Goal: Task Accomplishment & Management: Use online tool/utility

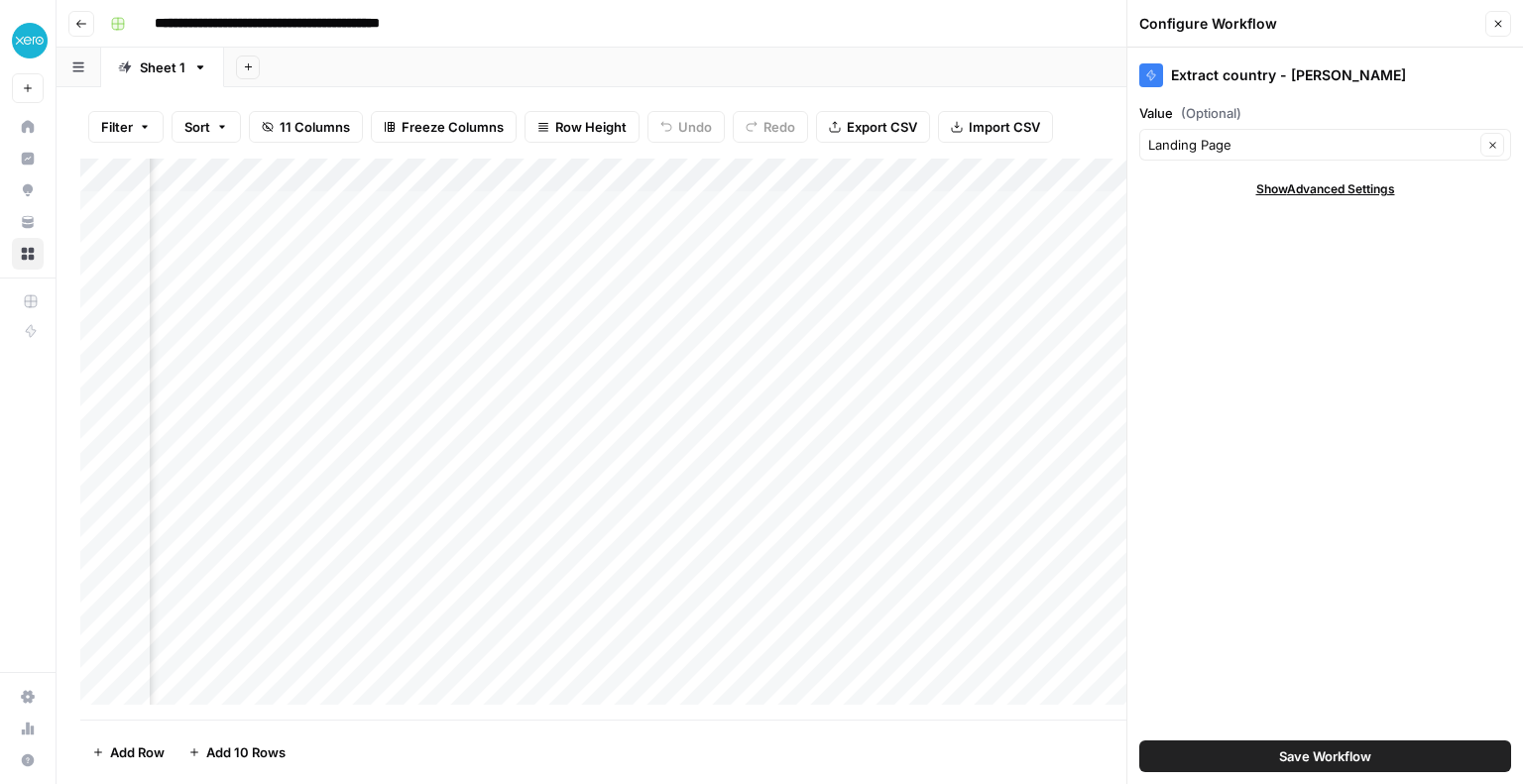
scroll to position [0, 904]
click at [1425, 151] on input "Value (Optional)" at bounding box center [1311, 145] width 326 height 20
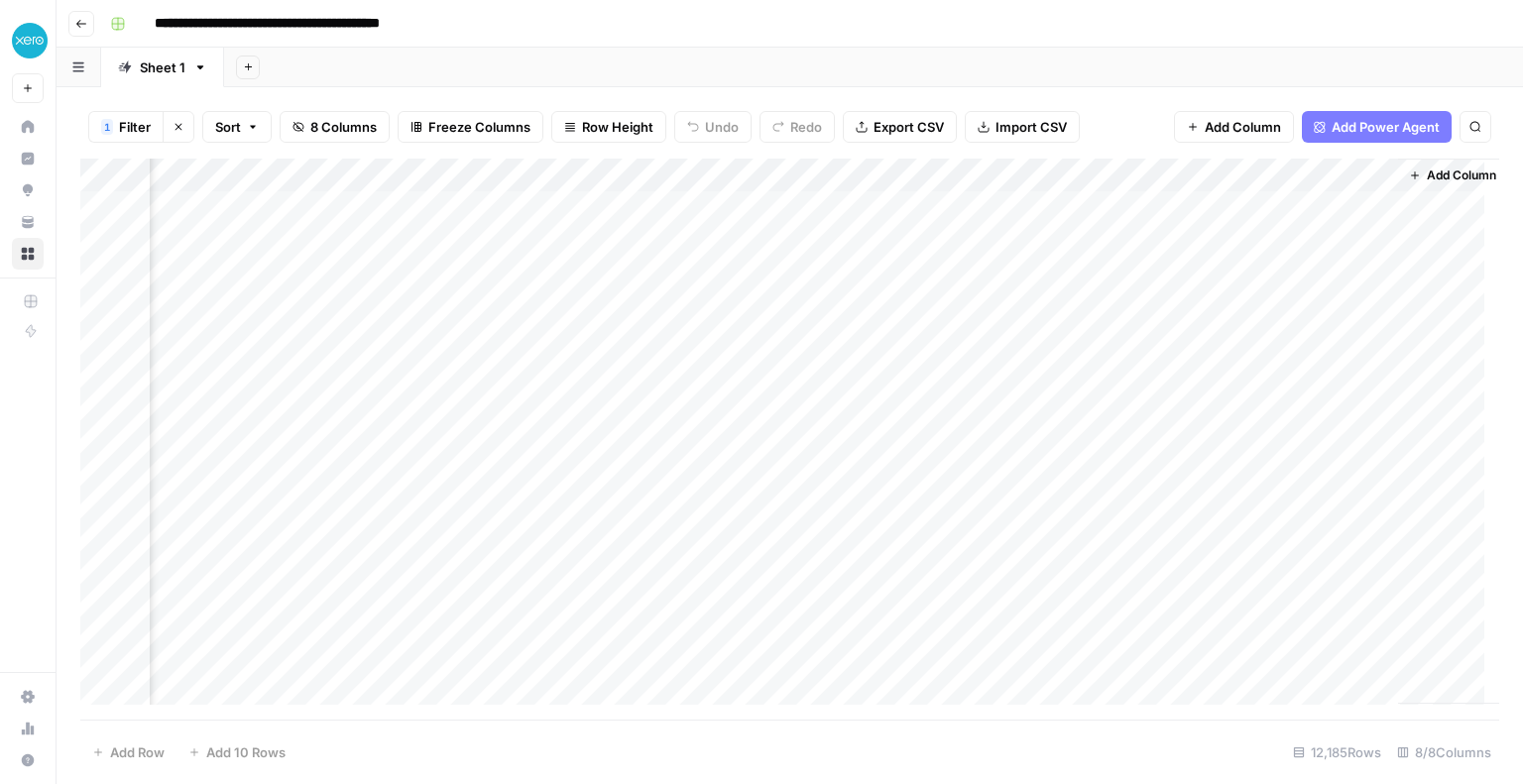
scroll to position [0, 527]
click at [1357, 171] on div "Add Column" at bounding box center [789, 439] width 1419 height 560
click at [1289, 368] on span "Remove Column" at bounding box center [1320, 370] width 174 height 20
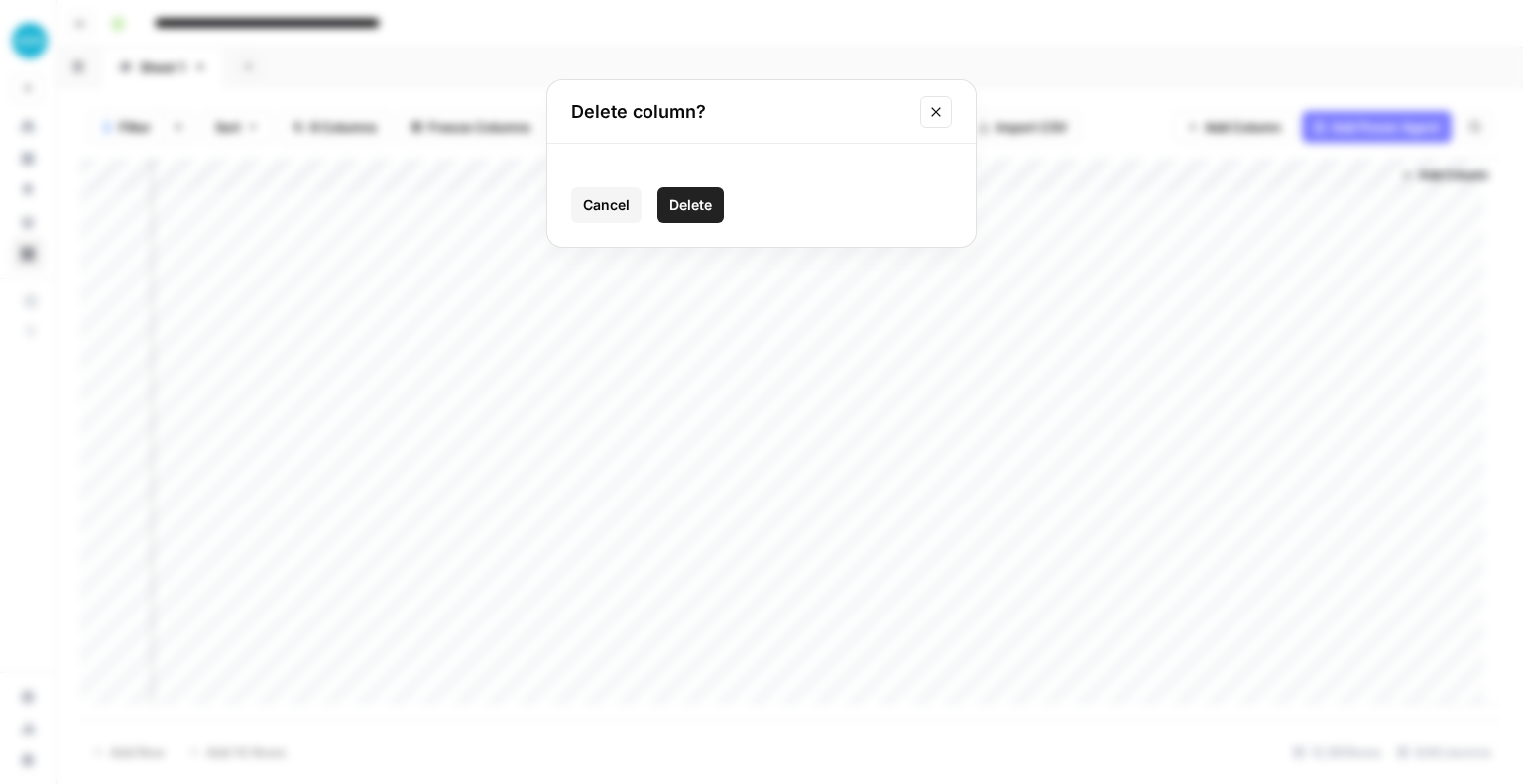
click at [680, 204] on span "Delete" at bounding box center [690, 205] width 43 height 20
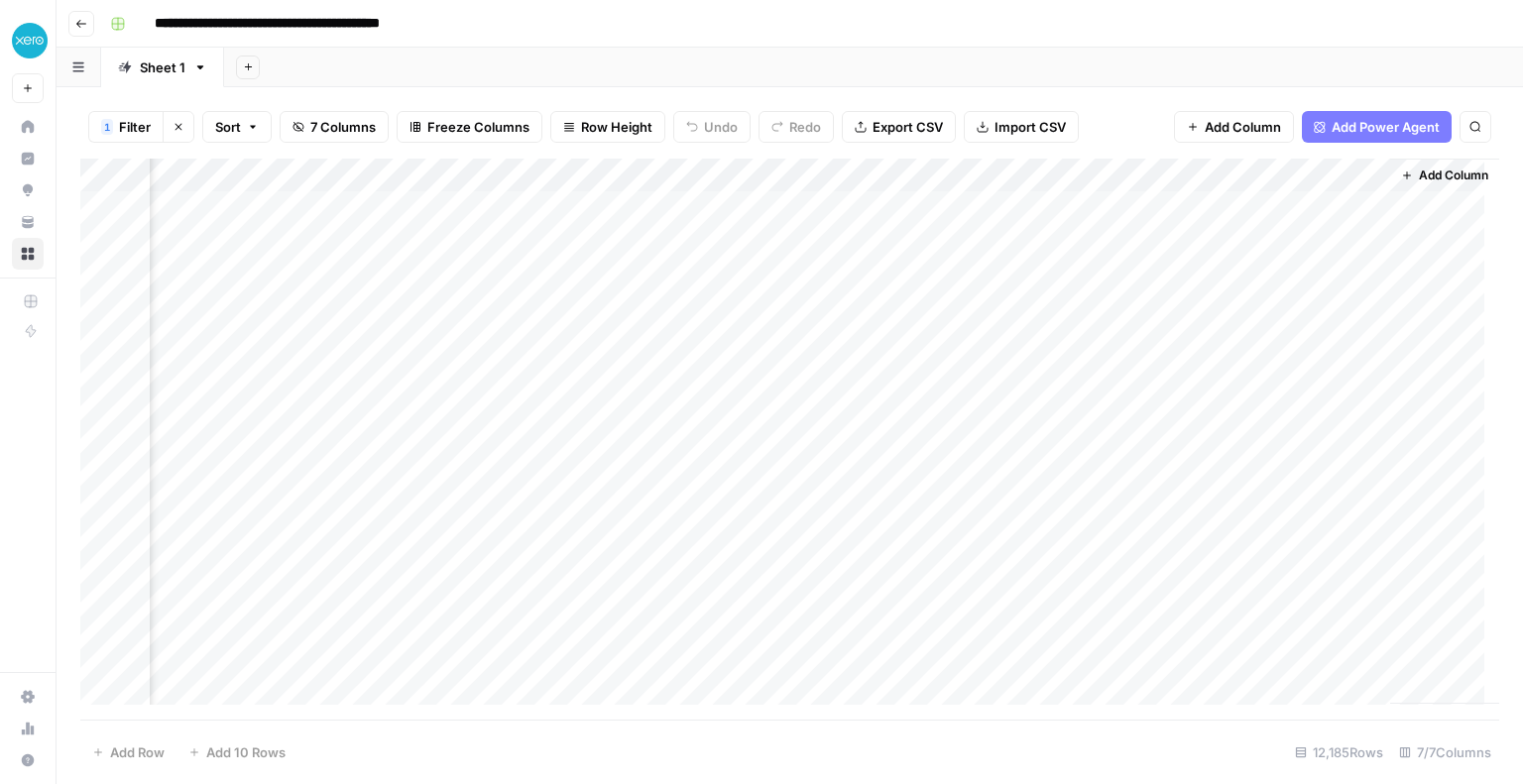
scroll to position [0, 348]
click at [1332, 171] on div "Add Column" at bounding box center [789, 439] width 1419 height 560
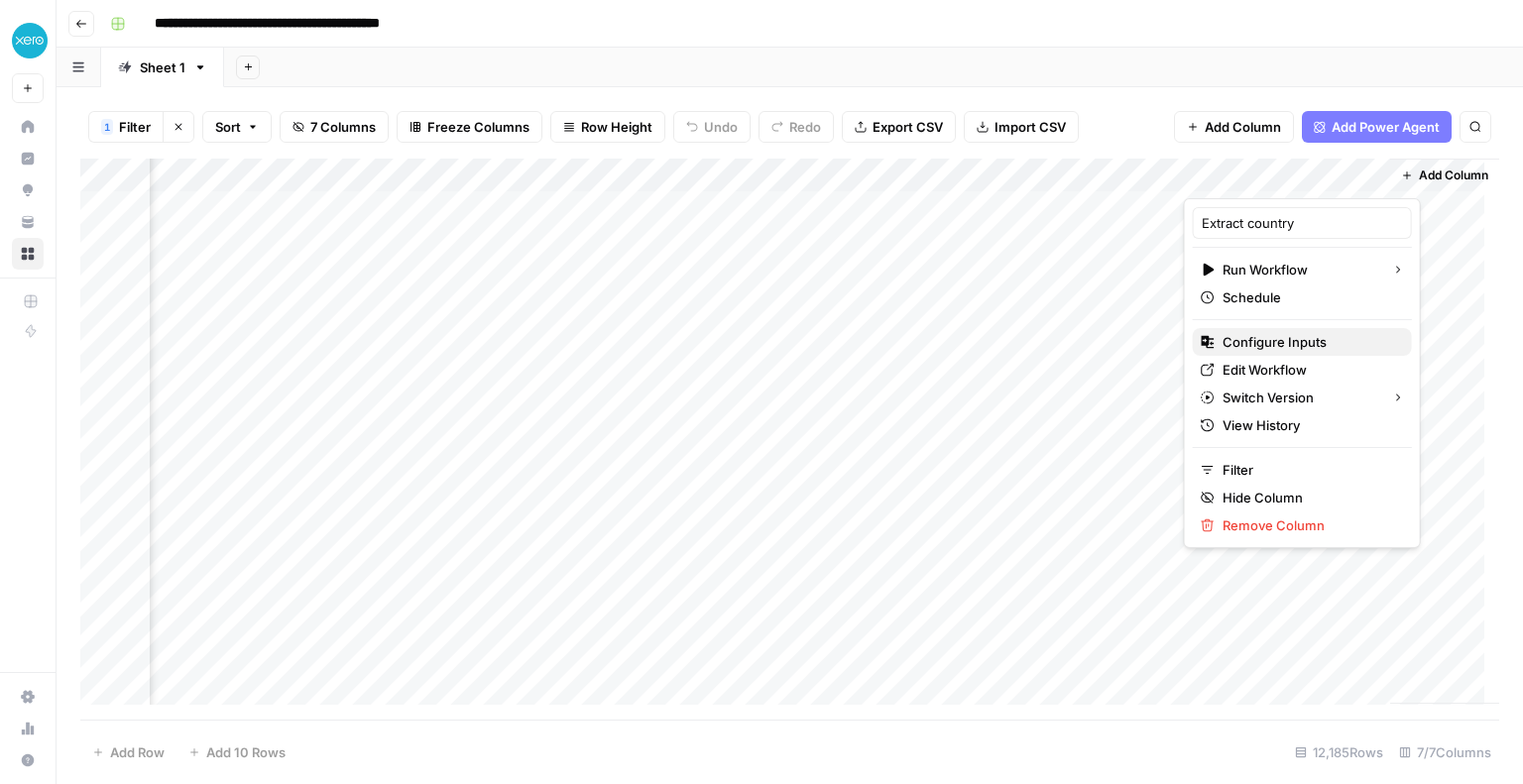
click at [1262, 341] on span "Configure Inputs" at bounding box center [1309, 342] width 174 height 20
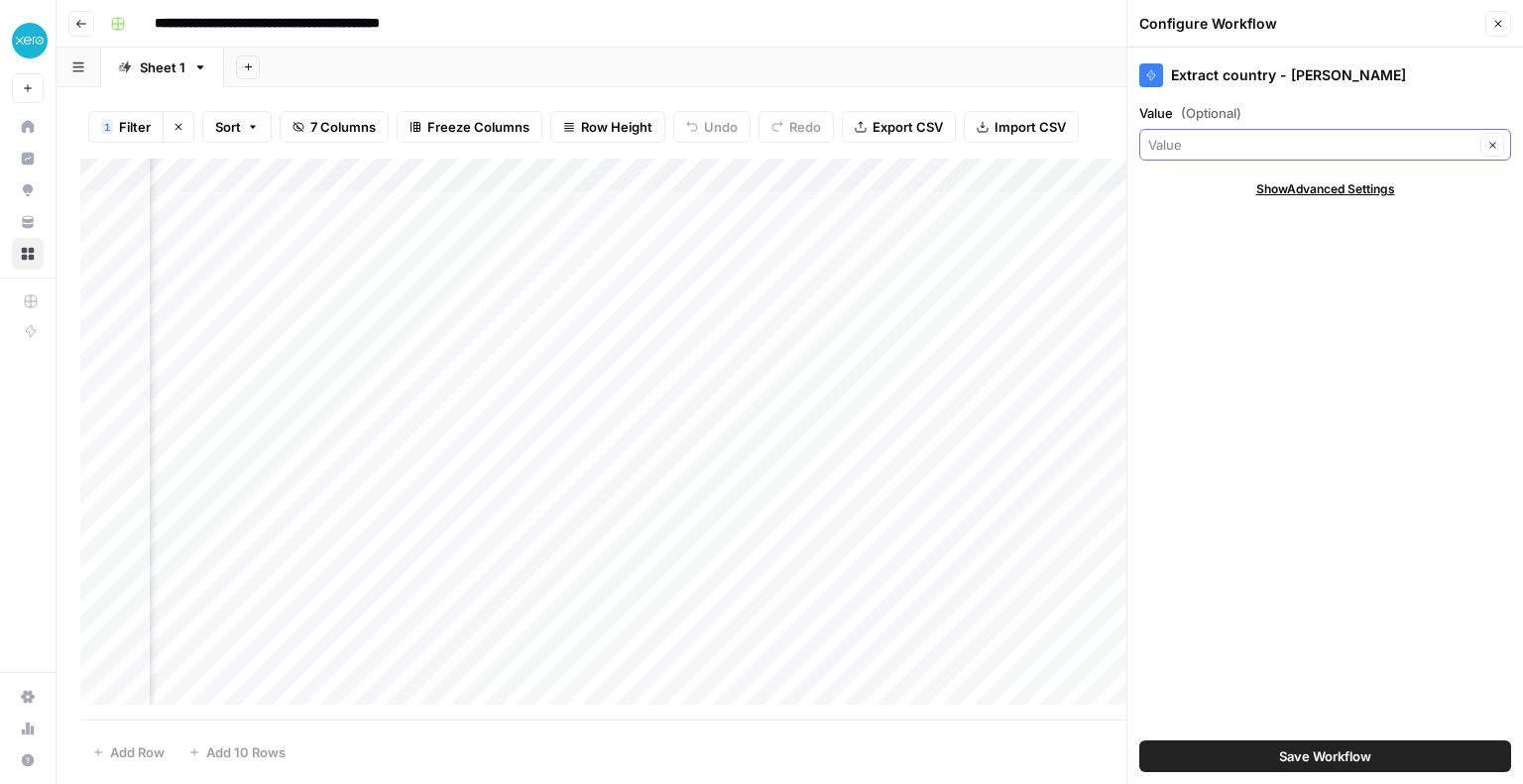
click at [1190, 144] on input "Value (Optional)" at bounding box center [1311, 145] width 326 height 20
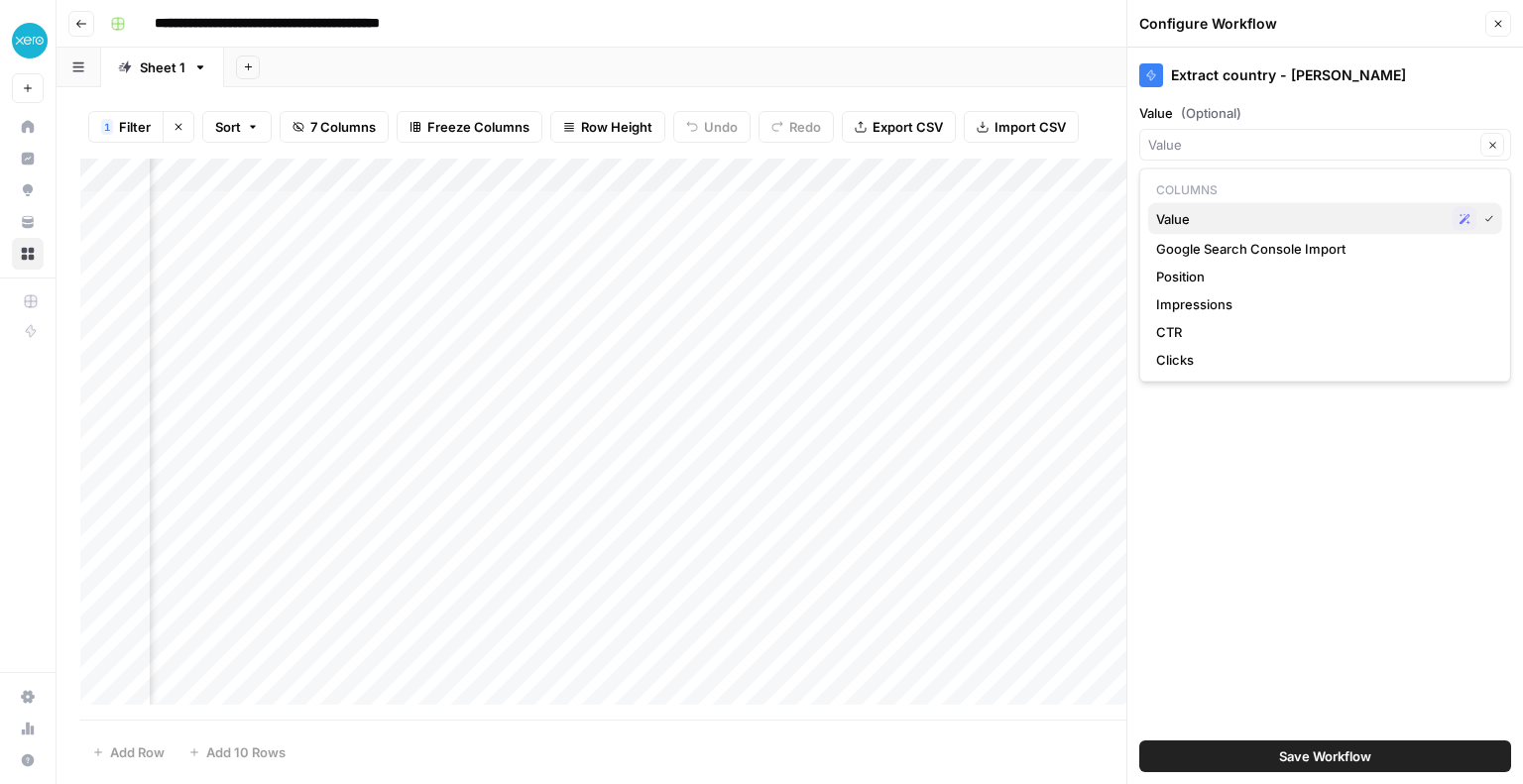
click at [1225, 222] on span "Value" at bounding box center [1300, 219] width 288 height 20
type input "Value"
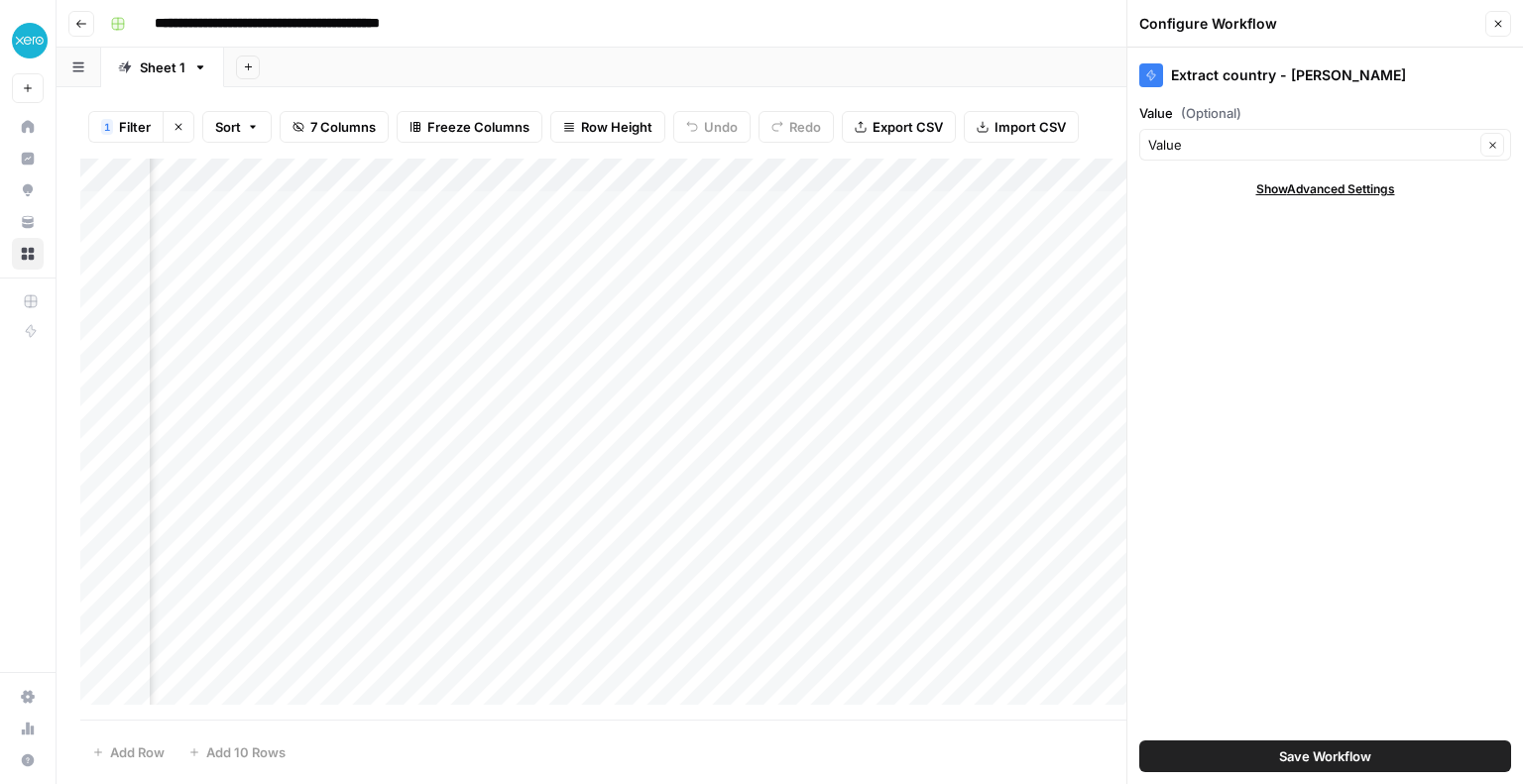
click at [1499, 18] on icon "button" at bounding box center [1498, 24] width 12 height 12
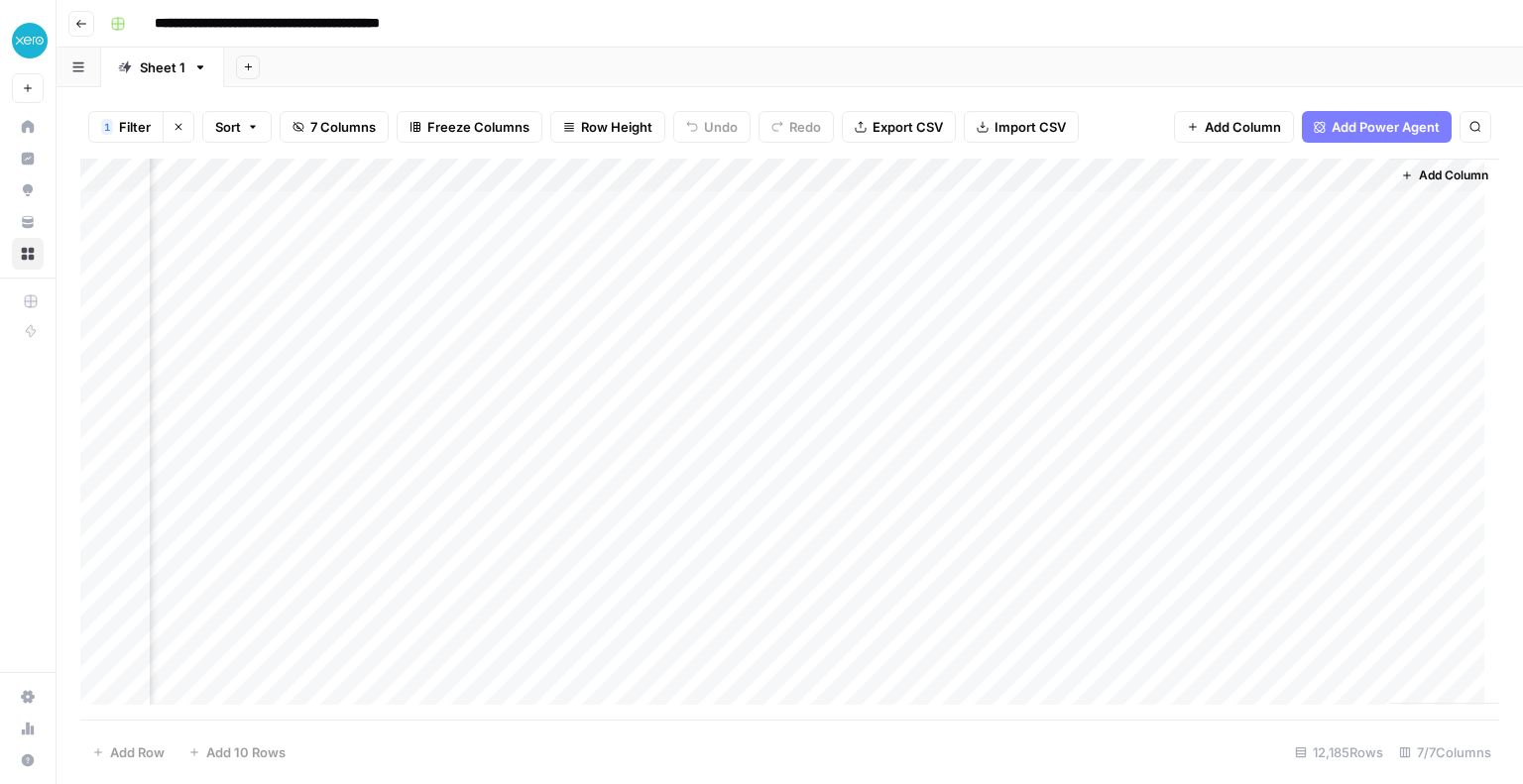
click at [1326, 179] on div "Add Column" at bounding box center [789, 439] width 1419 height 560
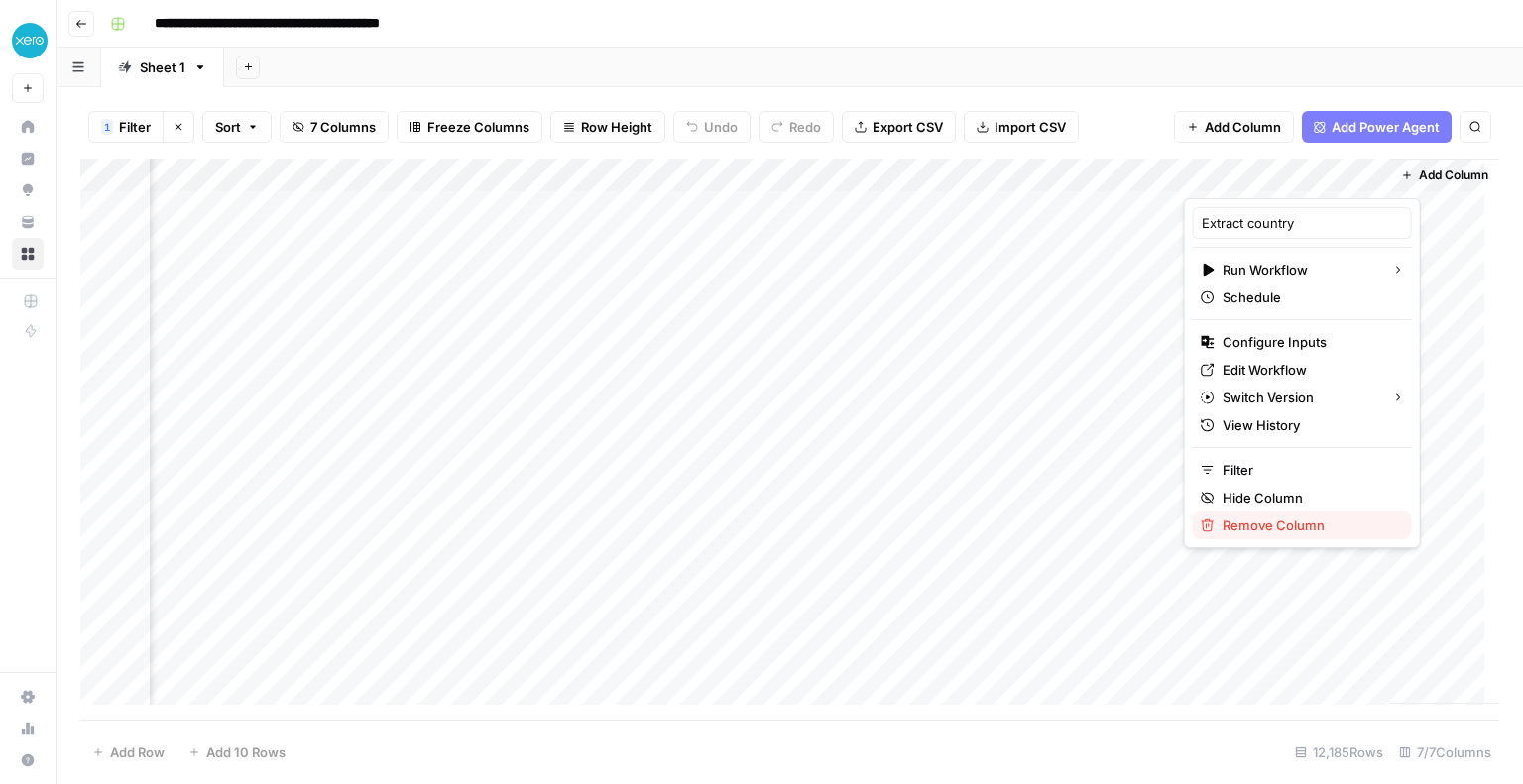
click at [1253, 528] on span "Remove Column" at bounding box center [1309, 526] width 174 height 20
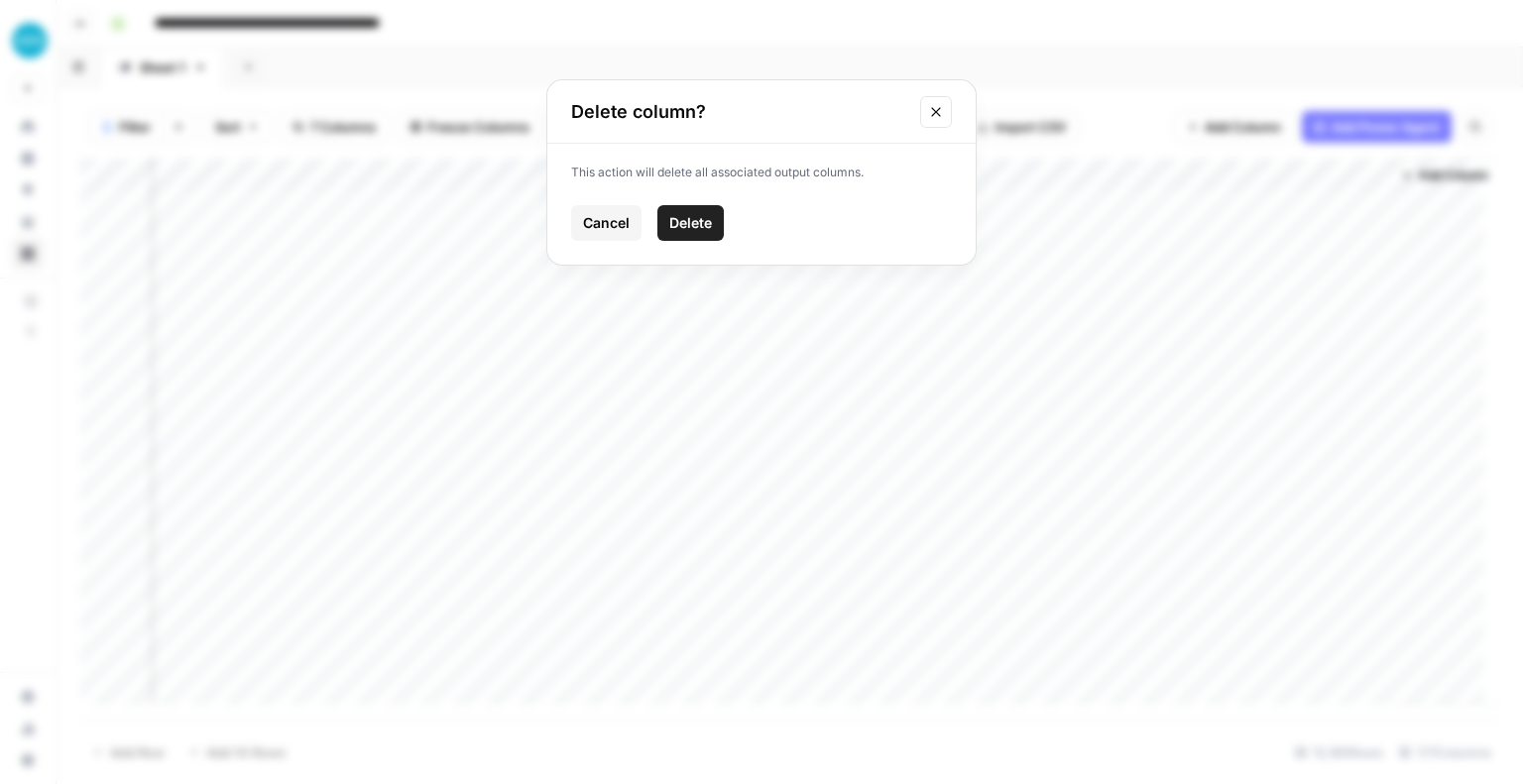
click at [674, 219] on span "Delete" at bounding box center [690, 223] width 43 height 20
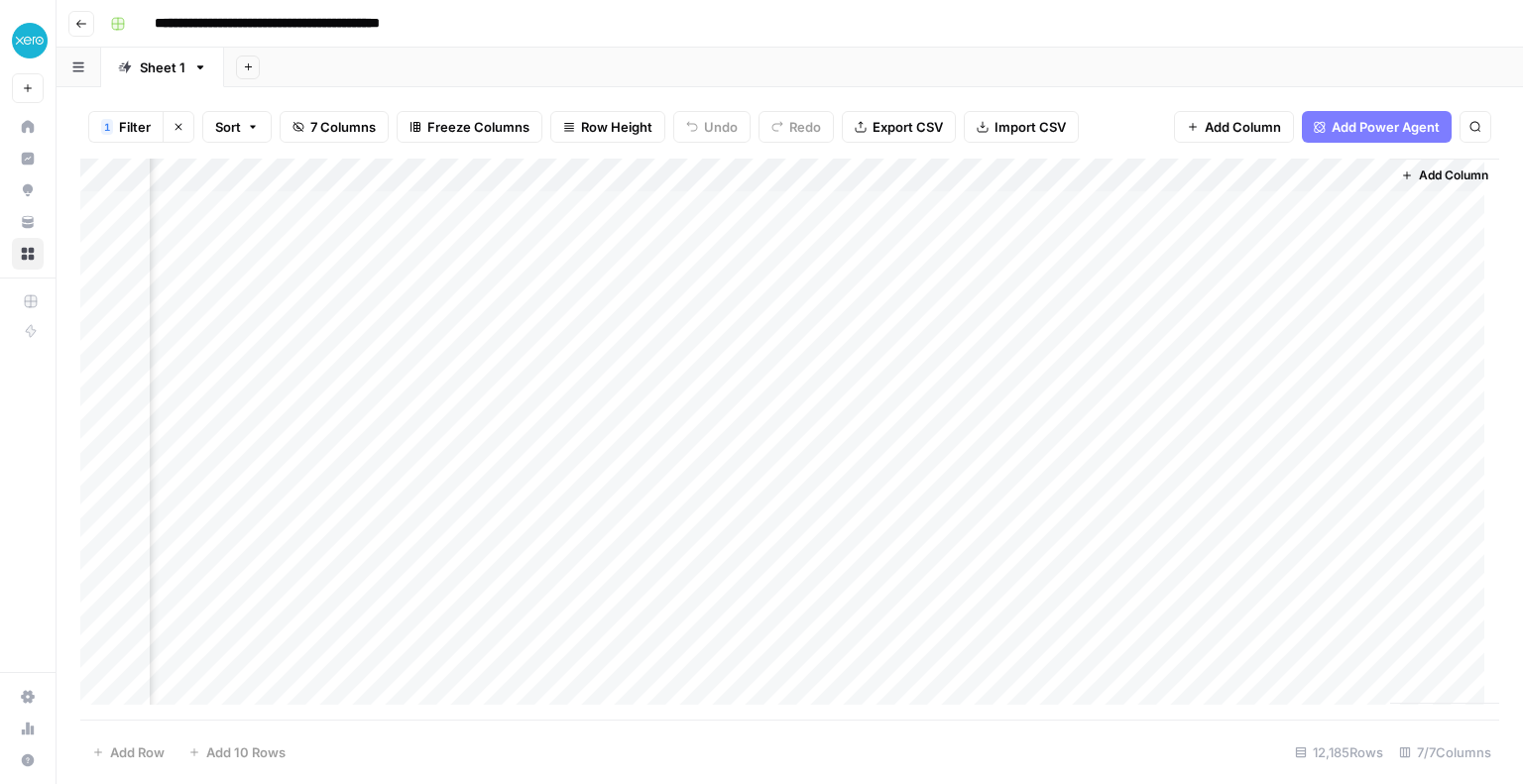
scroll to position [0, 159]
click at [1371, 130] on span "Add Power Agent" at bounding box center [1385, 127] width 108 height 20
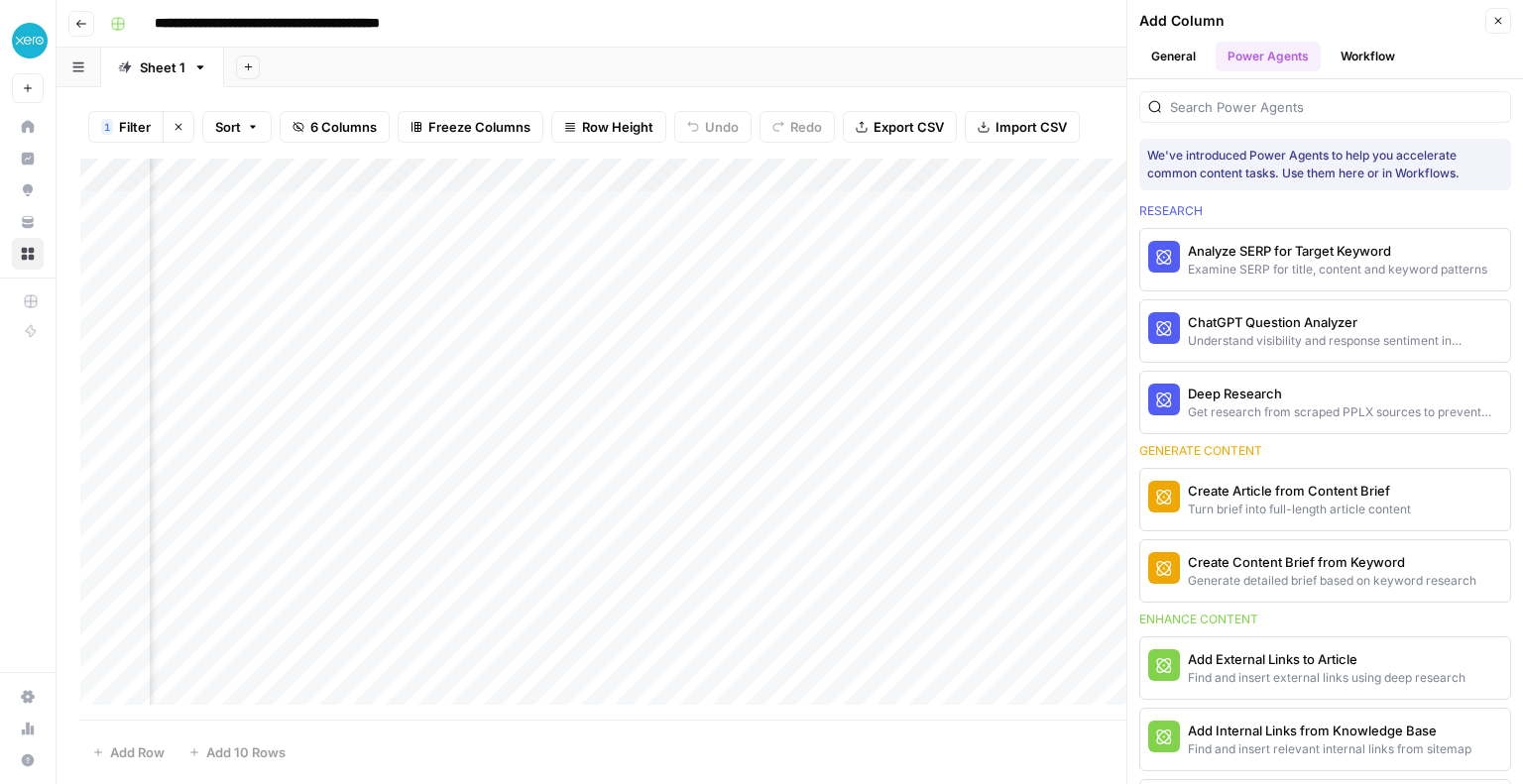
click at [1349, 45] on button "Workflow" at bounding box center [1367, 57] width 79 height 30
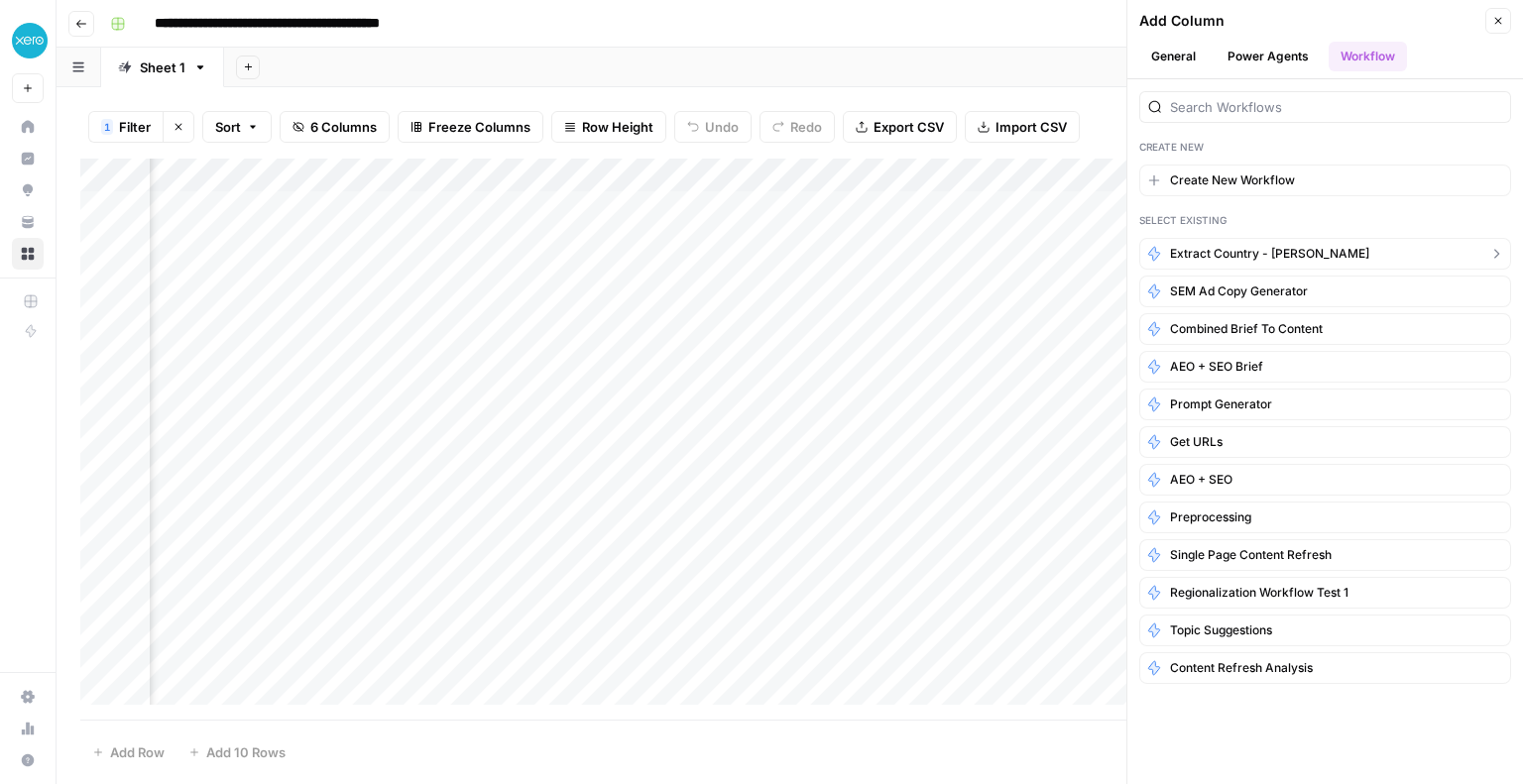
click at [1260, 244] on span "Extract country - [PERSON_NAME]" at bounding box center [1269, 253] width 199 height 18
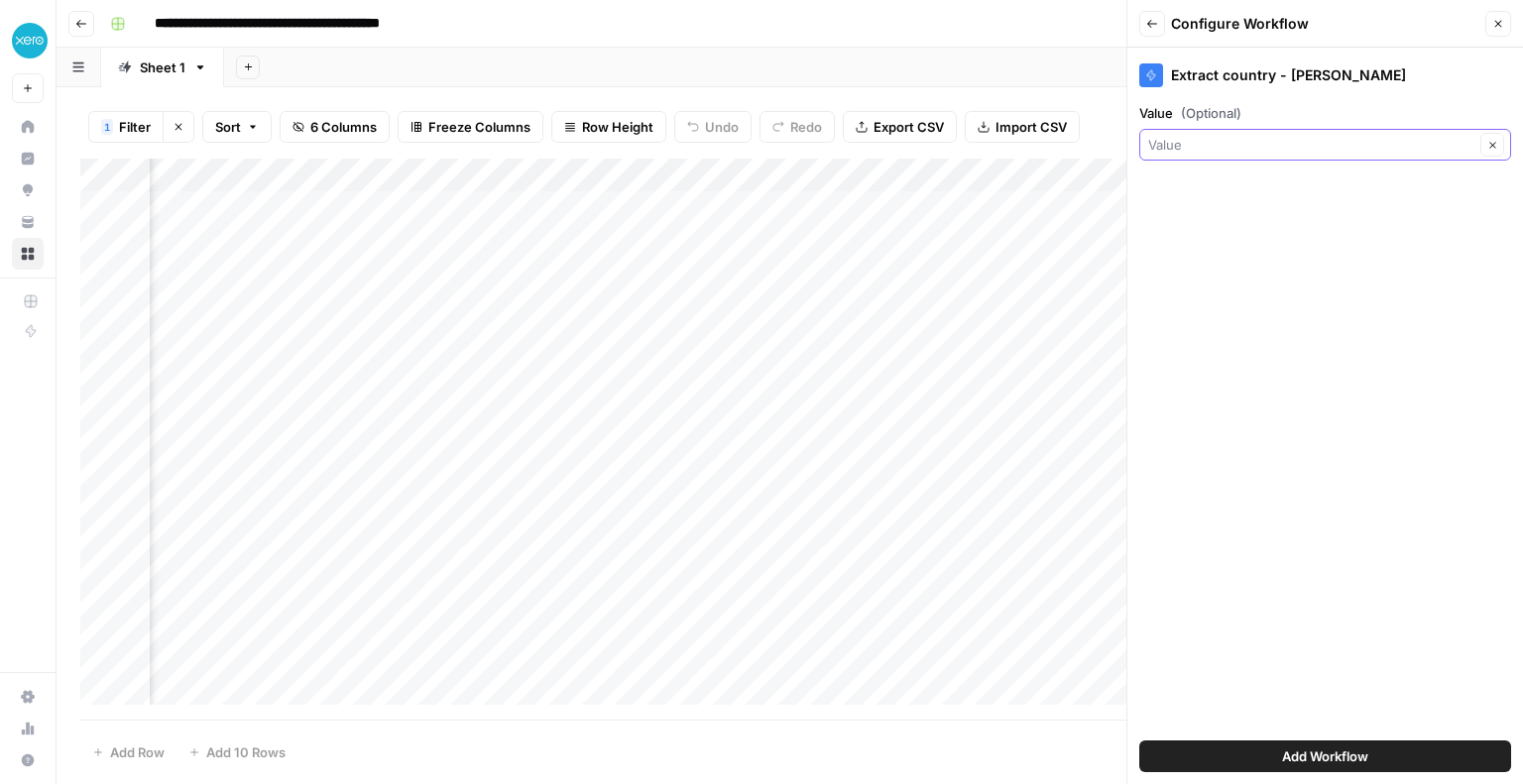
click at [1188, 138] on input "Value (Optional)" at bounding box center [1311, 145] width 326 height 20
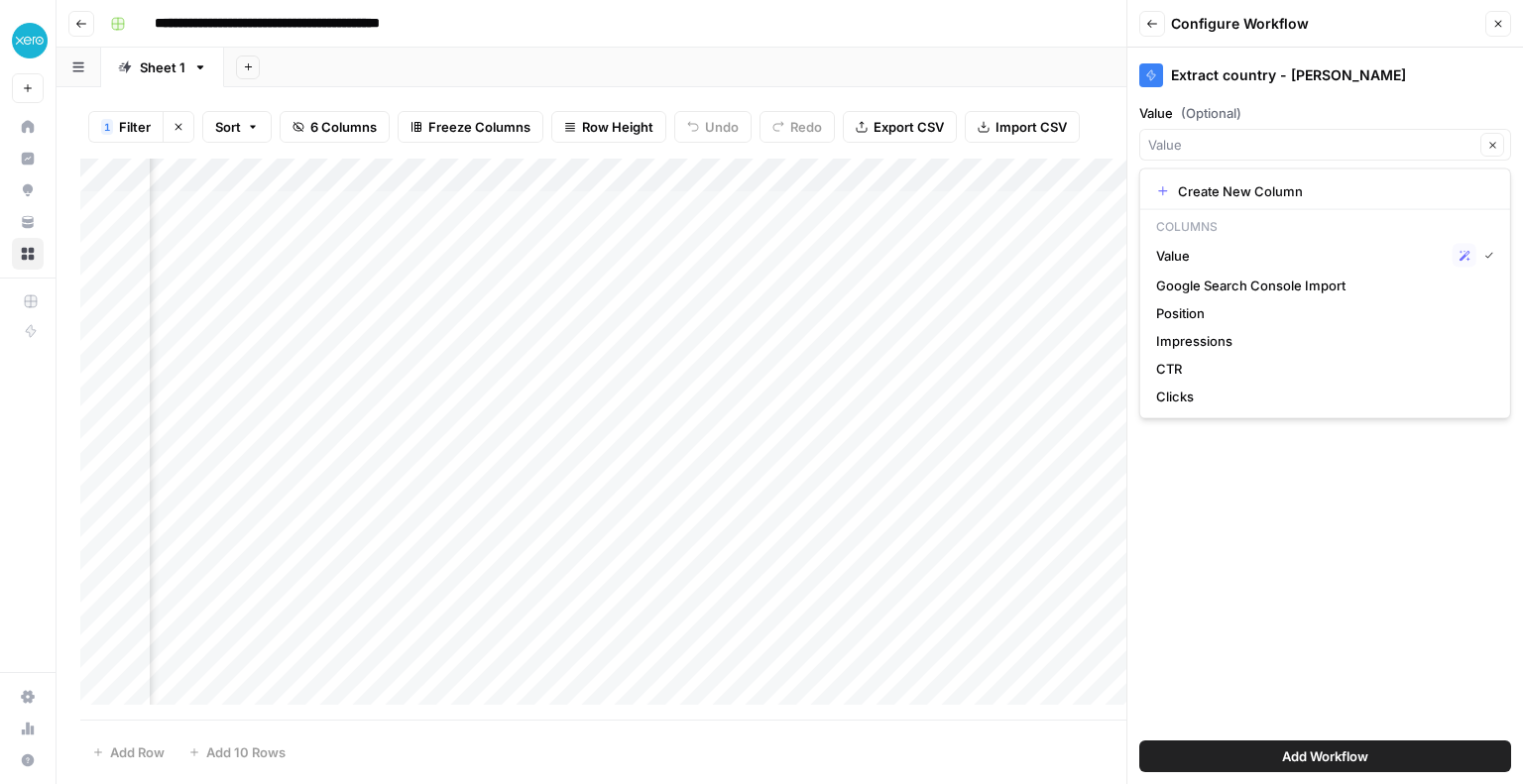
type input "Value"
click at [969, 71] on div "Add Sheet" at bounding box center [873, 68] width 1298 height 40
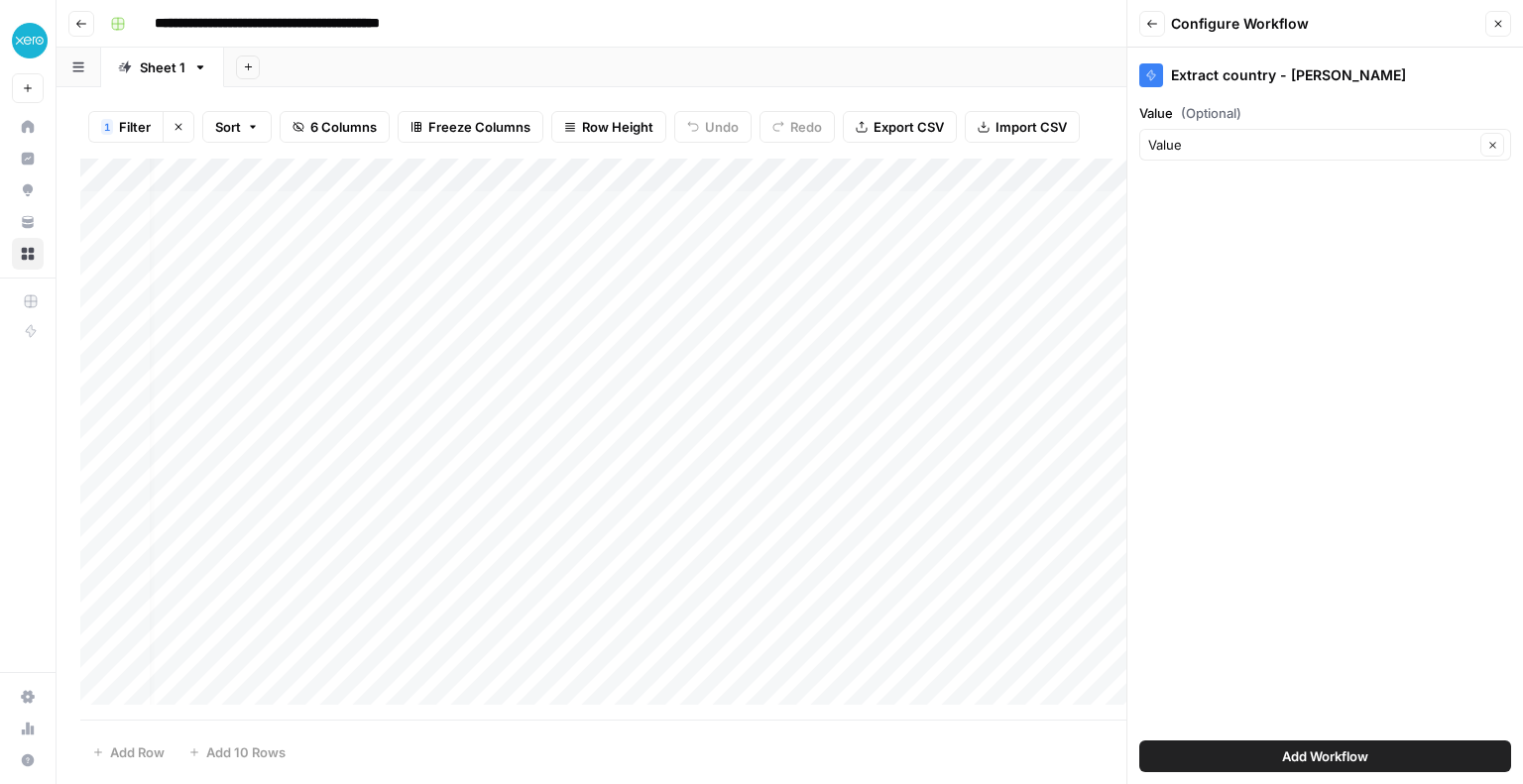
scroll to position [0, 19]
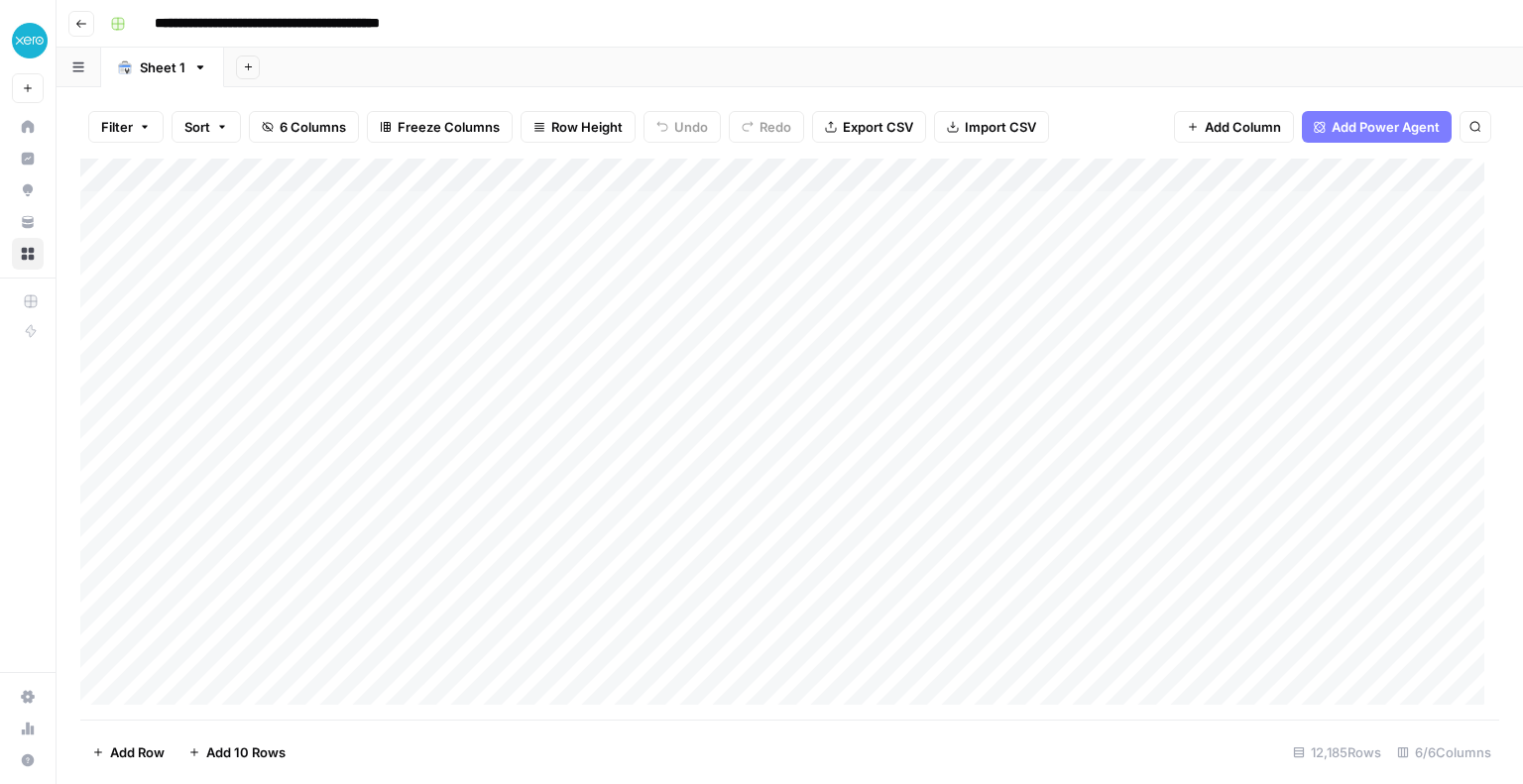
click at [1403, 126] on span "Add Power Agent" at bounding box center [1385, 127] width 108 height 20
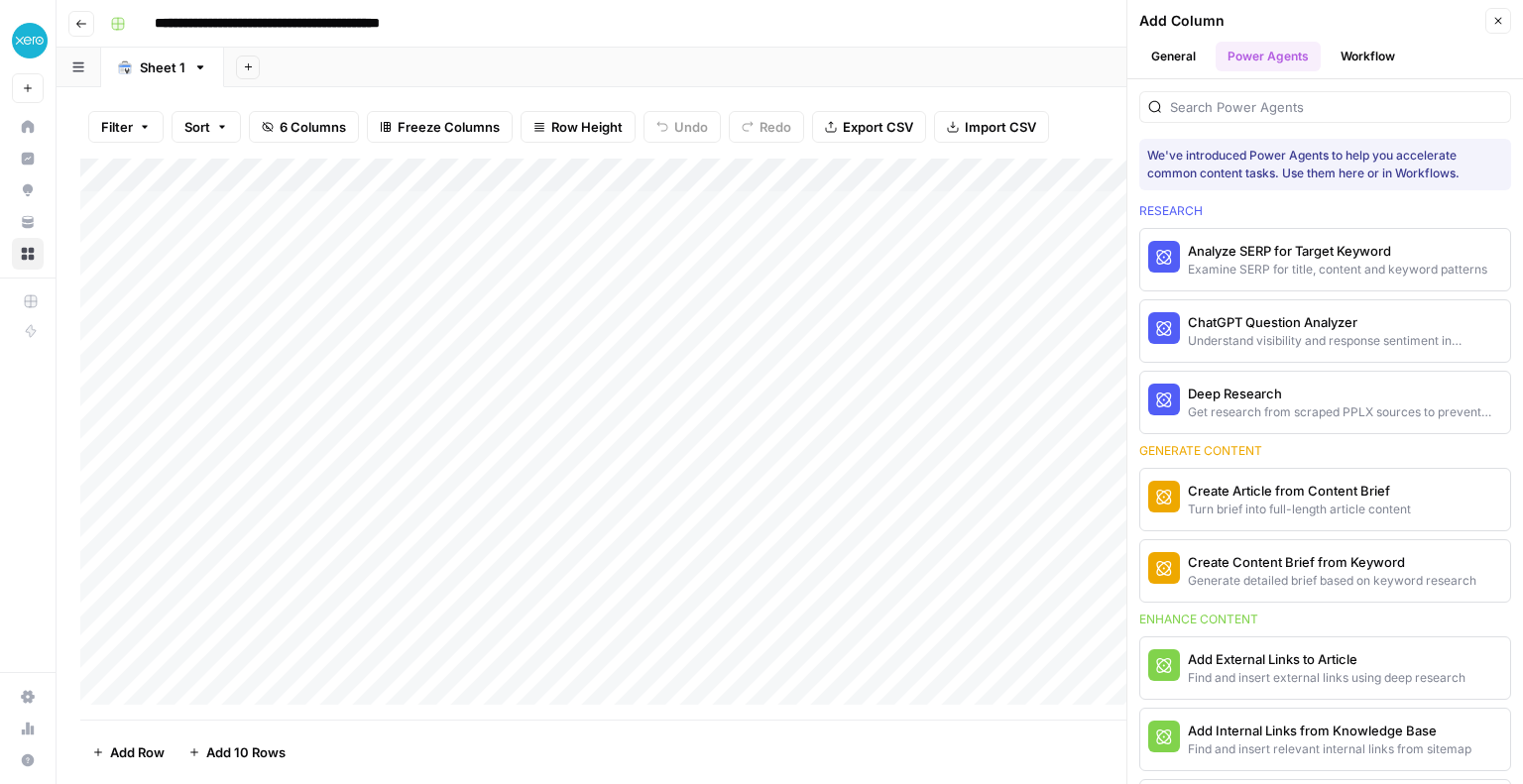
click at [1362, 47] on button "Workflow" at bounding box center [1367, 57] width 79 height 30
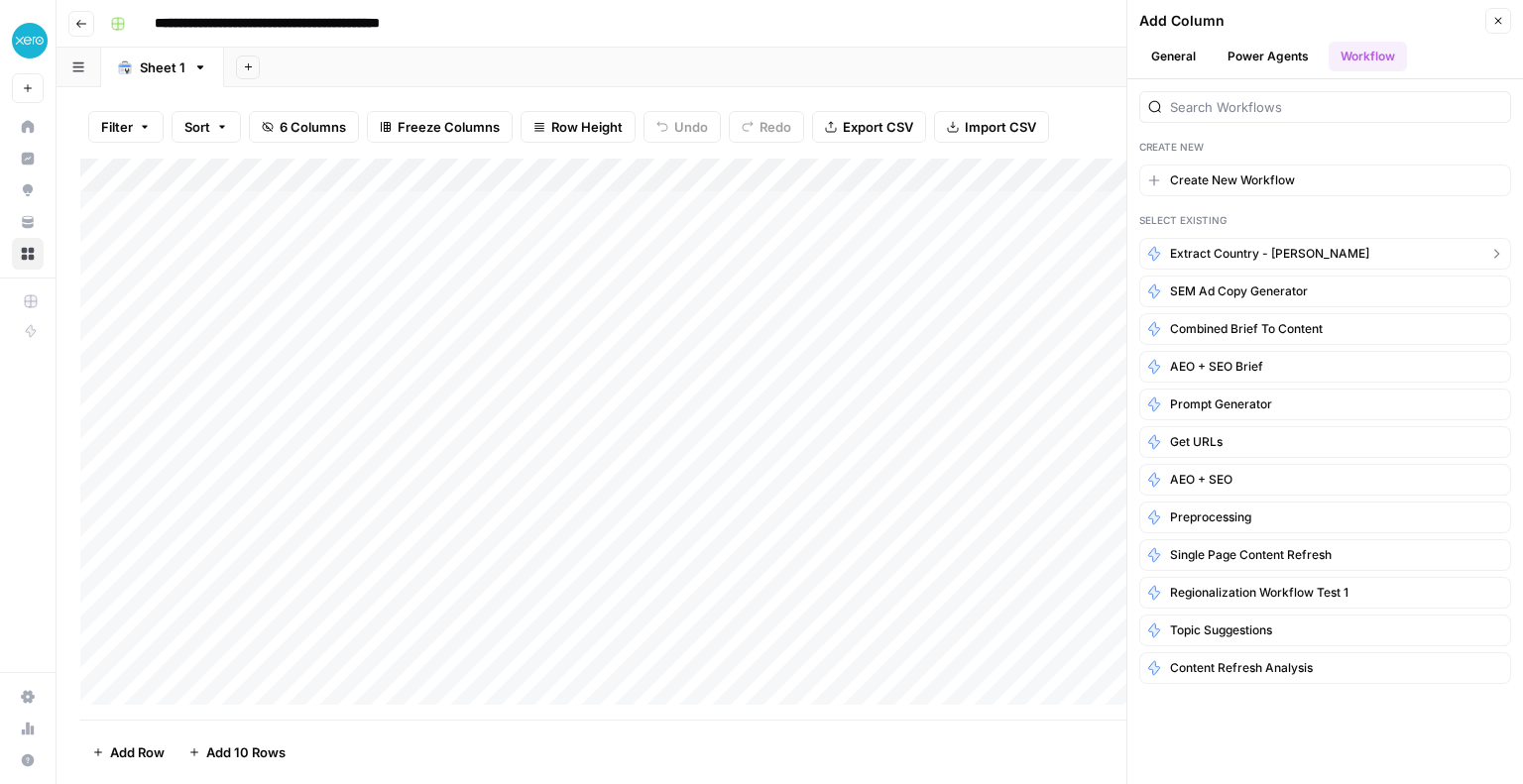
click at [1248, 252] on span "Extract country - [PERSON_NAME]" at bounding box center [1269, 253] width 199 height 18
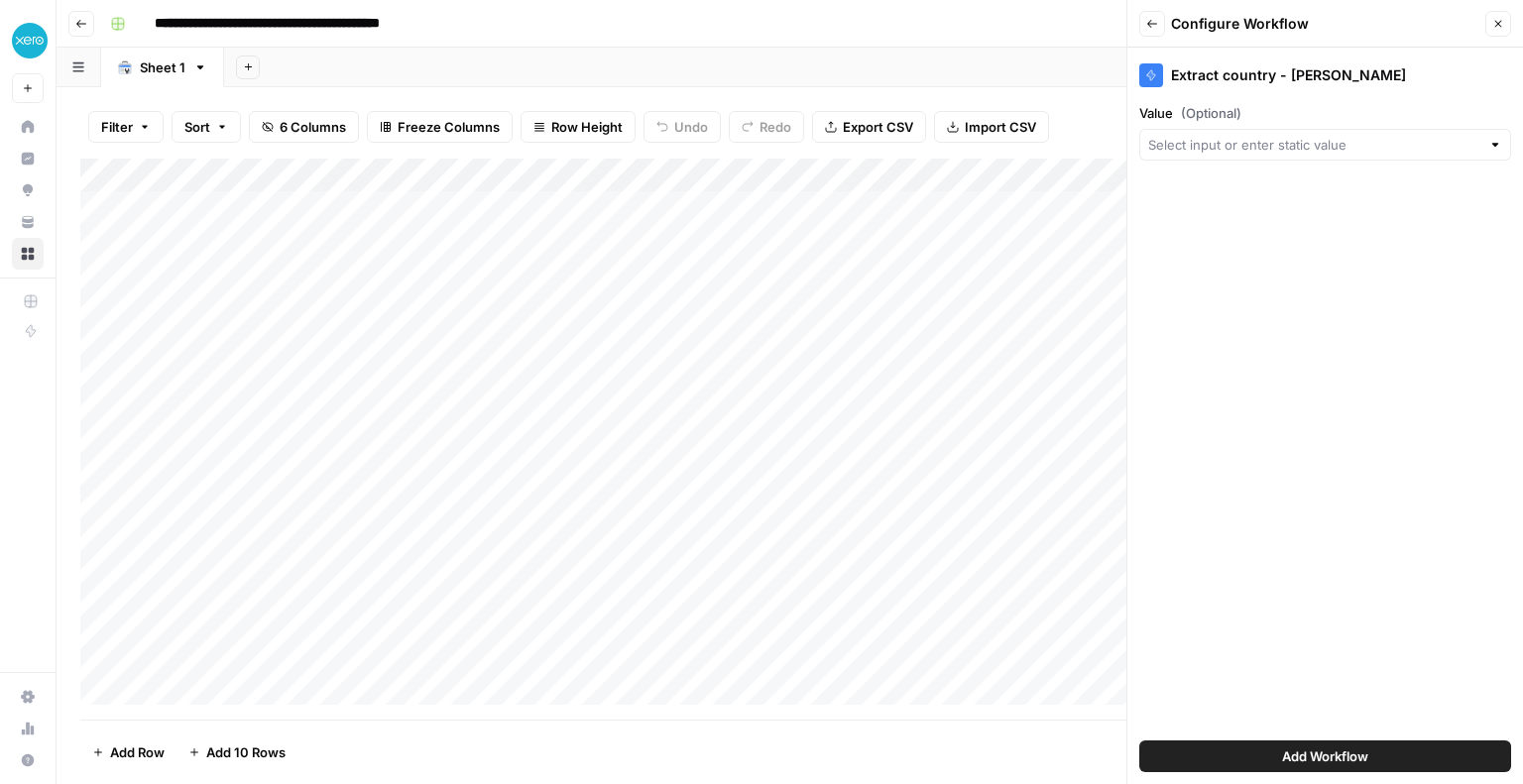
click at [1221, 130] on div at bounding box center [1325, 145] width 372 height 32
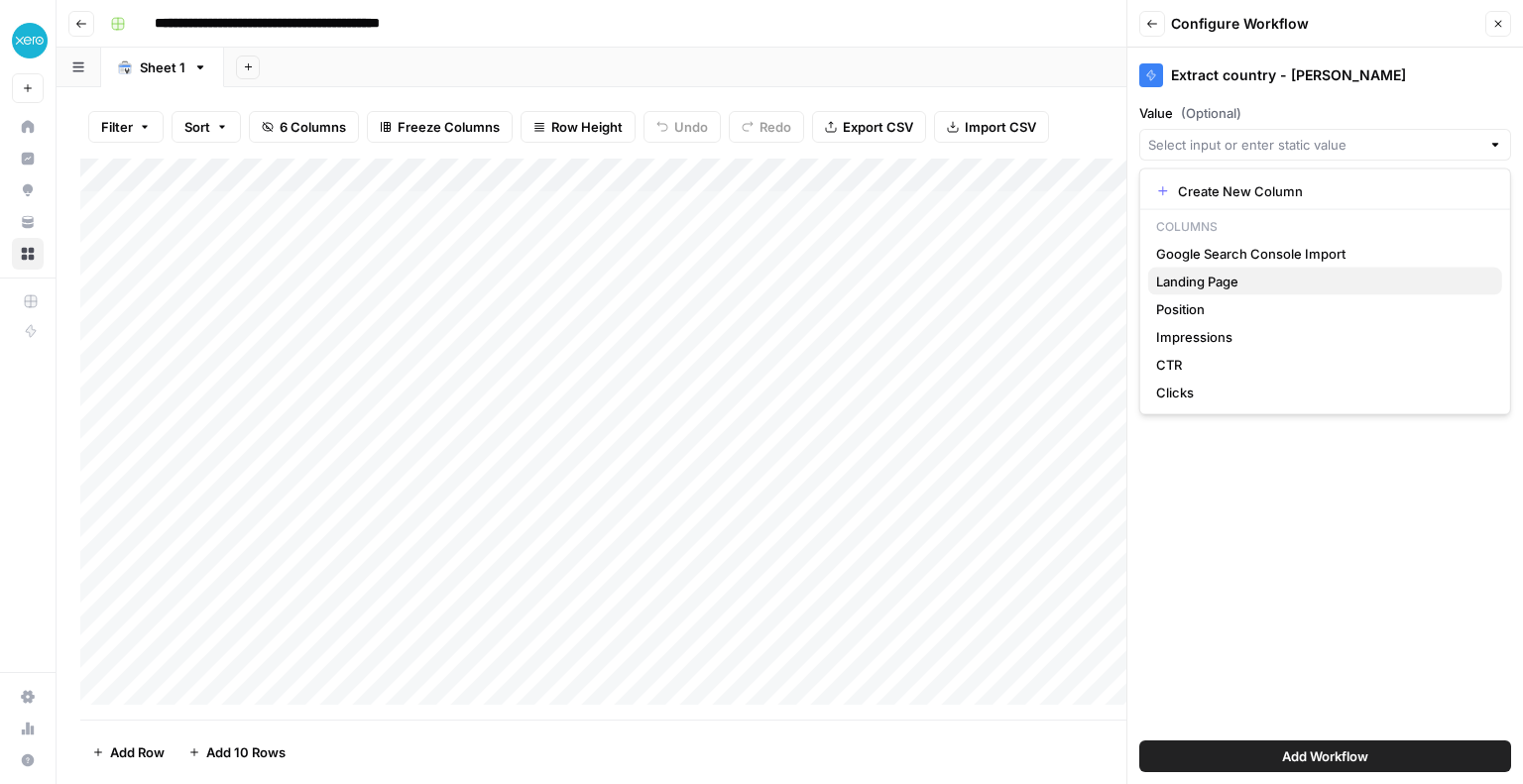
click at [1222, 280] on span "Landing Page" at bounding box center [1321, 281] width 330 height 20
type input "Landing Page"
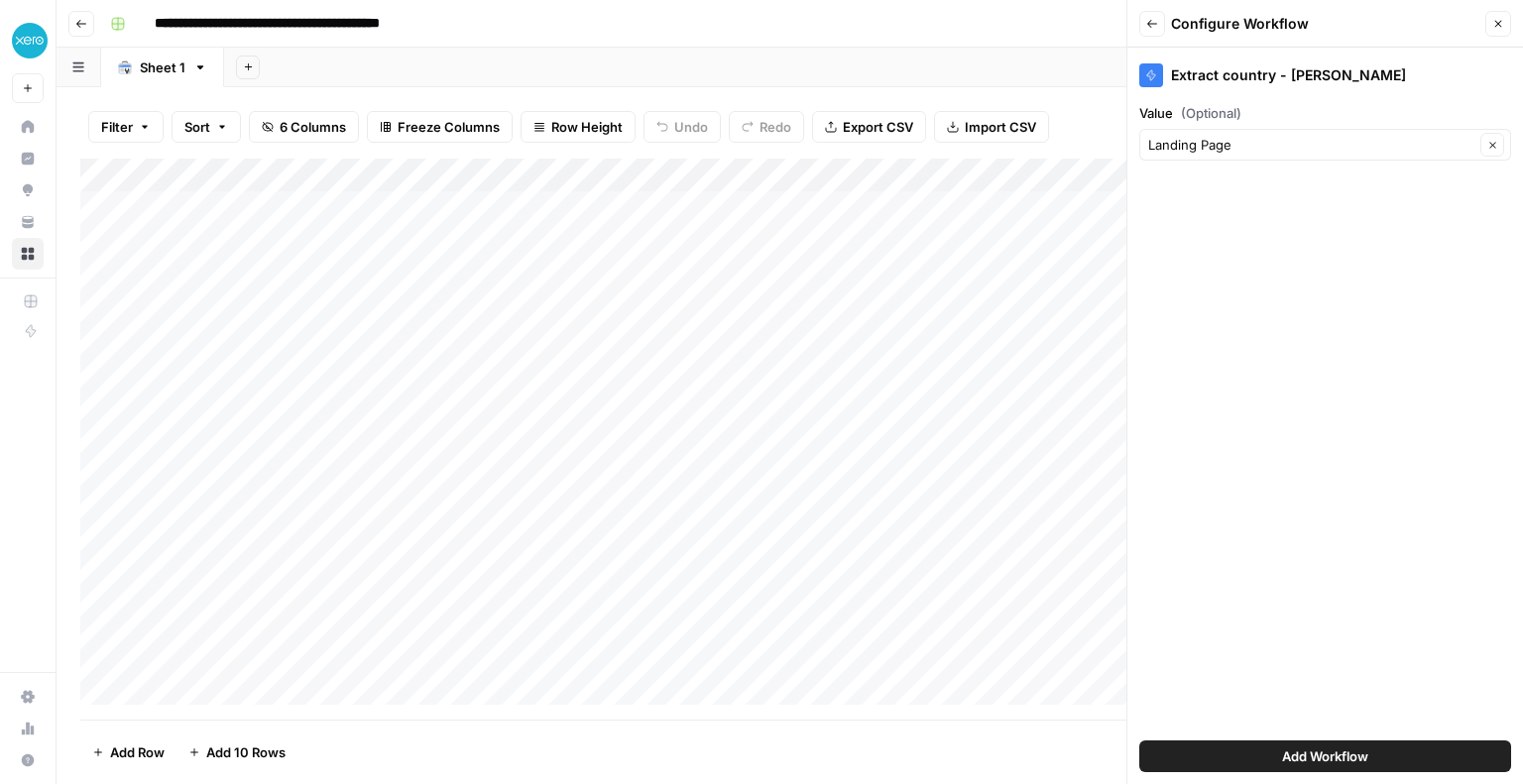
click at [1292, 751] on span "Add Workflow" at bounding box center [1324, 756] width 86 height 20
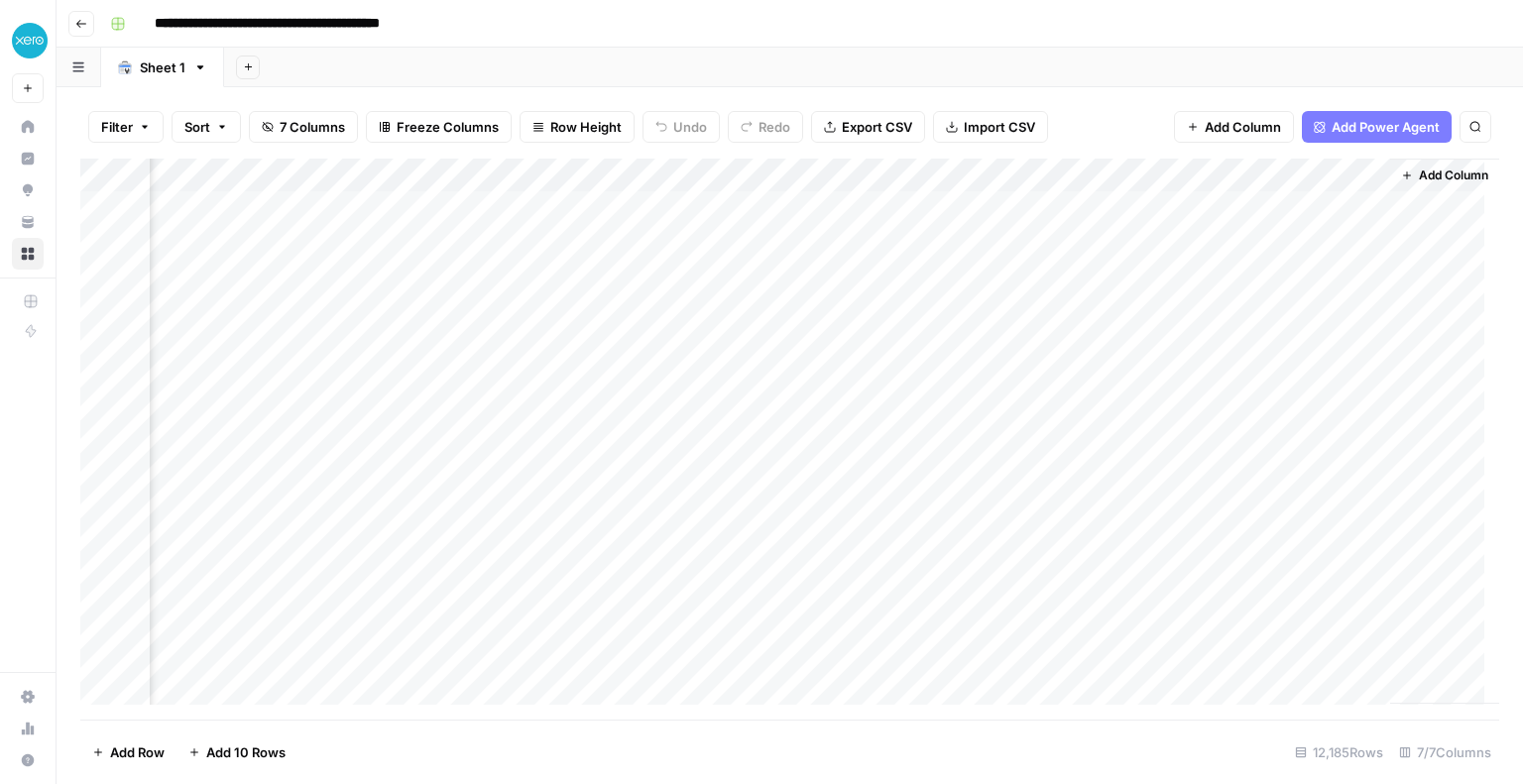
scroll to position [0, 396]
click at [1250, 210] on div "Add Column" at bounding box center [789, 439] width 1419 height 560
click at [797, 167] on div "Add Column" at bounding box center [789, 439] width 1419 height 560
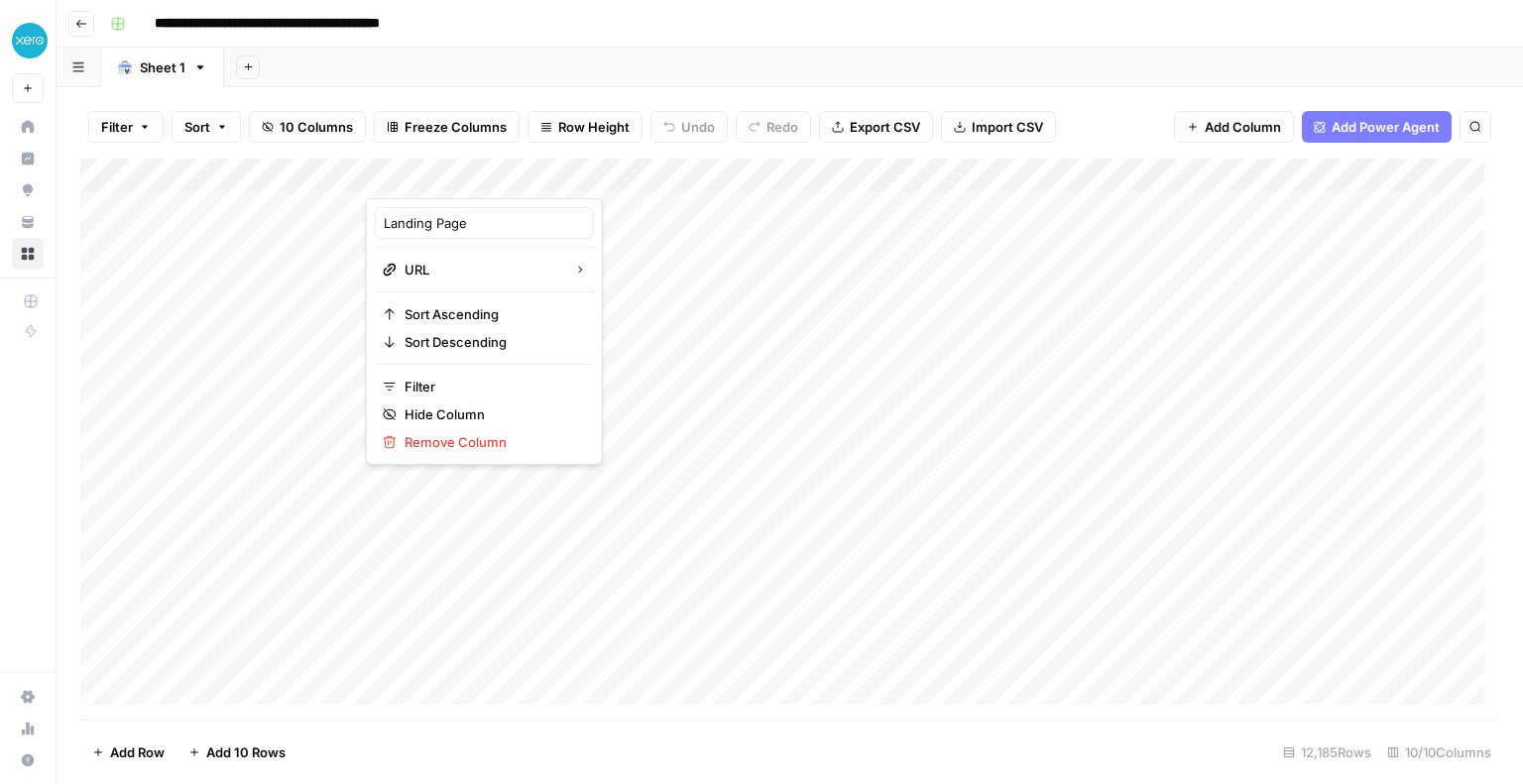
click at [941, 251] on div "Add Column" at bounding box center [789, 439] width 1419 height 560
click at [802, 174] on div "Add Column" at bounding box center [789, 439] width 1419 height 560
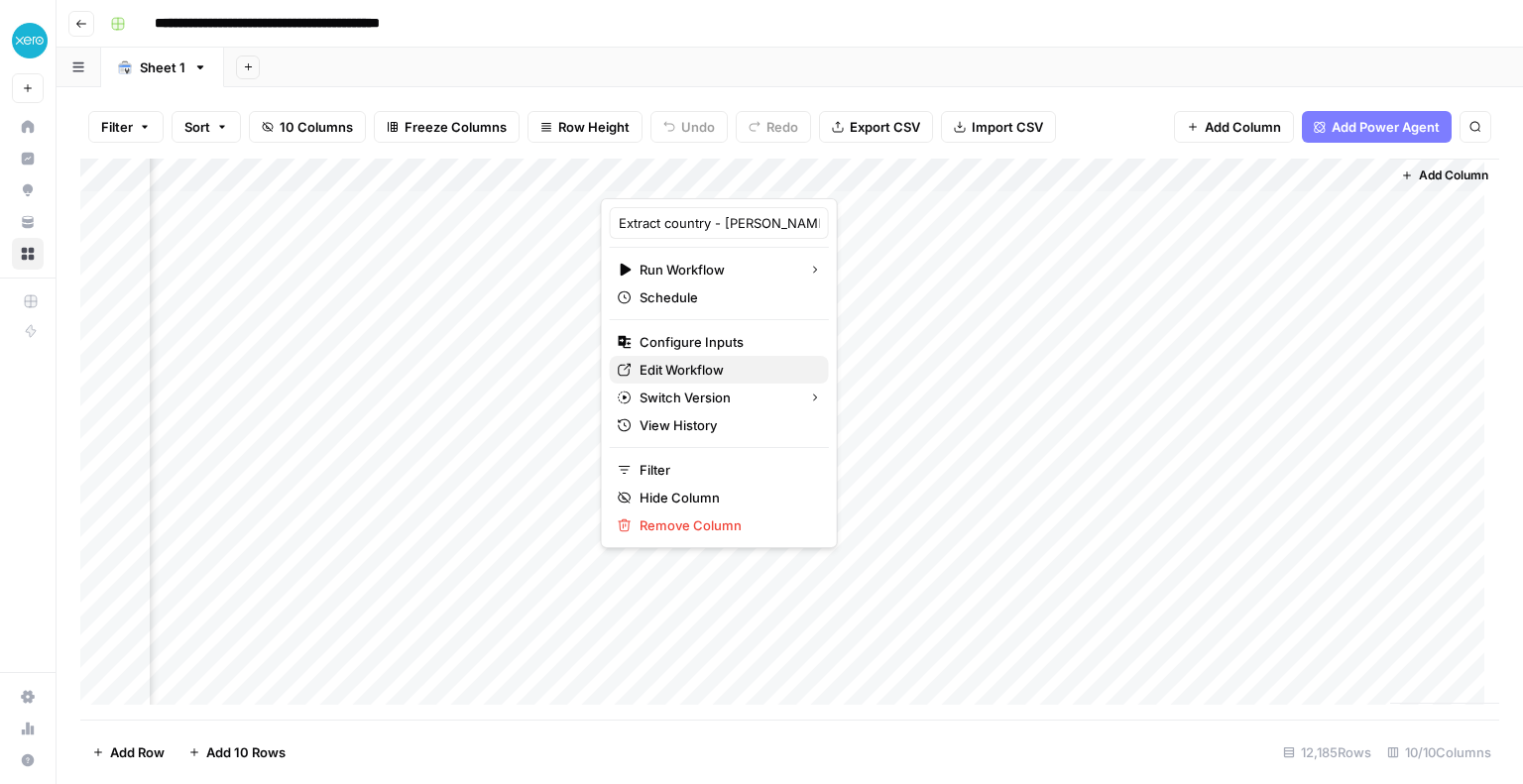
click at [718, 374] on span "Edit Workflow" at bounding box center [726, 370] width 174 height 20
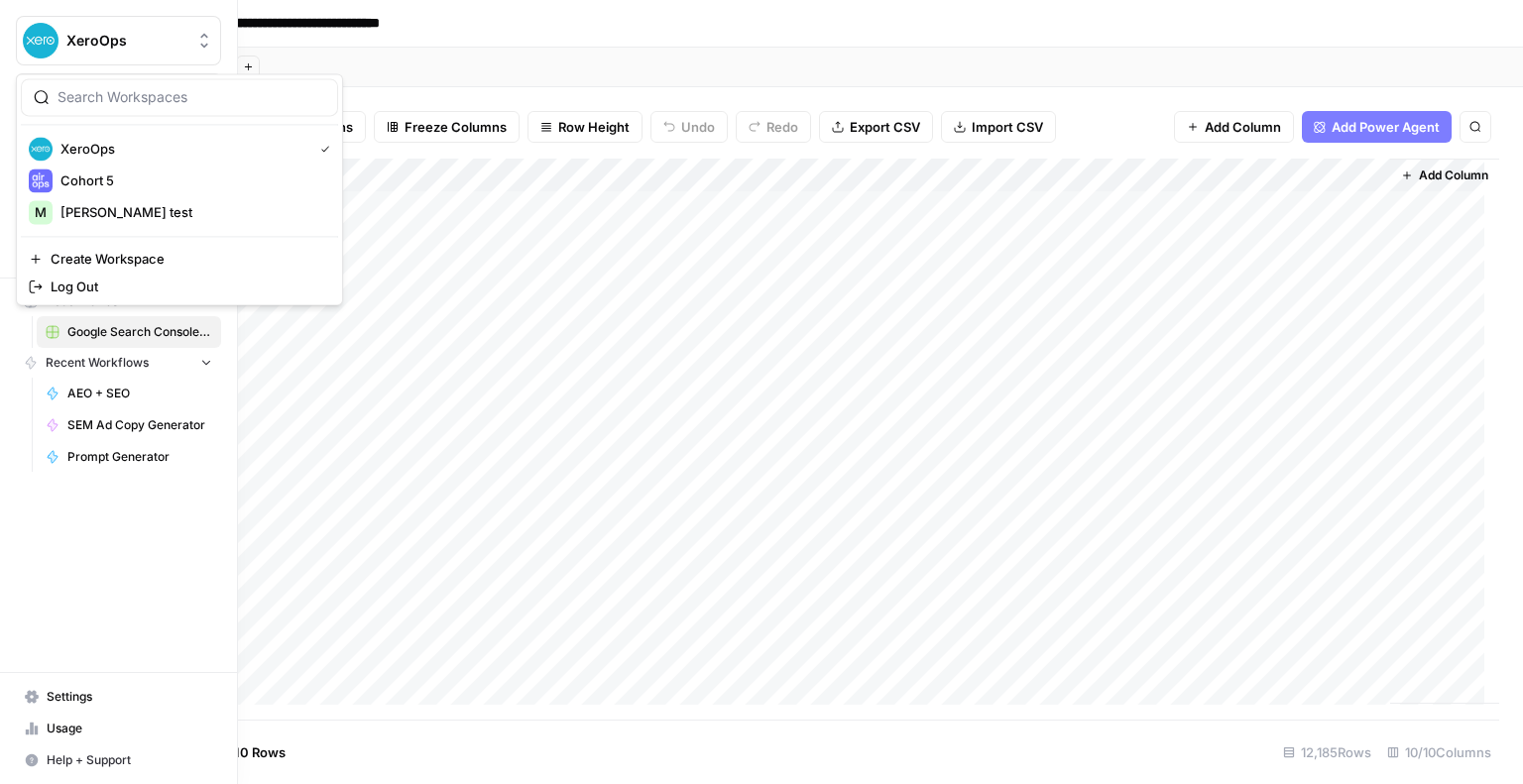
click at [36, 46] on img "Workspace: XeroOps" at bounding box center [41, 41] width 36 height 36
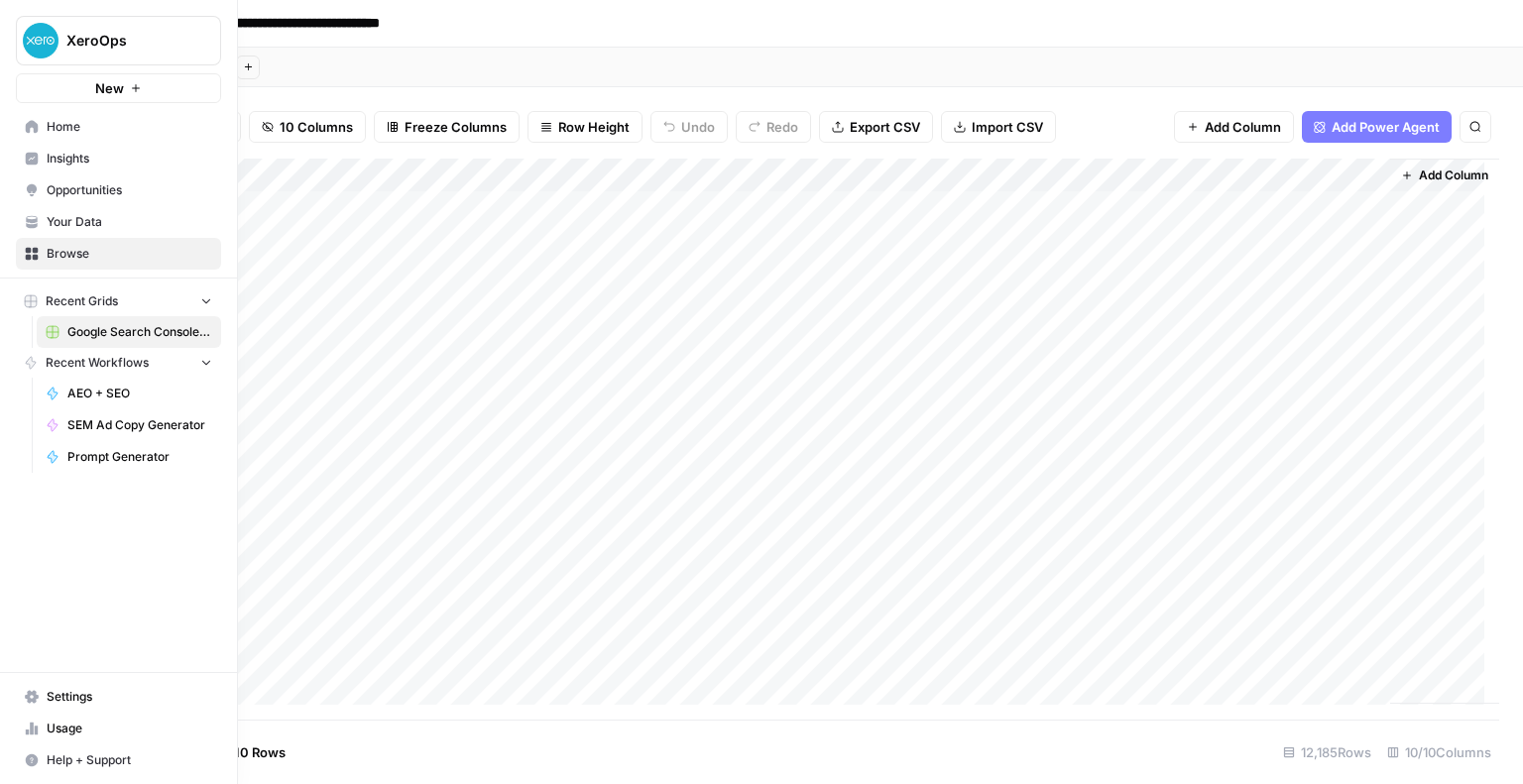
click at [56, 127] on span "Home" at bounding box center [129, 127] width 166 height 18
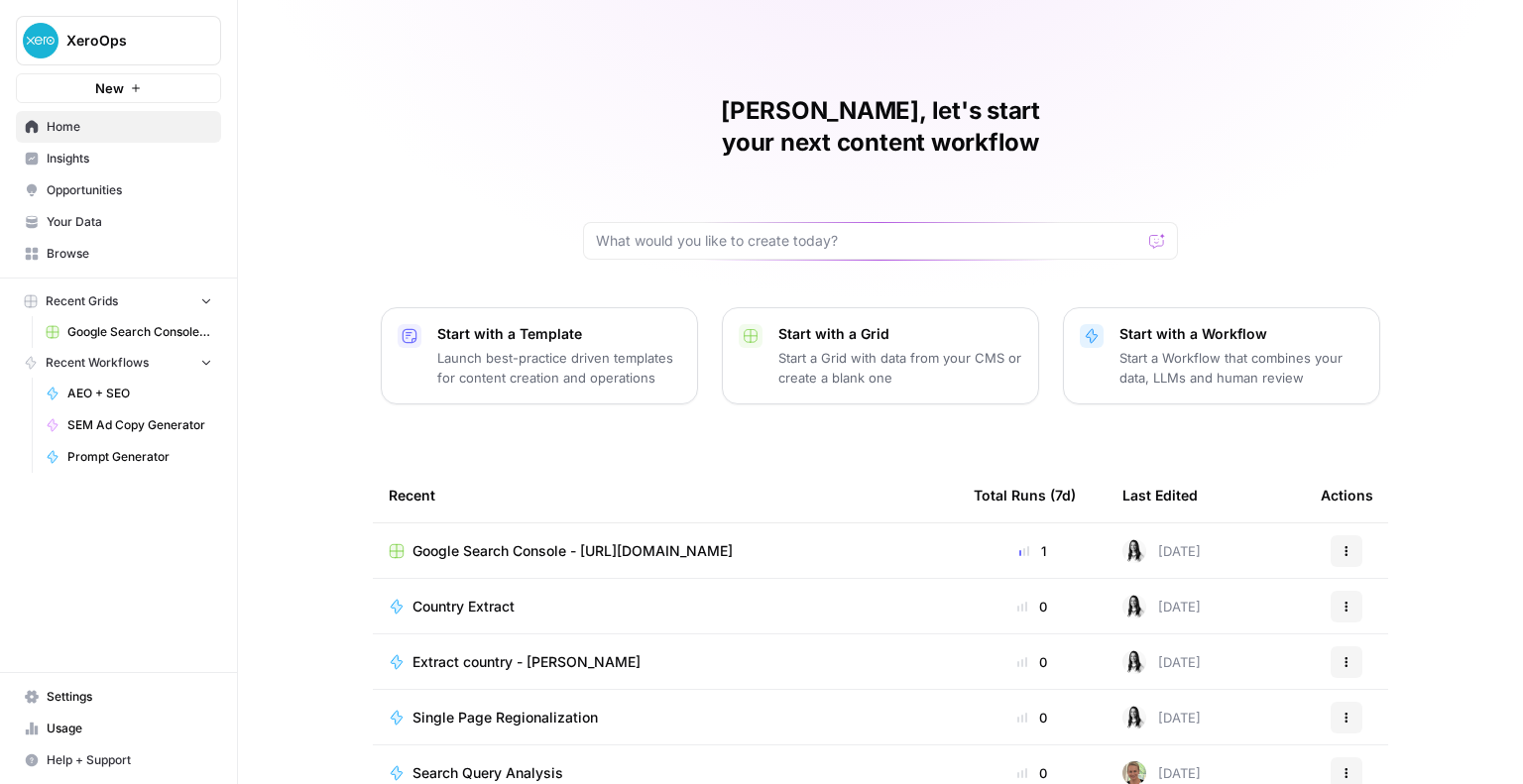
scroll to position [127, 0]
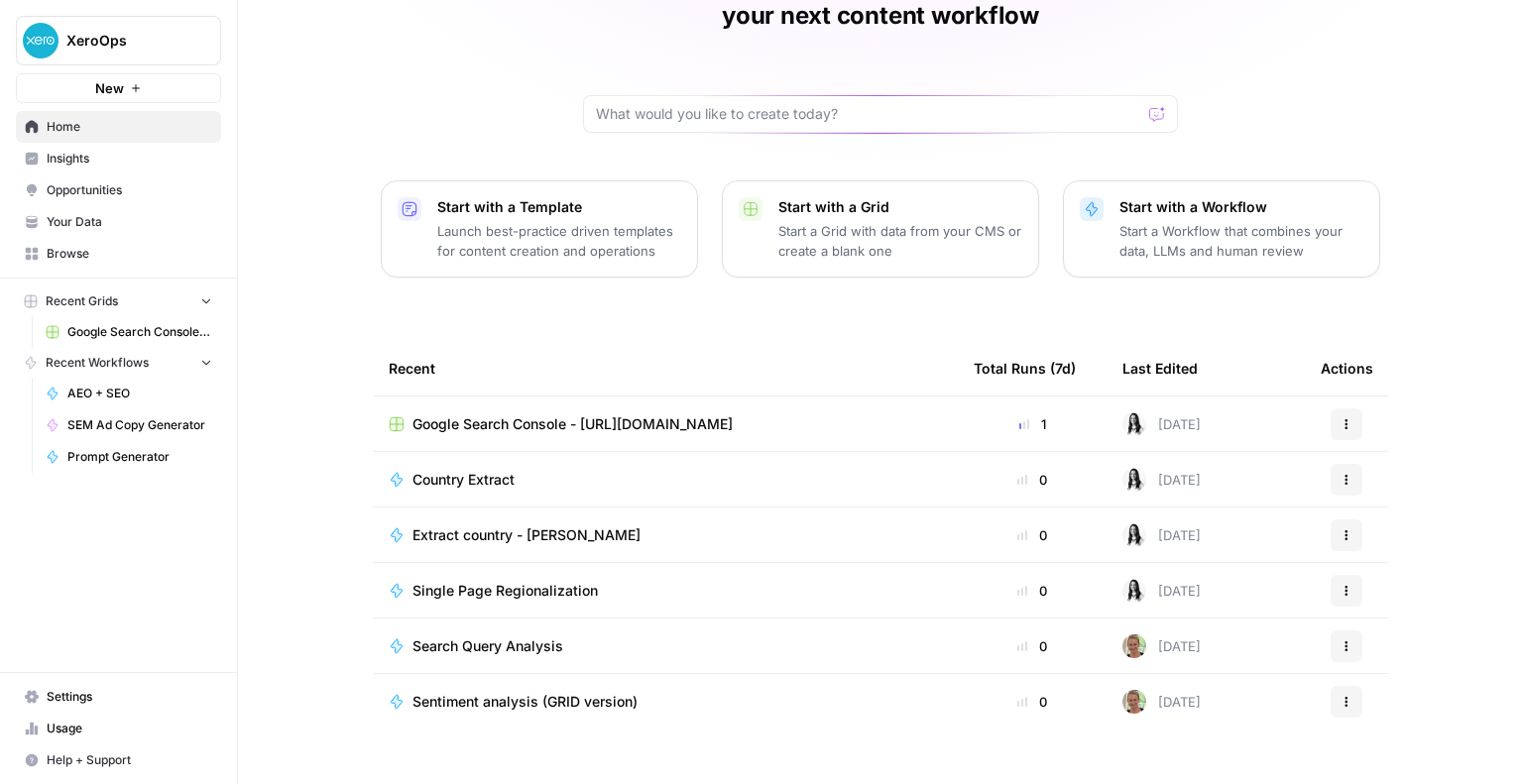
click at [496, 580] on span "Single Page Regionalization" at bounding box center [505, 590] width 185 height 20
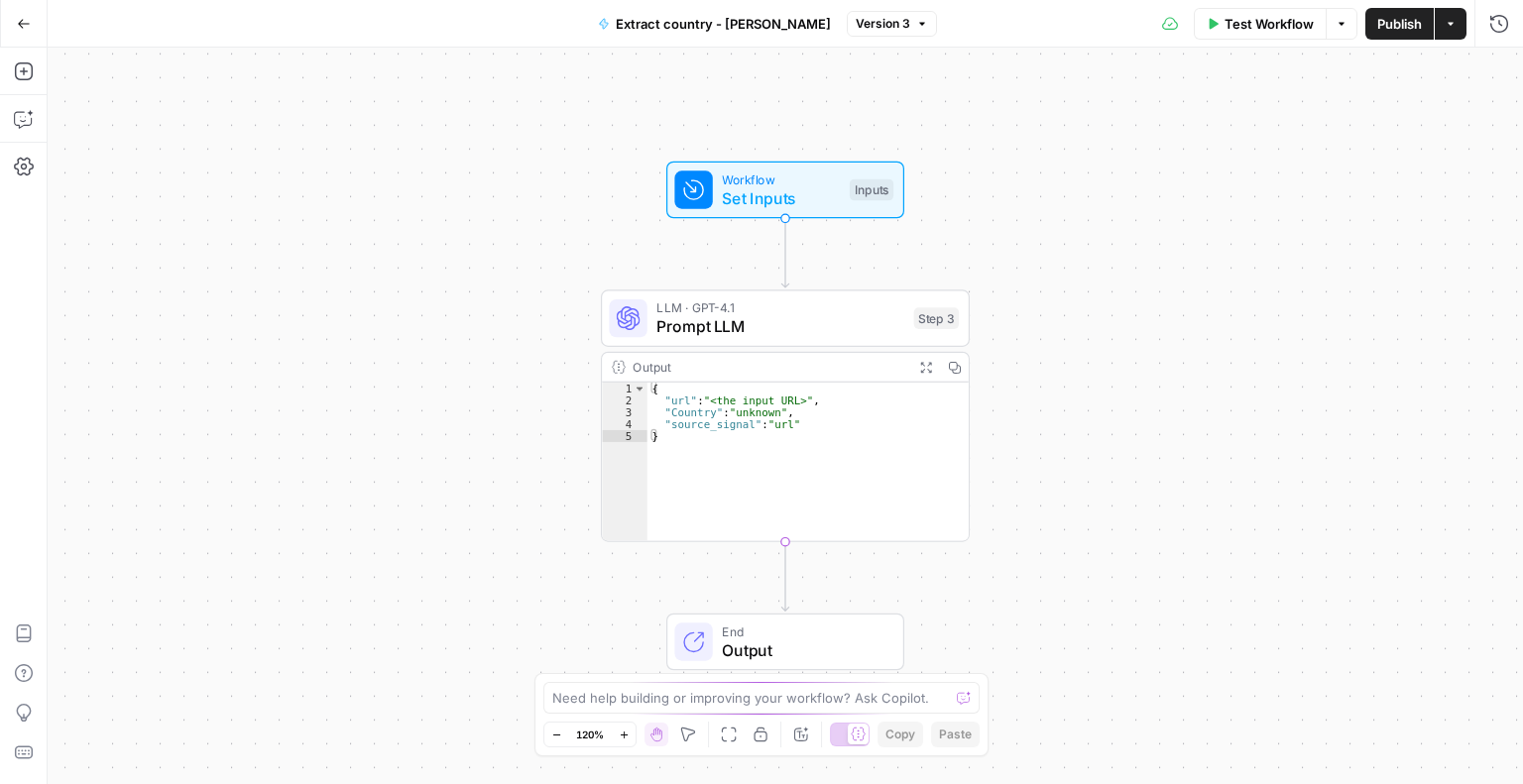
click at [802, 440] on div "{ "url" : "<the input URL>" , "Country" : "unknown" , "source_signal" : "url" }" at bounding box center [807, 474] width 321 height 183
drag, startPoint x: 808, startPoint y: 425, endPoint x: 655, endPoint y: 408, distance: 153.9
click at [655, 408] on div "{ "url" : "<the input URL>" , "Country" : "unknown" , "source_signal" : "url" }" at bounding box center [807, 474] width 321 height 183
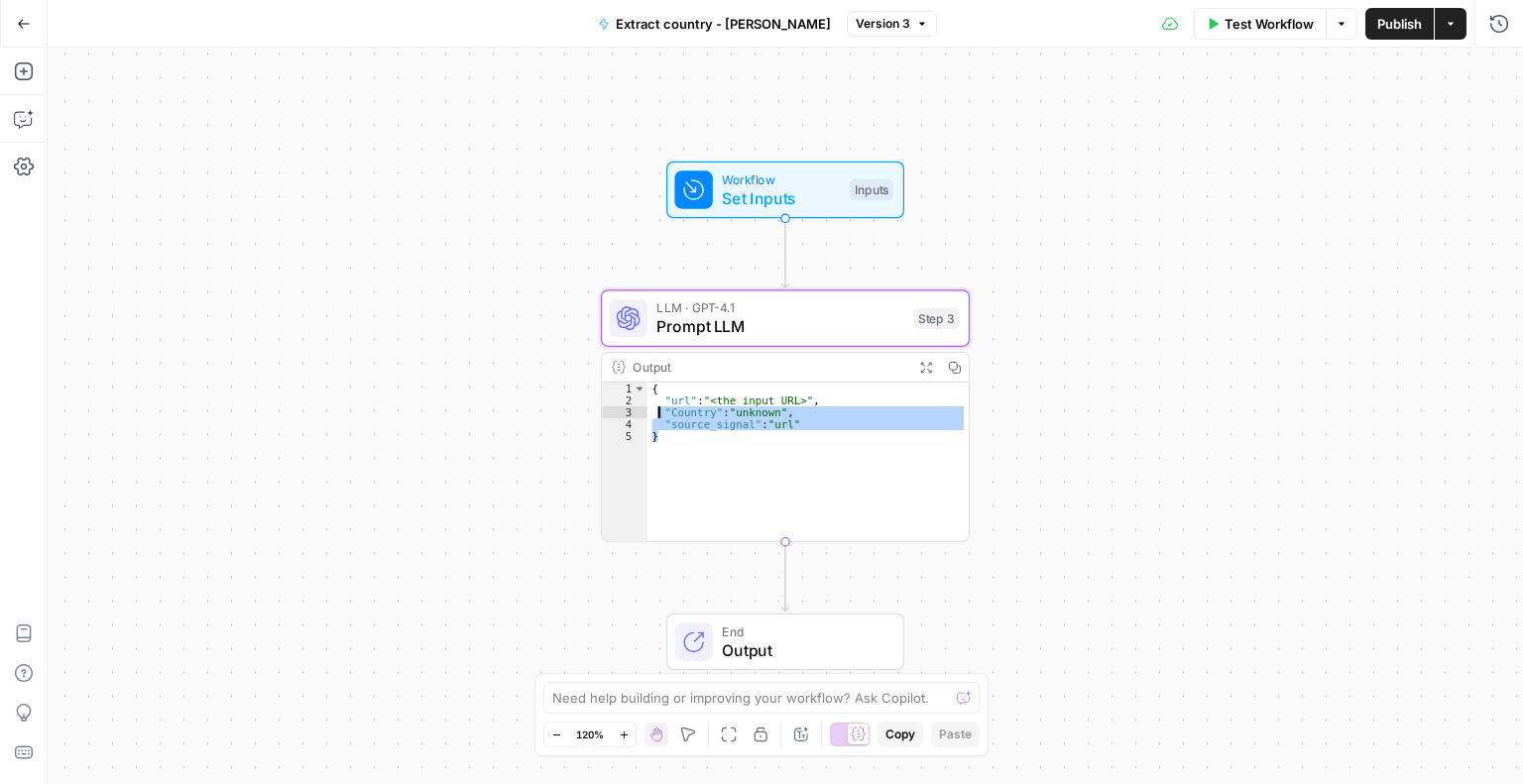
click at [655, 408] on div "{ "url" : "<the input URL>" , "Country" : "unknown" , "source_signal" : "url" }" at bounding box center [807, 462] width 321 height 159
type textarea "**********"
click at [871, 307] on span "LLM · GPT-4.1" at bounding box center [779, 307] width 248 height 19
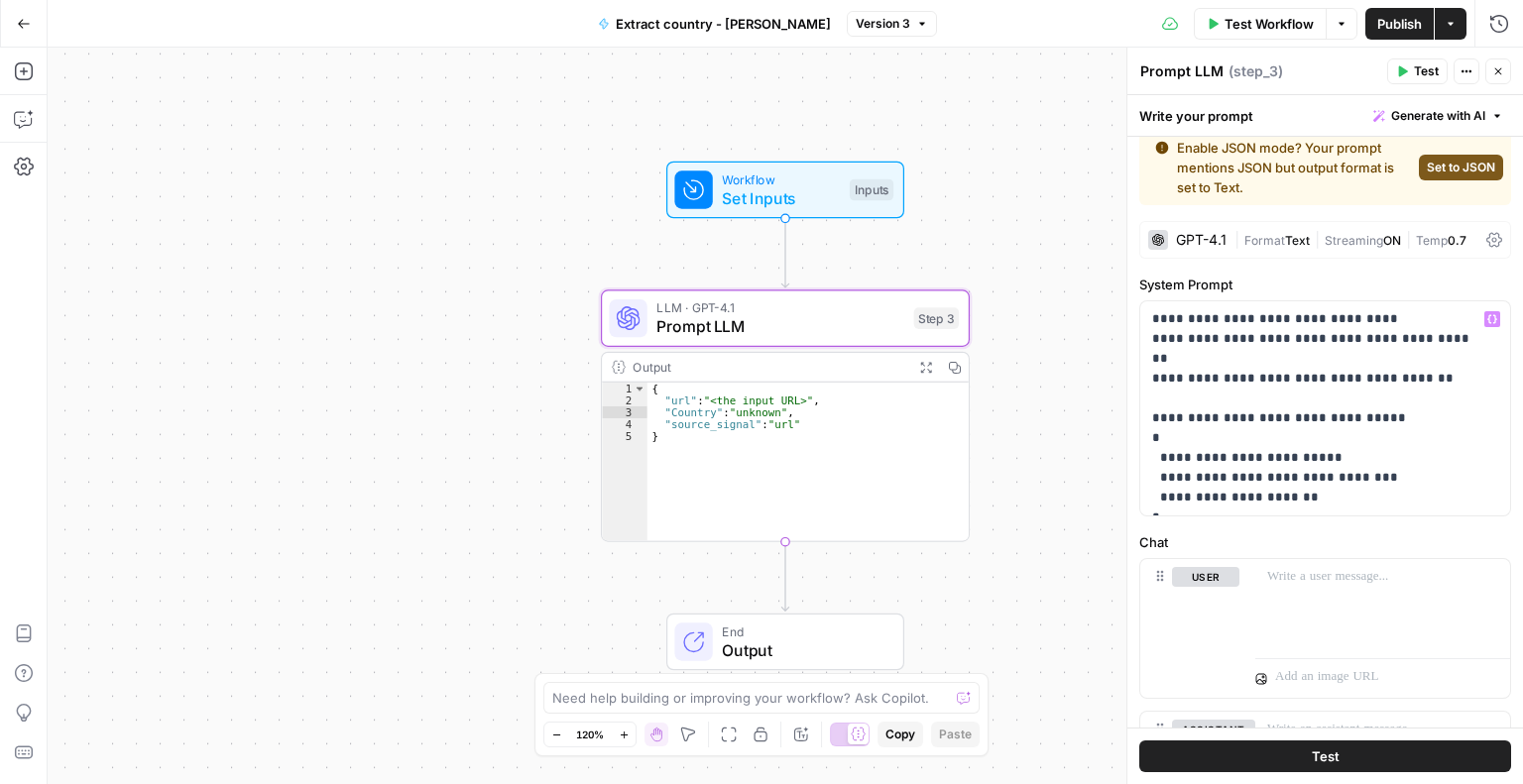
scroll to position [20, 0]
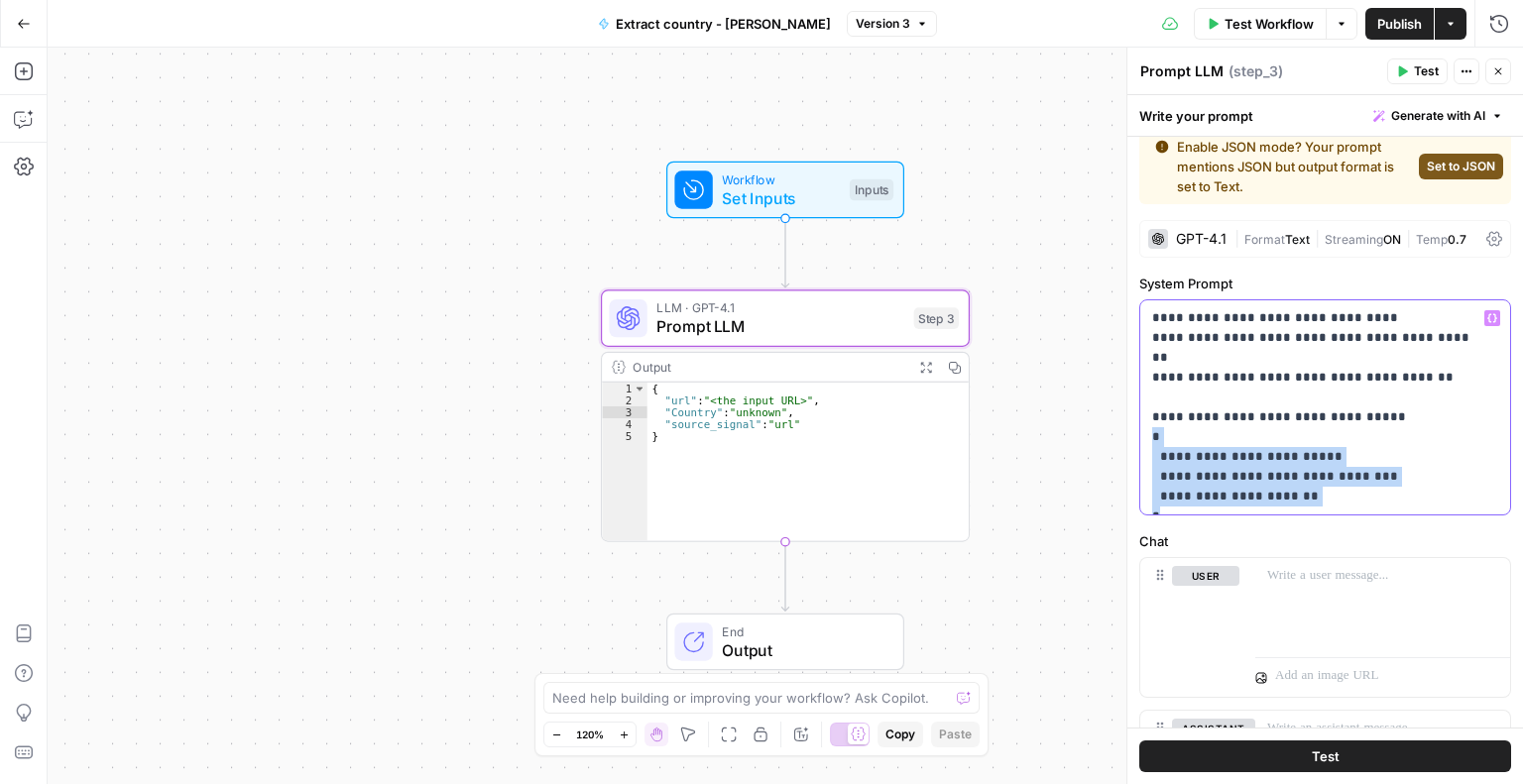
drag, startPoint x: 1149, startPoint y: 407, endPoint x: 1309, endPoint y: 493, distance: 181.6
click at [1309, 493] on div "**********" at bounding box center [1325, 406] width 370 height 214
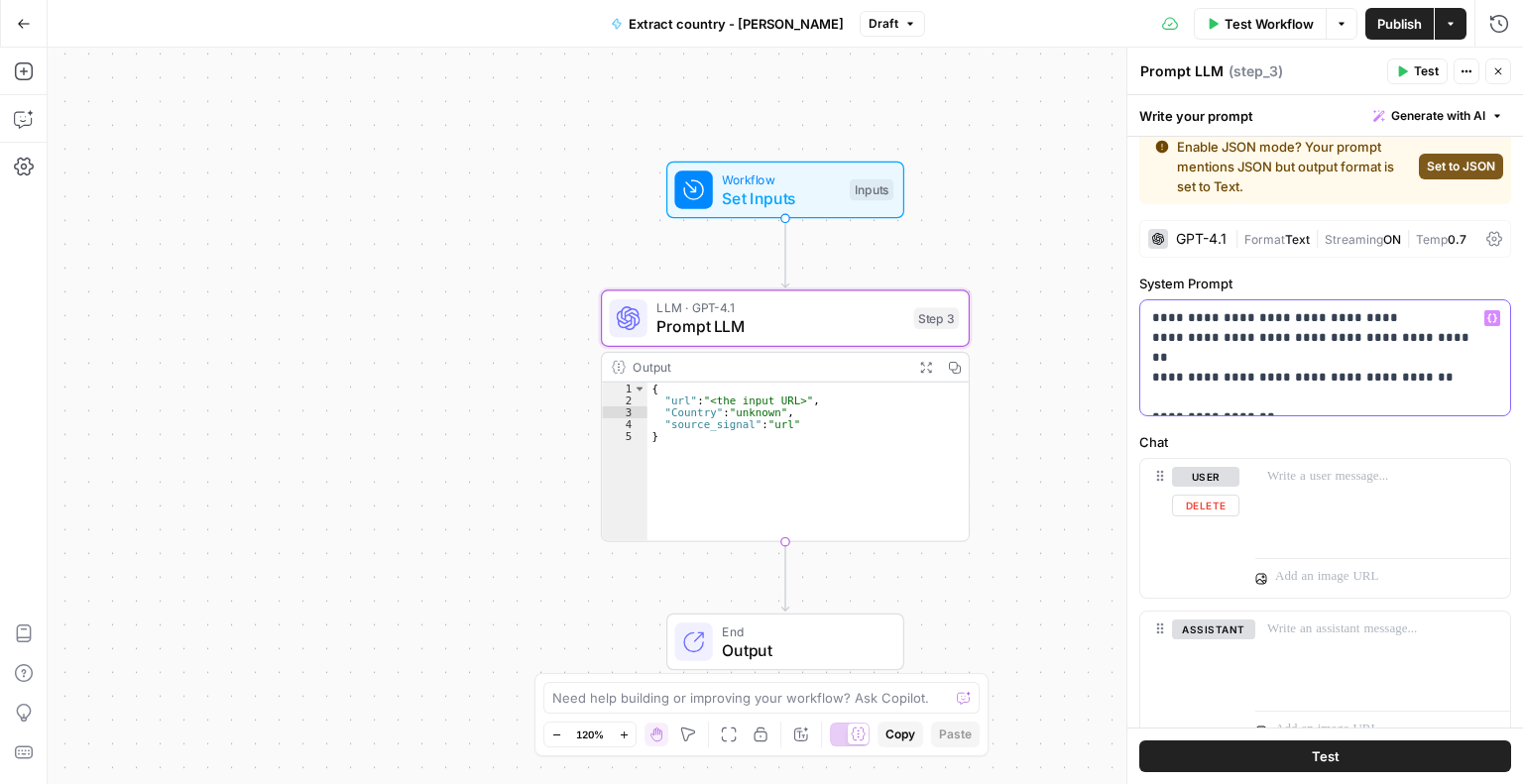
scroll to position [0, 0]
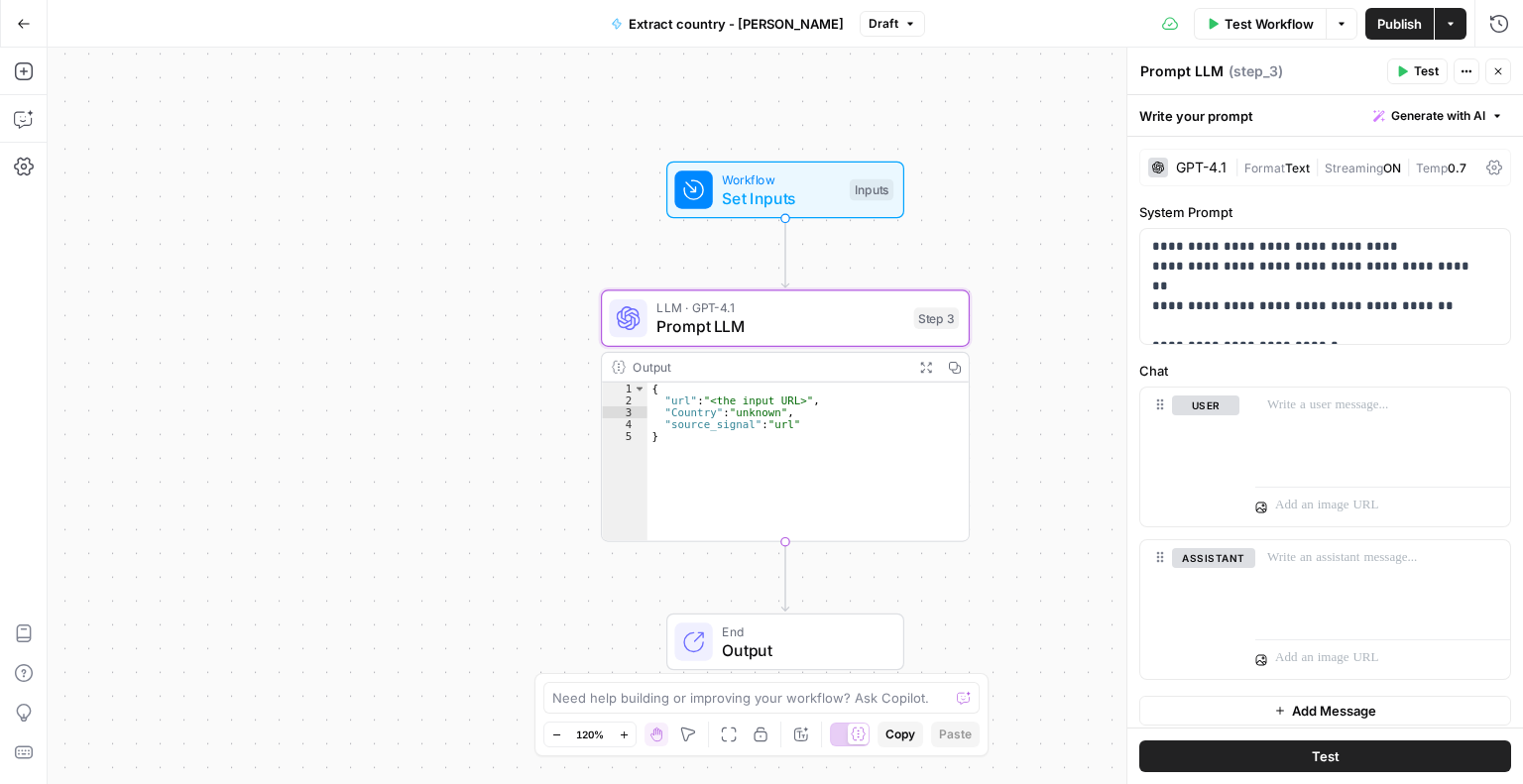
click at [1378, 23] on span "Publish" at bounding box center [1399, 24] width 45 height 20
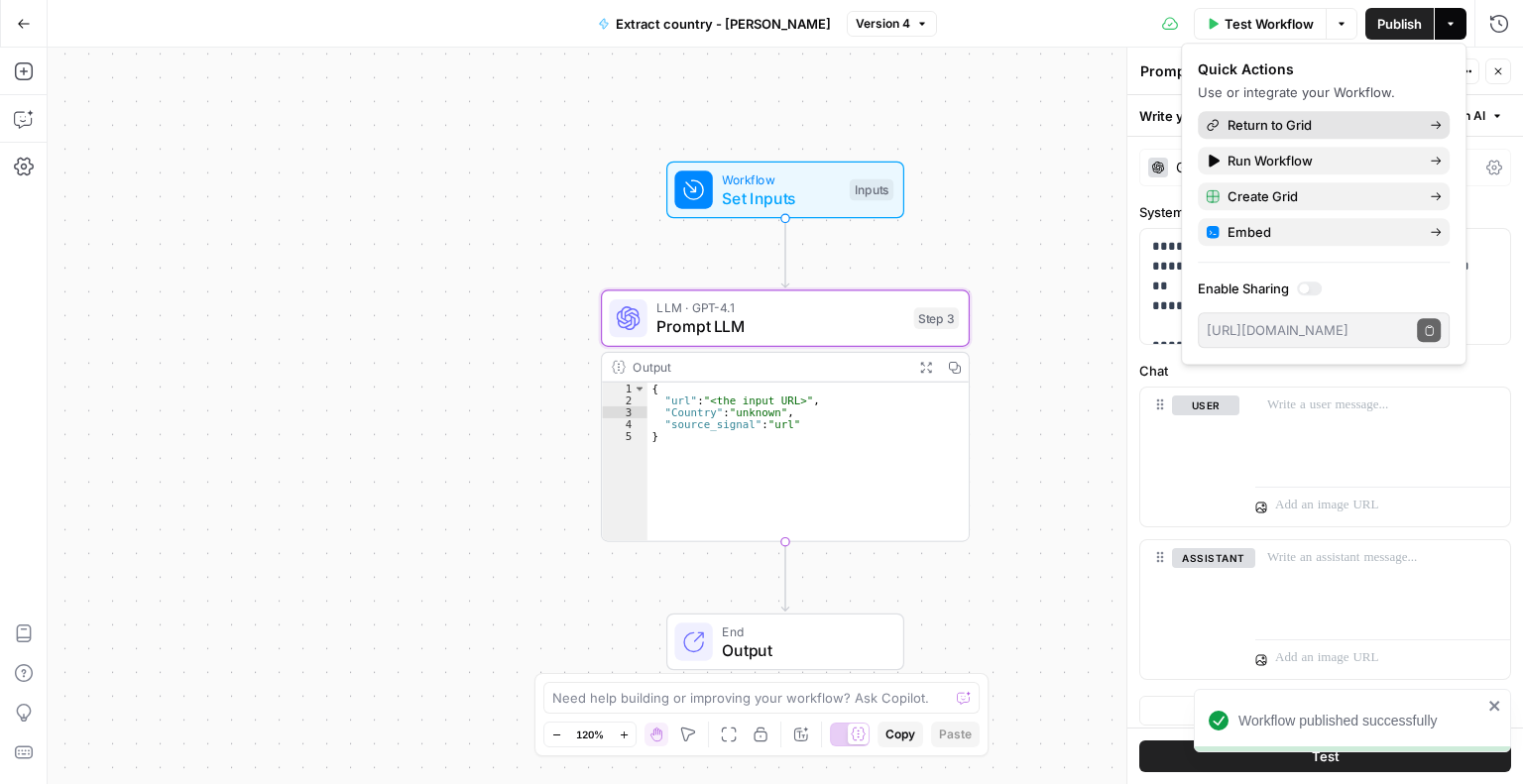
click at [1282, 119] on span "Return to Grid" at bounding box center [1320, 125] width 186 height 20
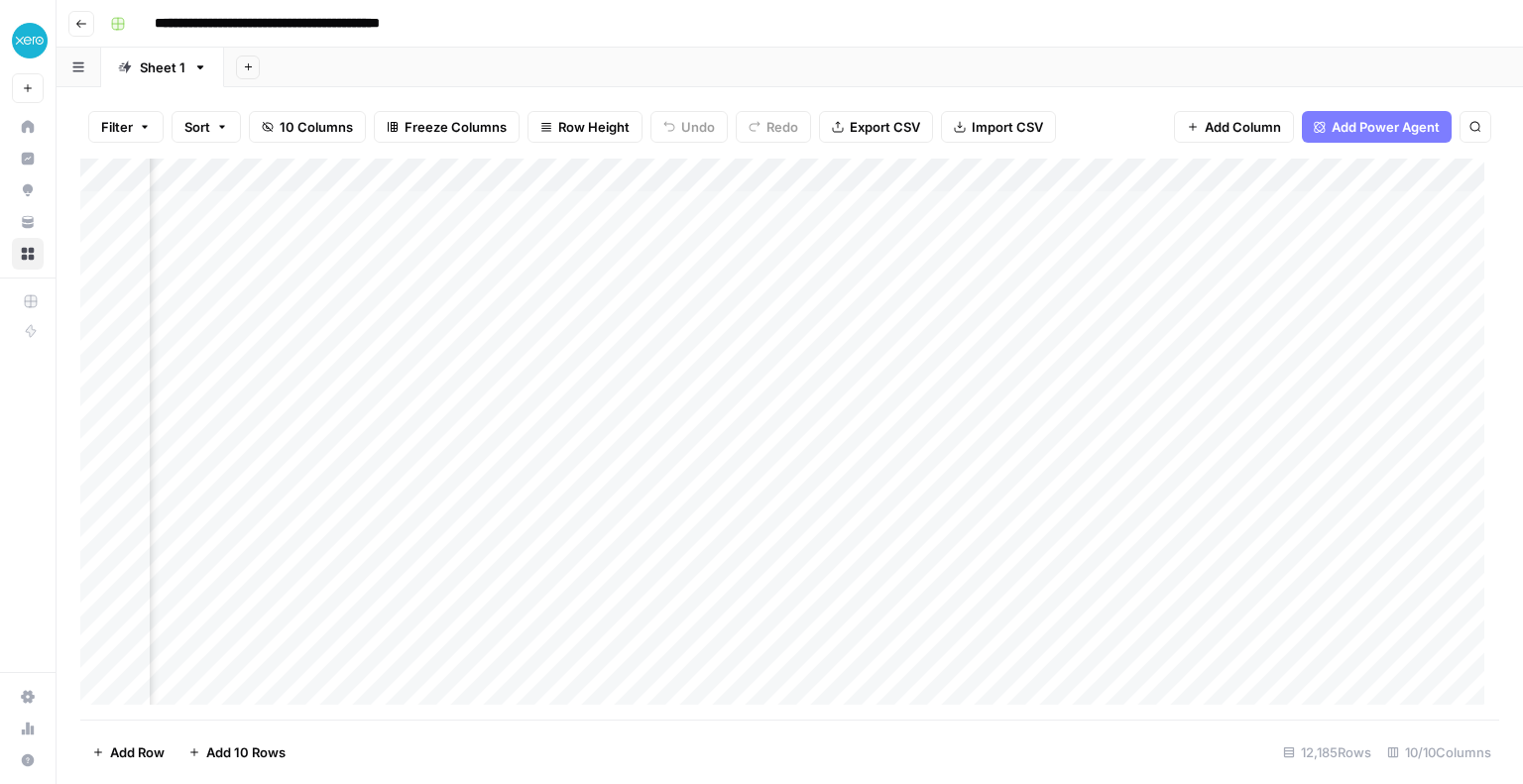
scroll to position [0, 931]
click at [614, 240] on div "Add Column" at bounding box center [789, 439] width 1419 height 560
click at [738, 205] on div "Add Column" at bounding box center [789, 439] width 1419 height 560
click at [788, 177] on div "Add Column" at bounding box center [789, 439] width 1419 height 560
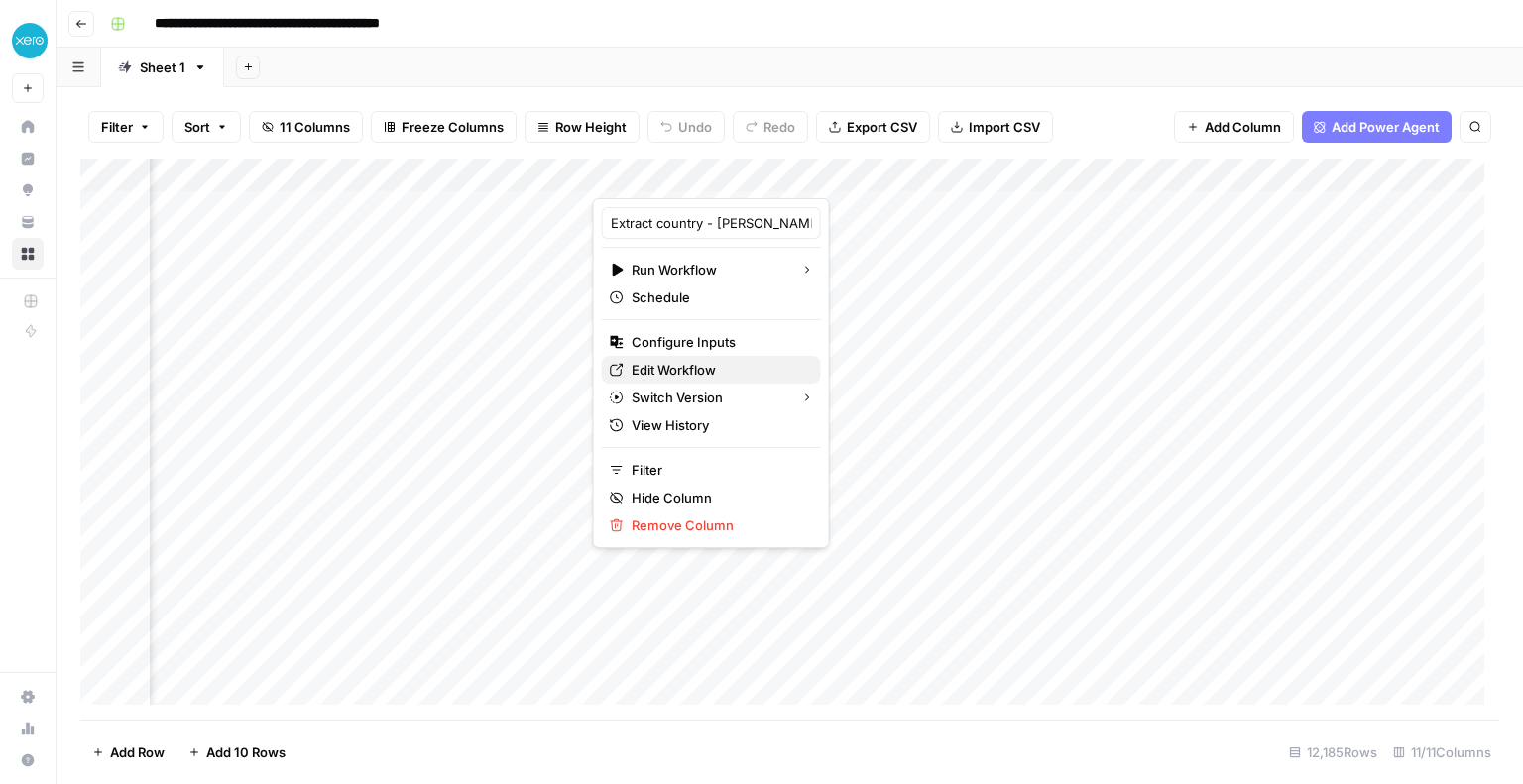
click at [681, 368] on span "Edit Workflow" at bounding box center [718, 370] width 174 height 20
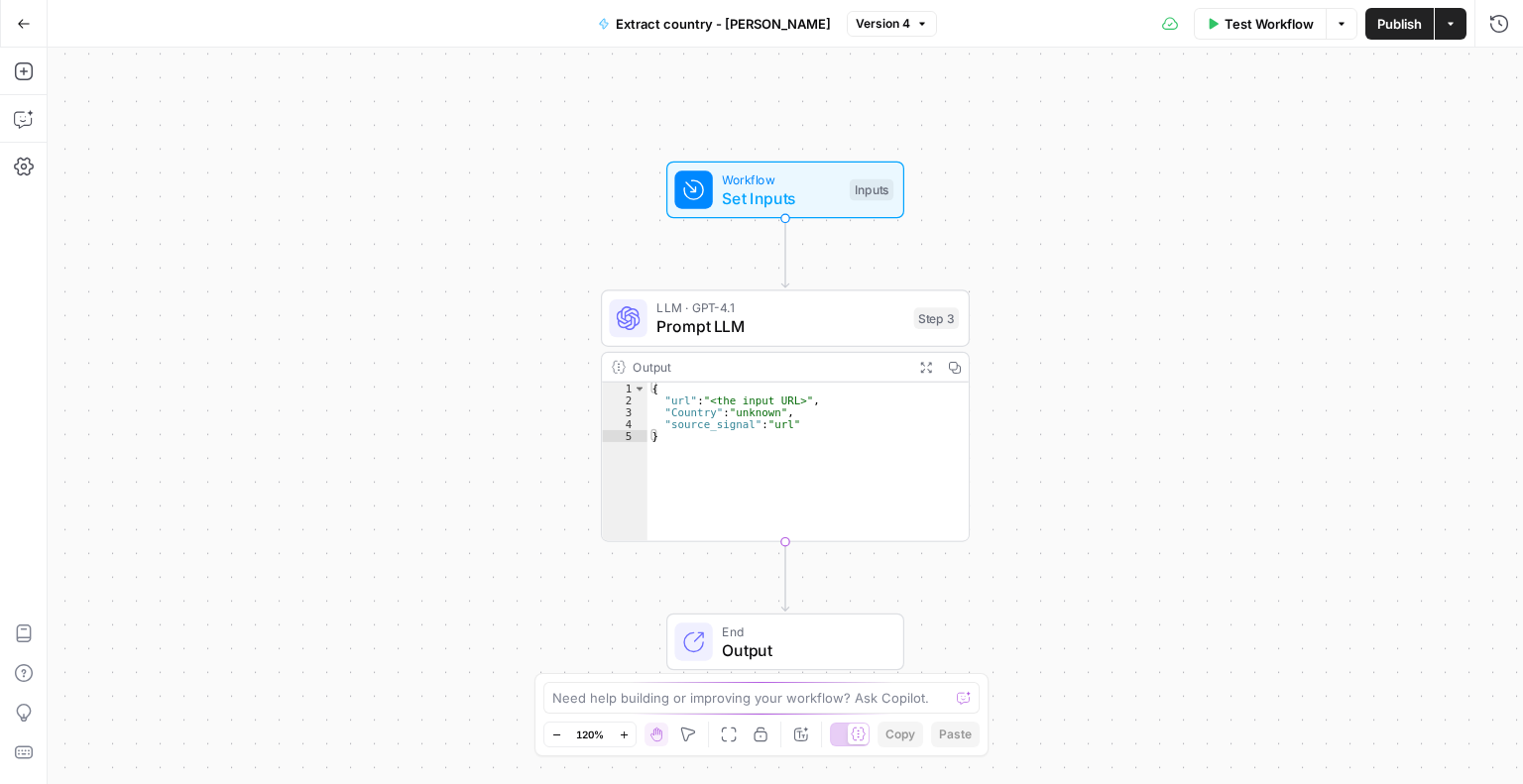
click at [758, 648] on span "Output" at bounding box center [802, 650] width 162 height 24
click at [1206, 221] on span "Markdown" at bounding box center [1343, 227] width 302 height 20
click at [1178, 157] on label "Autodetect" at bounding box center [1325, 161] width 372 height 56
click at [891, 331] on span "Prompt LLM" at bounding box center [779, 327] width 248 height 24
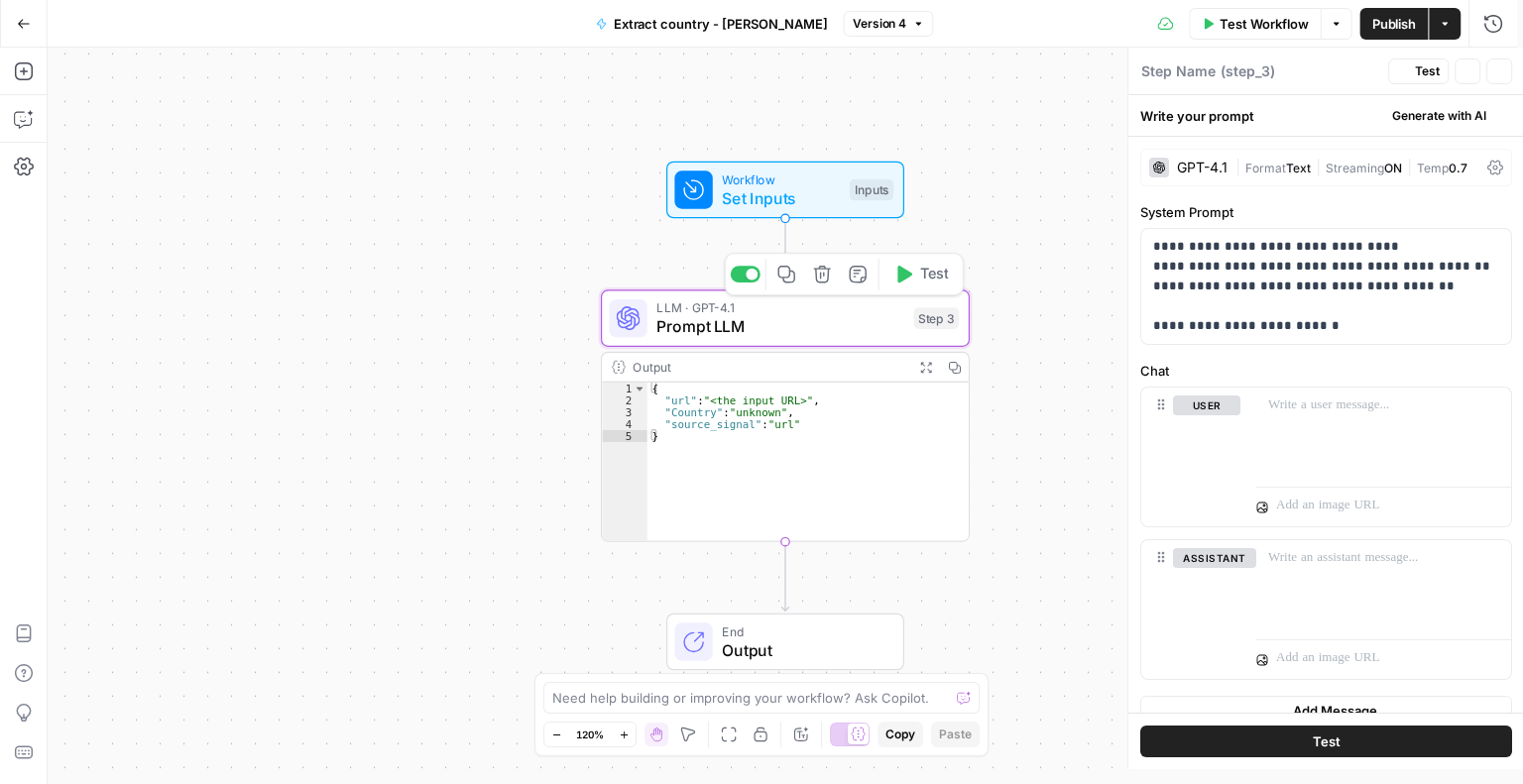
type textarea "Prompt LLM"
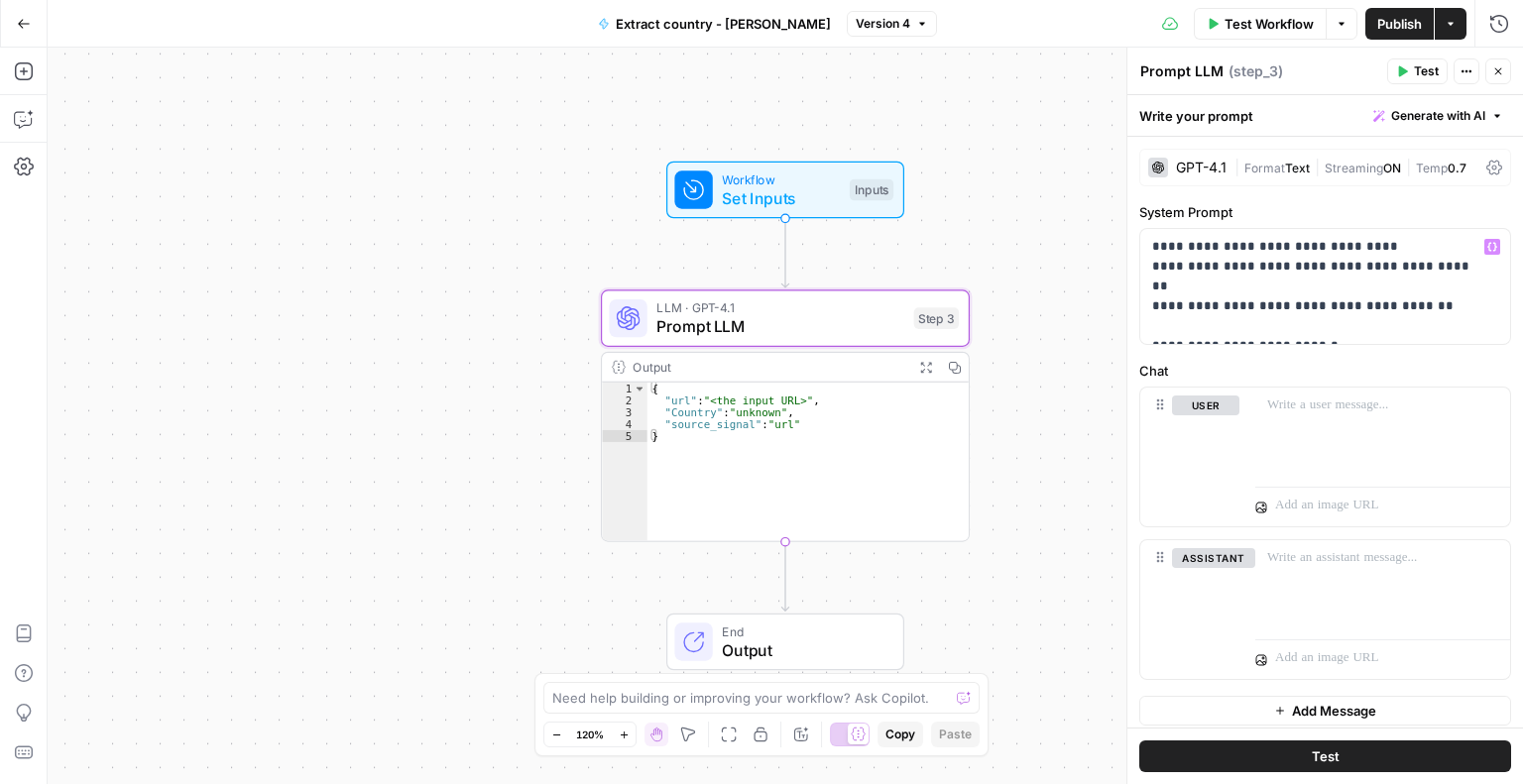
scroll to position [8, 0]
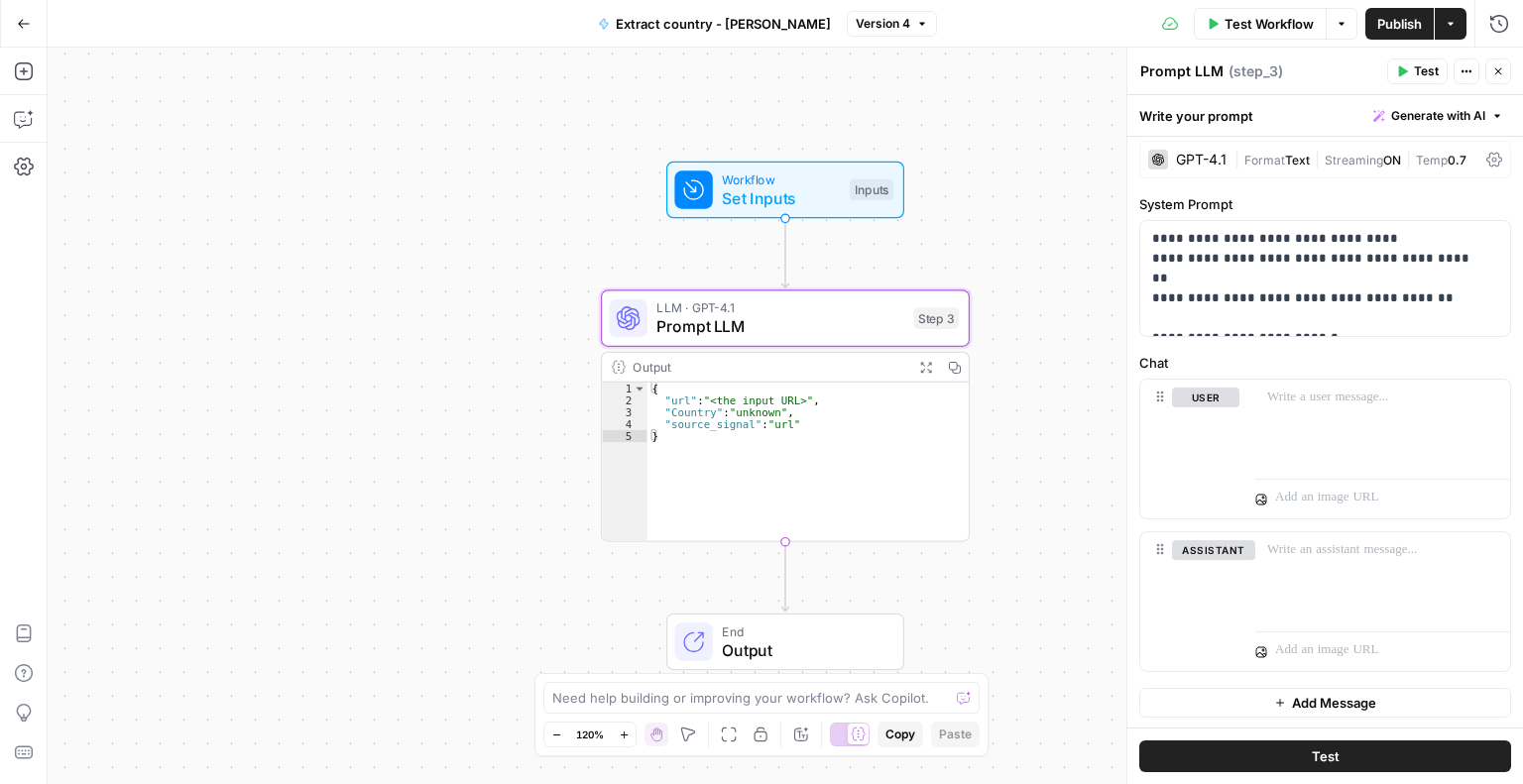
click at [1343, 756] on button "Test" at bounding box center [1325, 756] width 372 height 32
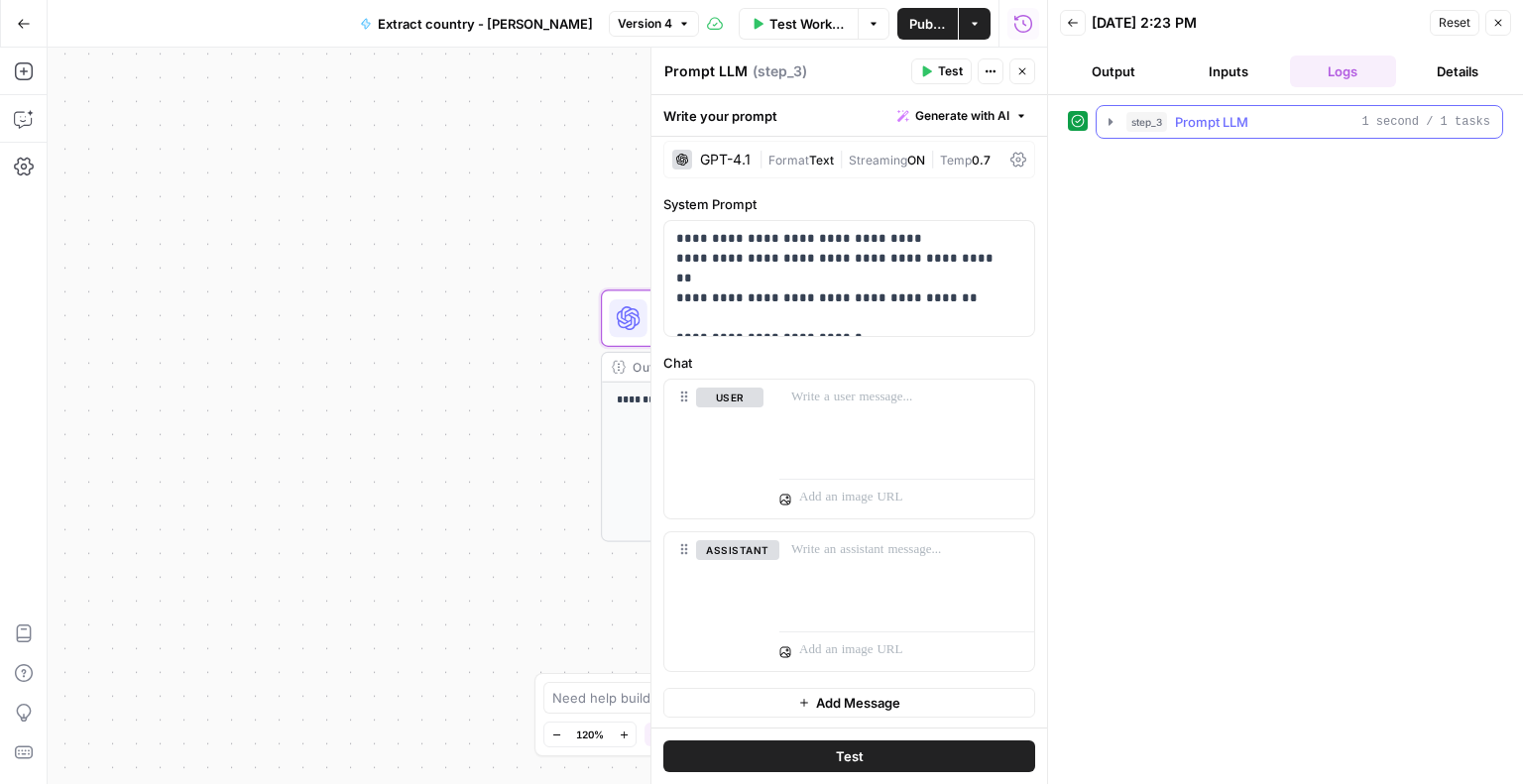
click at [1107, 121] on icon "button" at bounding box center [1110, 122] width 16 height 16
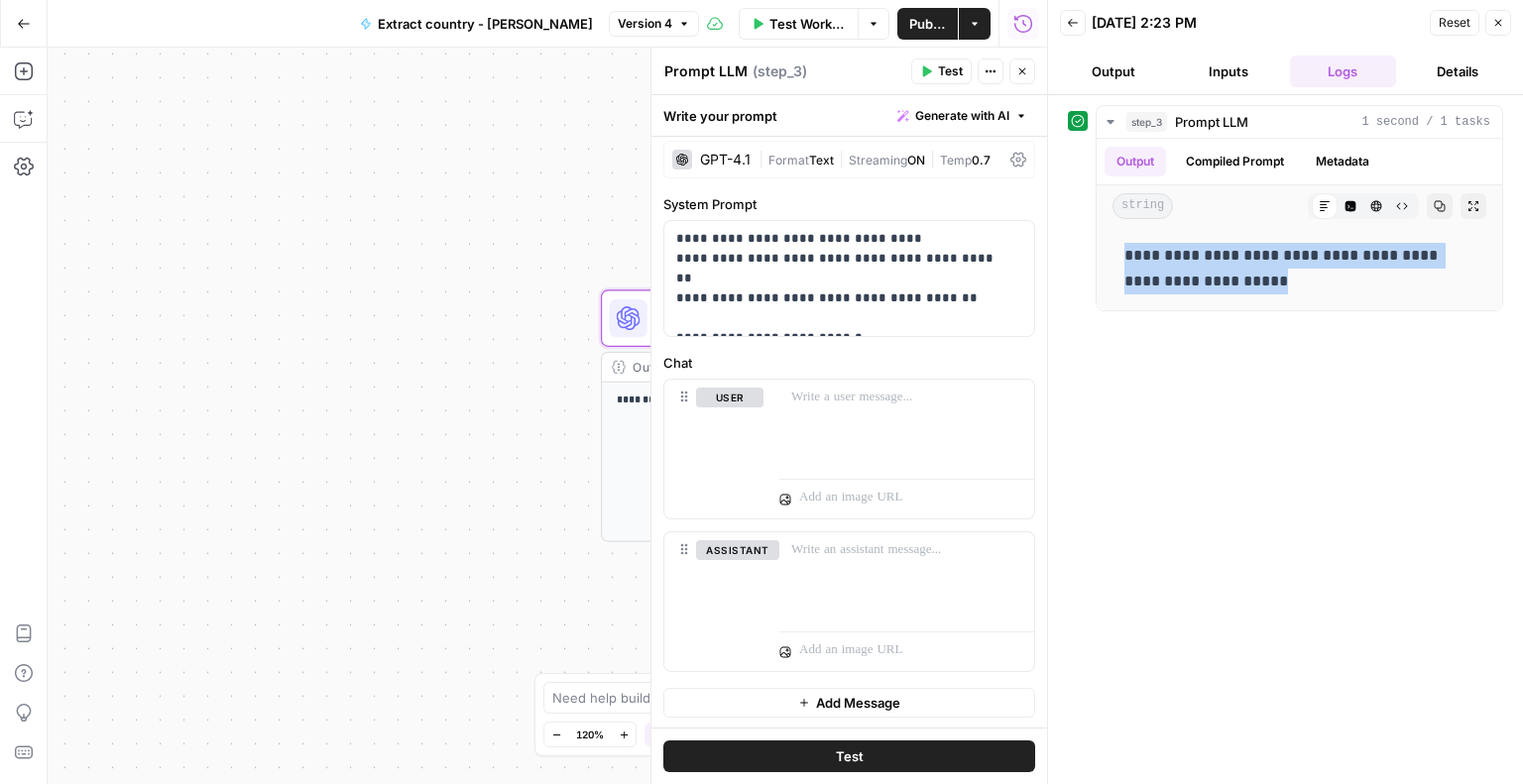
drag, startPoint x: 1236, startPoint y: 285, endPoint x: 1083, endPoint y: 243, distance: 158.7
click at [1083, 243] on div "**********" at bounding box center [1285, 208] width 435 height 206
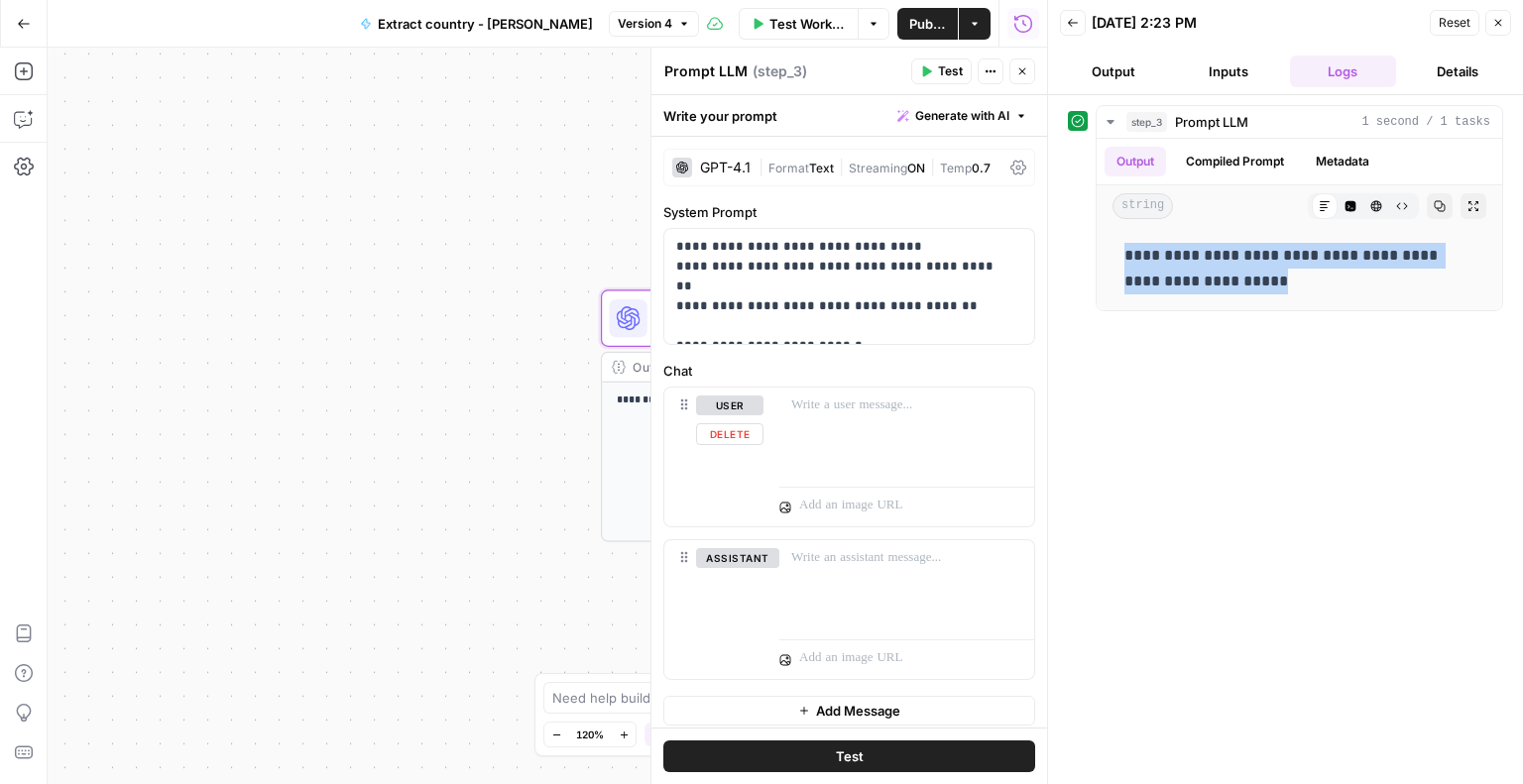
click at [373, 343] on div "**********" at bounding box center [547, 415] width 999 height 736
click at [14, 19] on button "Go Back" at bounding box center [24, 24] width 36 height 36
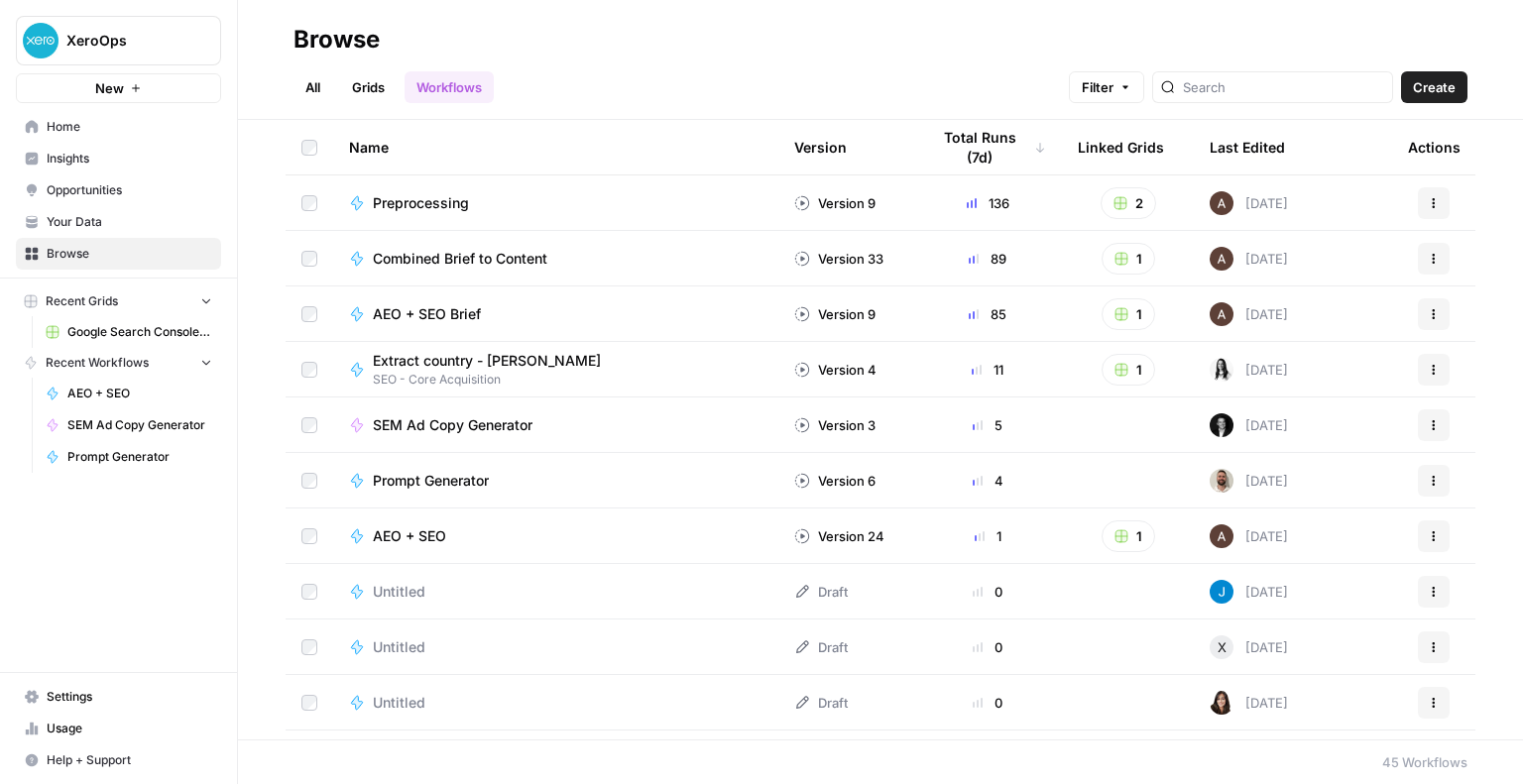
click at [405, 423] on span "SEM Ad Copy Generator" at bounding box center [452, 425] width 160 height 20
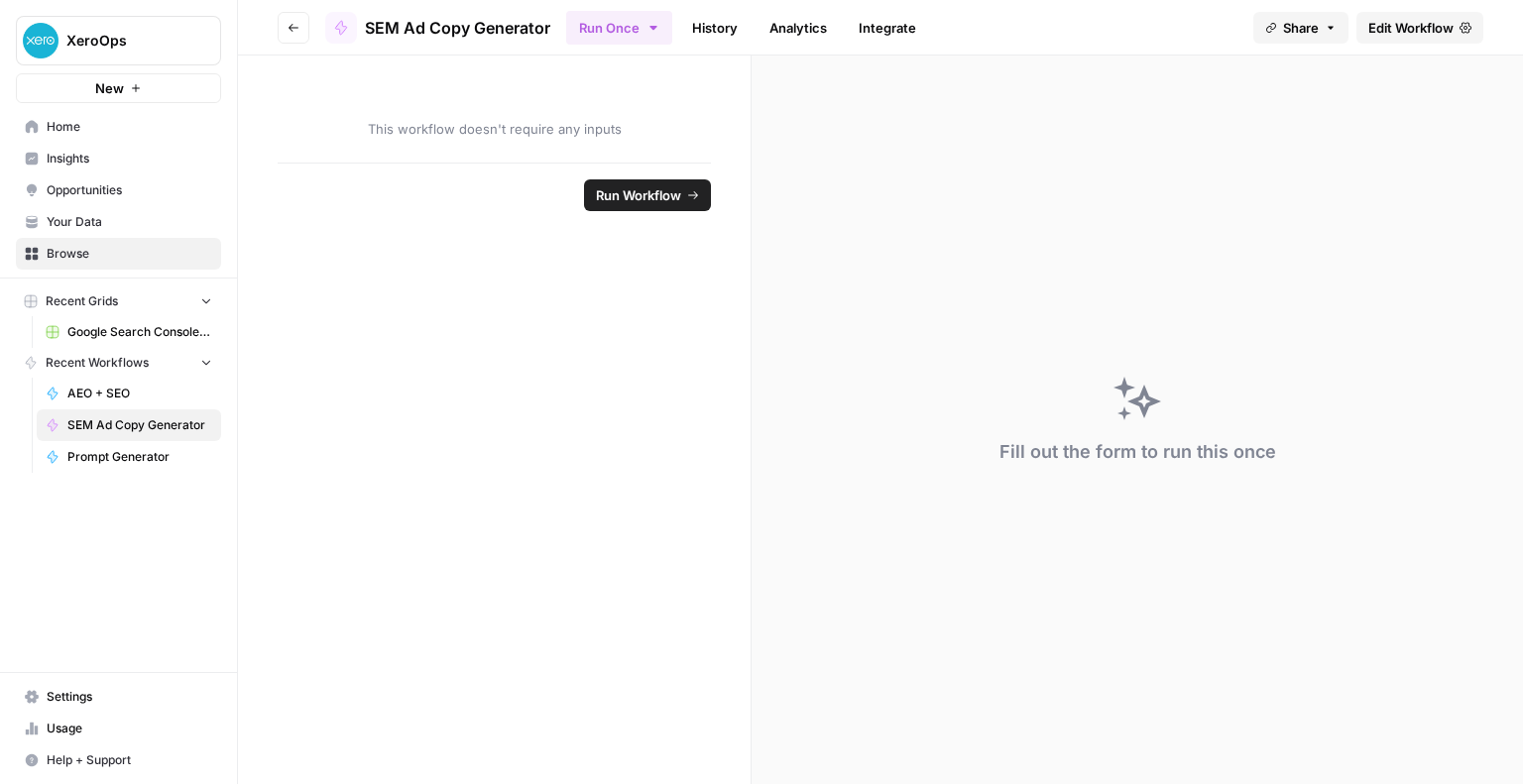
click at [1377, 27] on span "Edit Workflow" at bounding box center [1411, 28] width 85 height 20
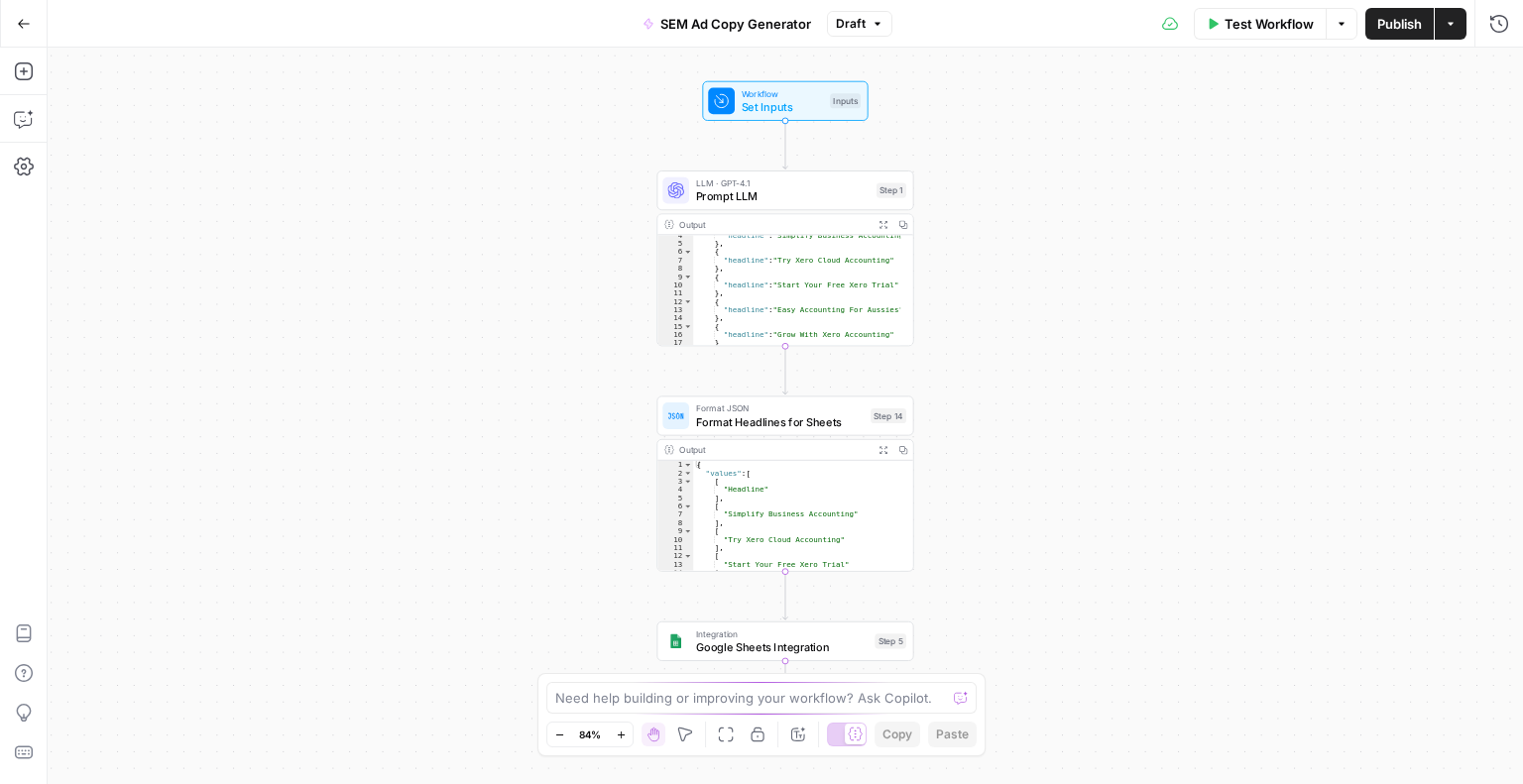
scroll to position [56, 0]
click at [800, 107] on span "Set Inputs" at bounding box center [782, 106] width 83 height 17
click at [743, 193] on span "Prompt LLM" at bounding box center [783, 196] width 175 height 17
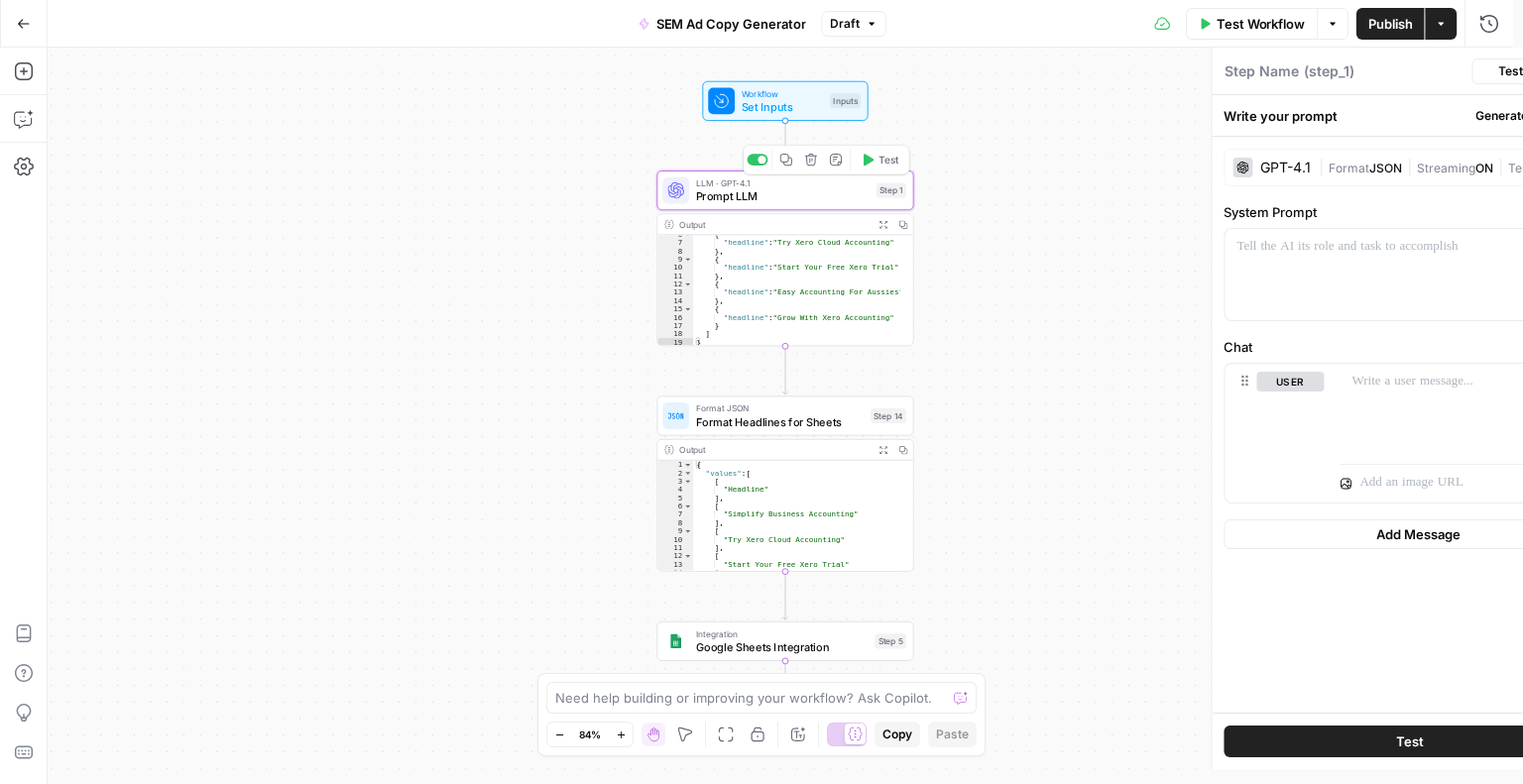
type textarea "Prompt LLM"
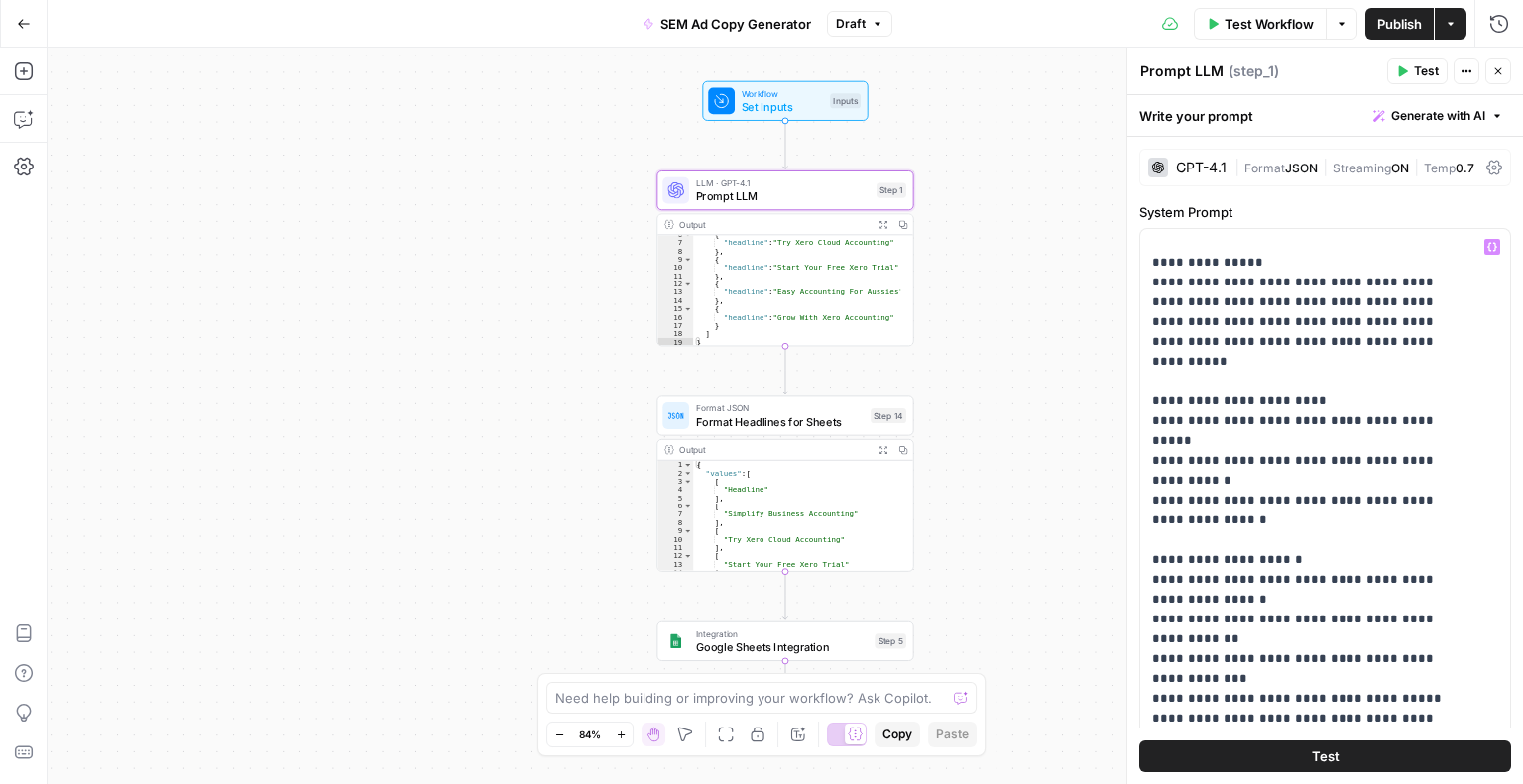
scroll to position [378, 0]
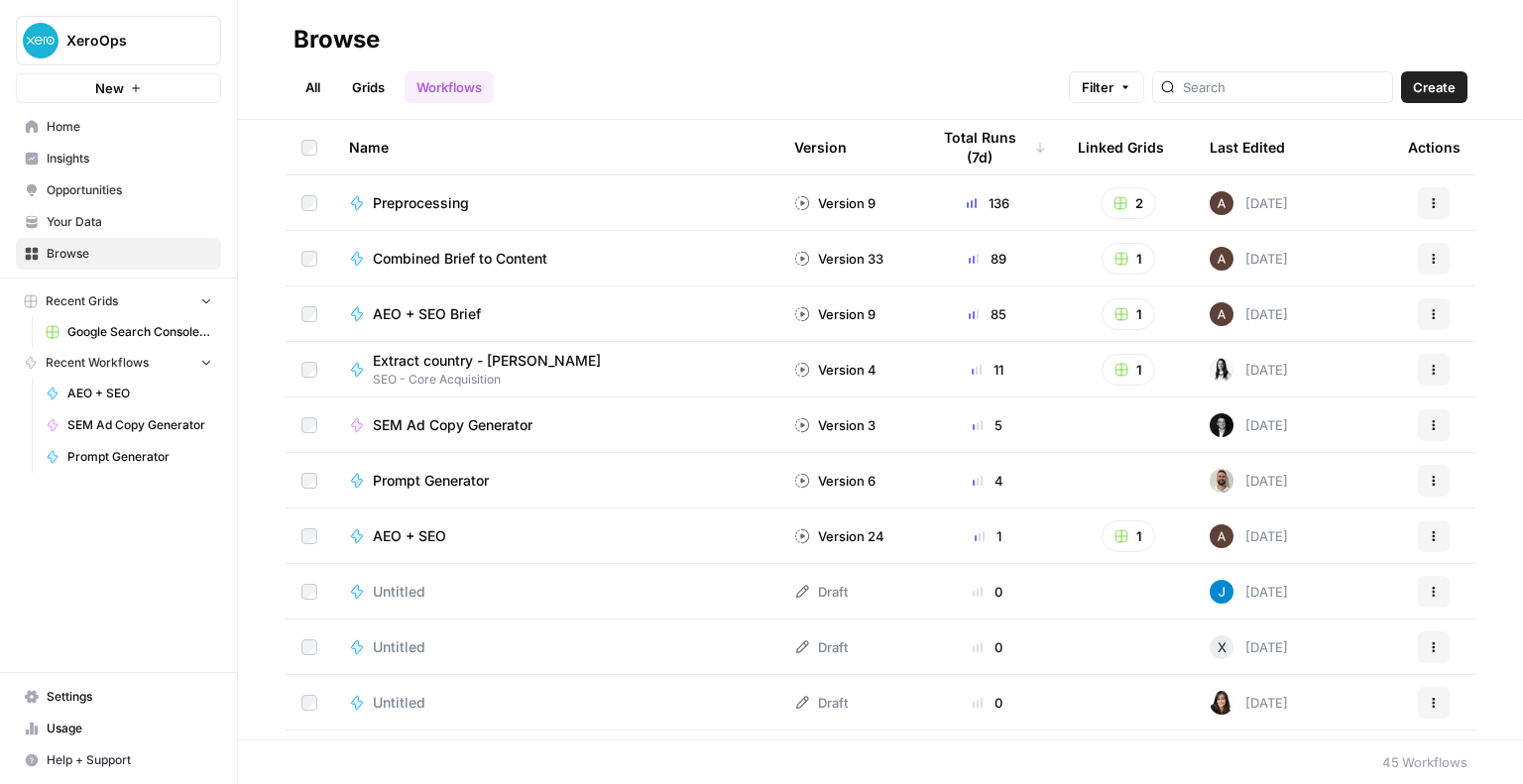
click at [1428, 371] on icon "button" at bounding box center [1434, 370] width 12 height 12
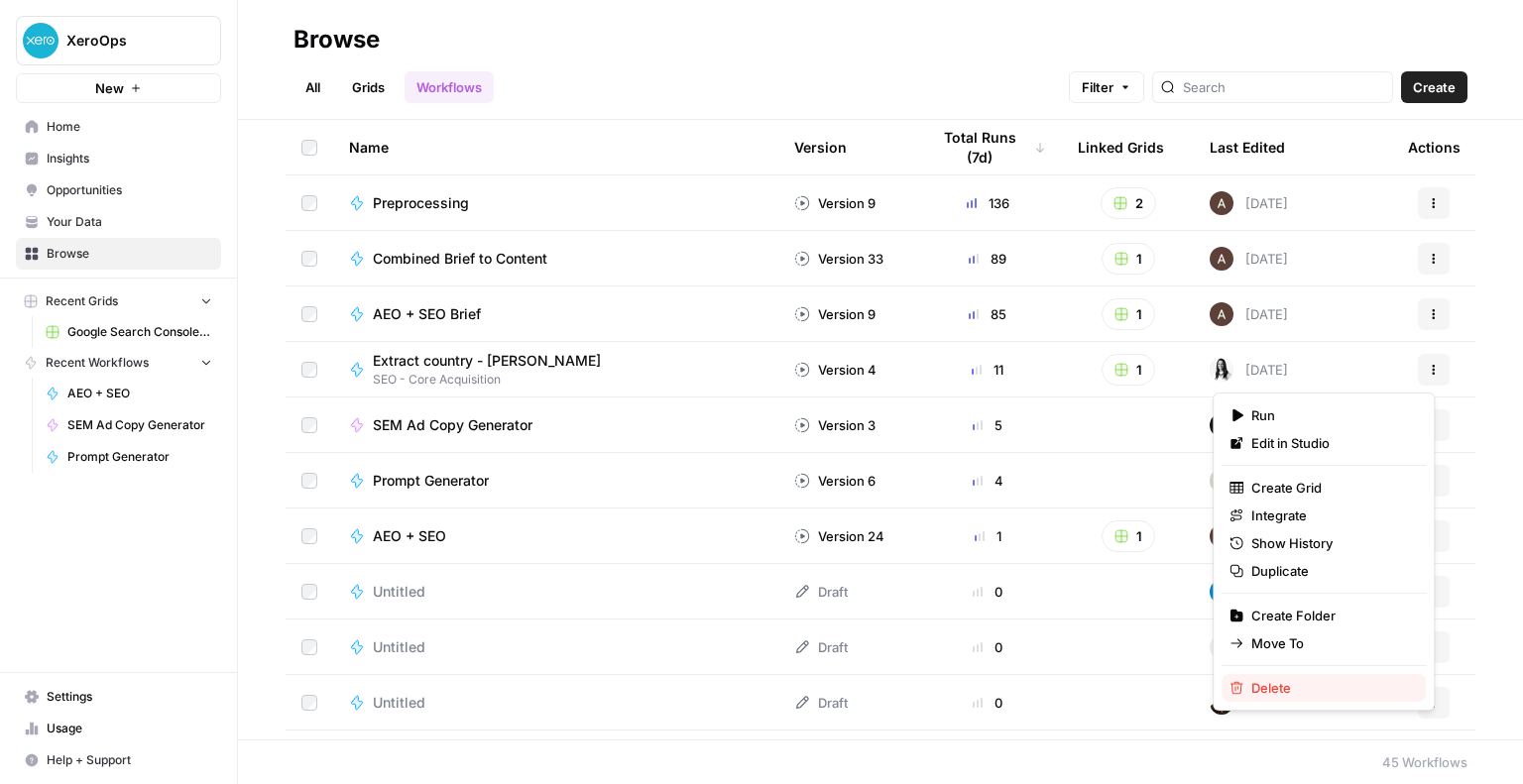
click at [1249, 683] on div "Delete" at bounding box center [1323, 688] width 188 height 20
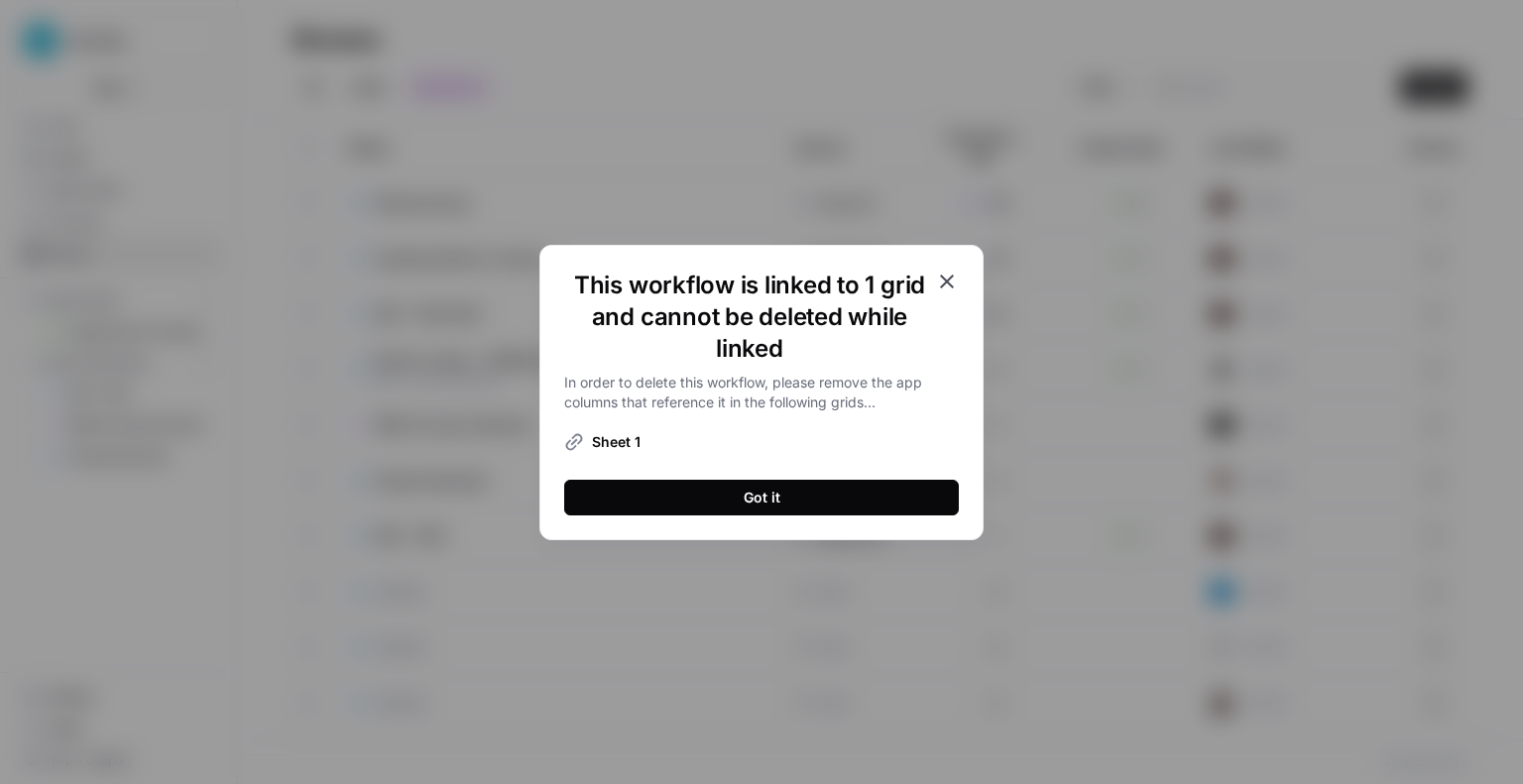
click at [769, 496] on div "Got it" at bounding box center [762, 498] width 37 height 20
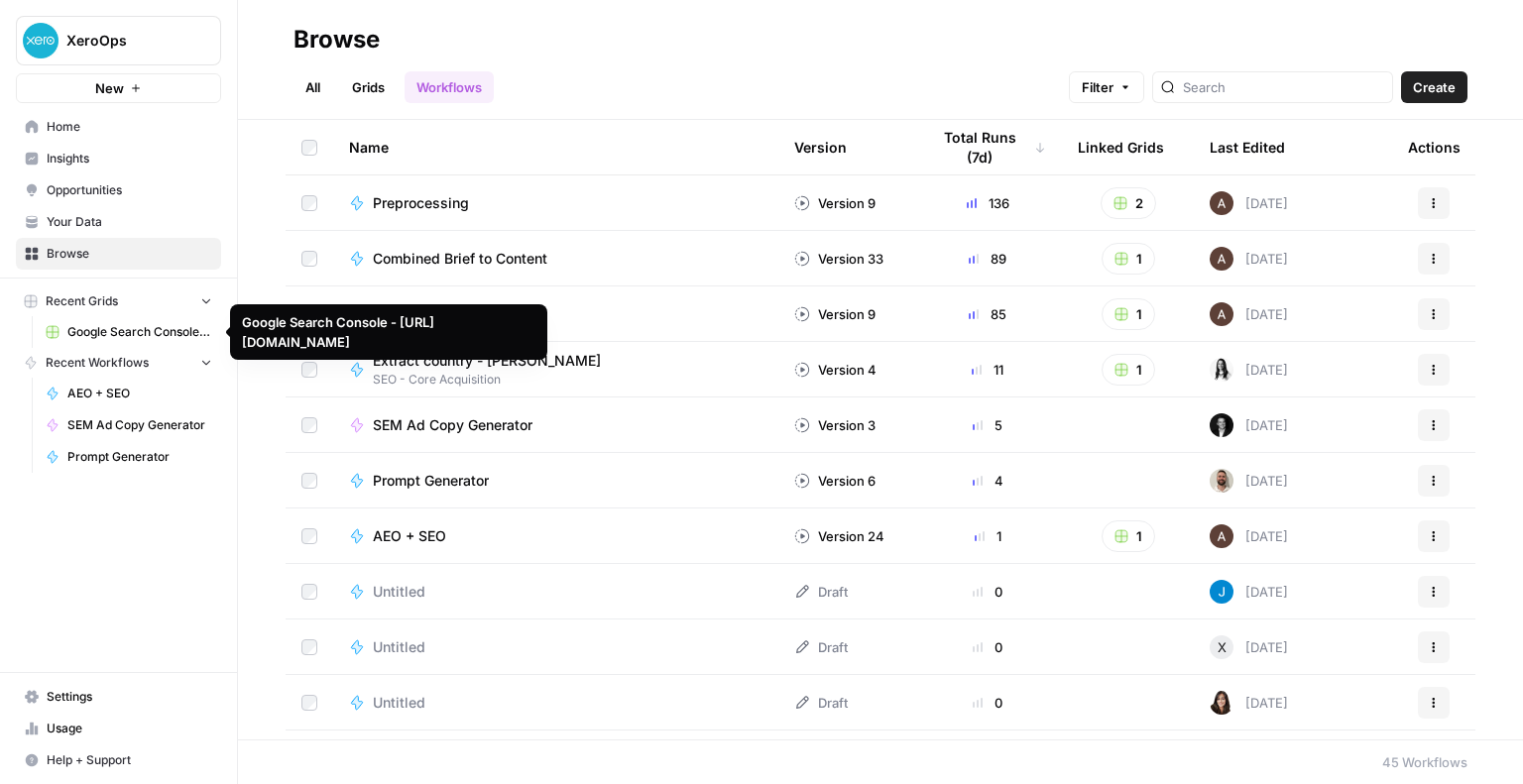
click at [116, 330] on span "Google Search Console - [URL][DOMAIN_NAME]" at bounding box center [140, 332] width 145 height 18
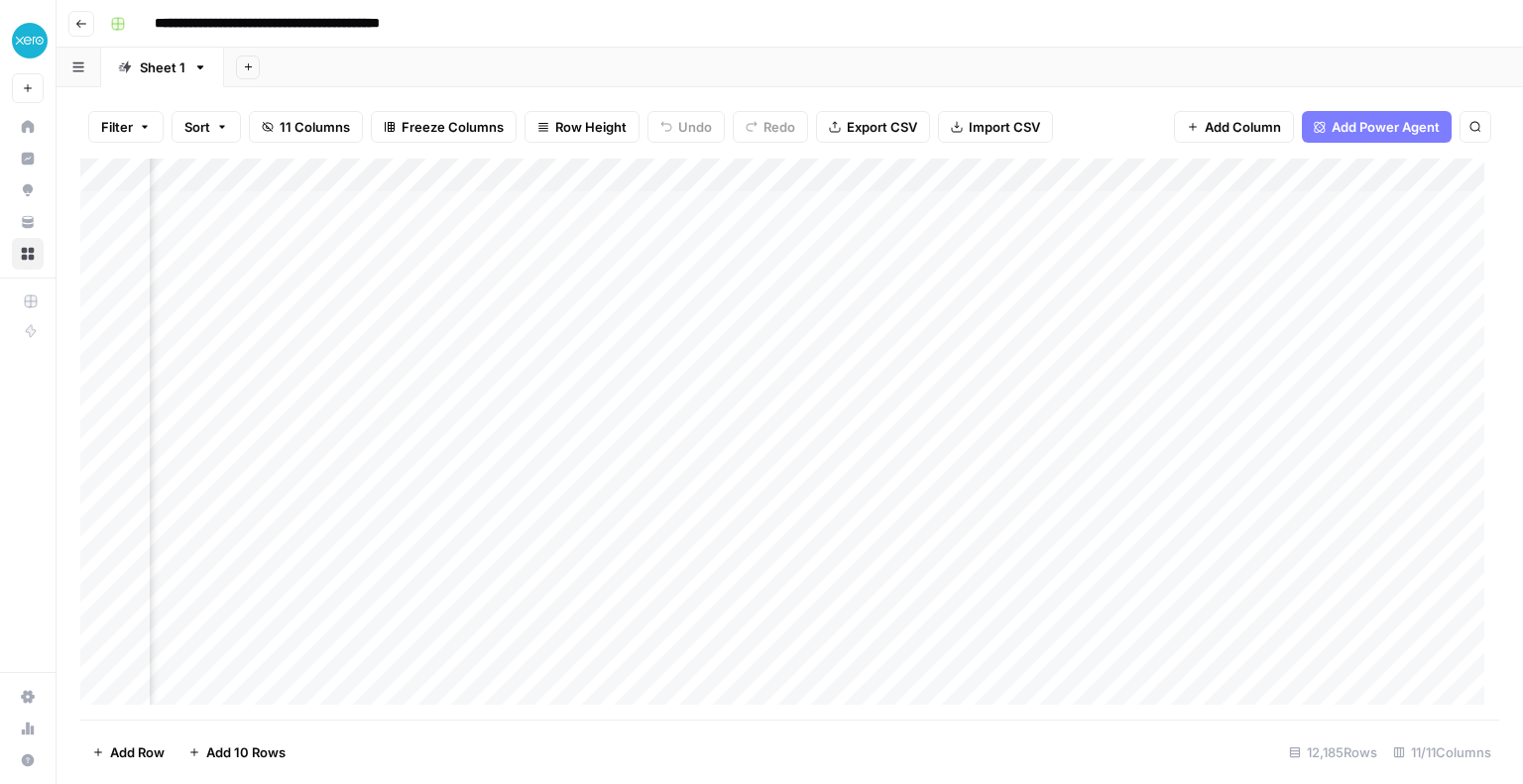
scroll to position [0, 1001]
click at [720, 177] on div "Add Column" at bounding box center [789, 439] width 1419 height 560
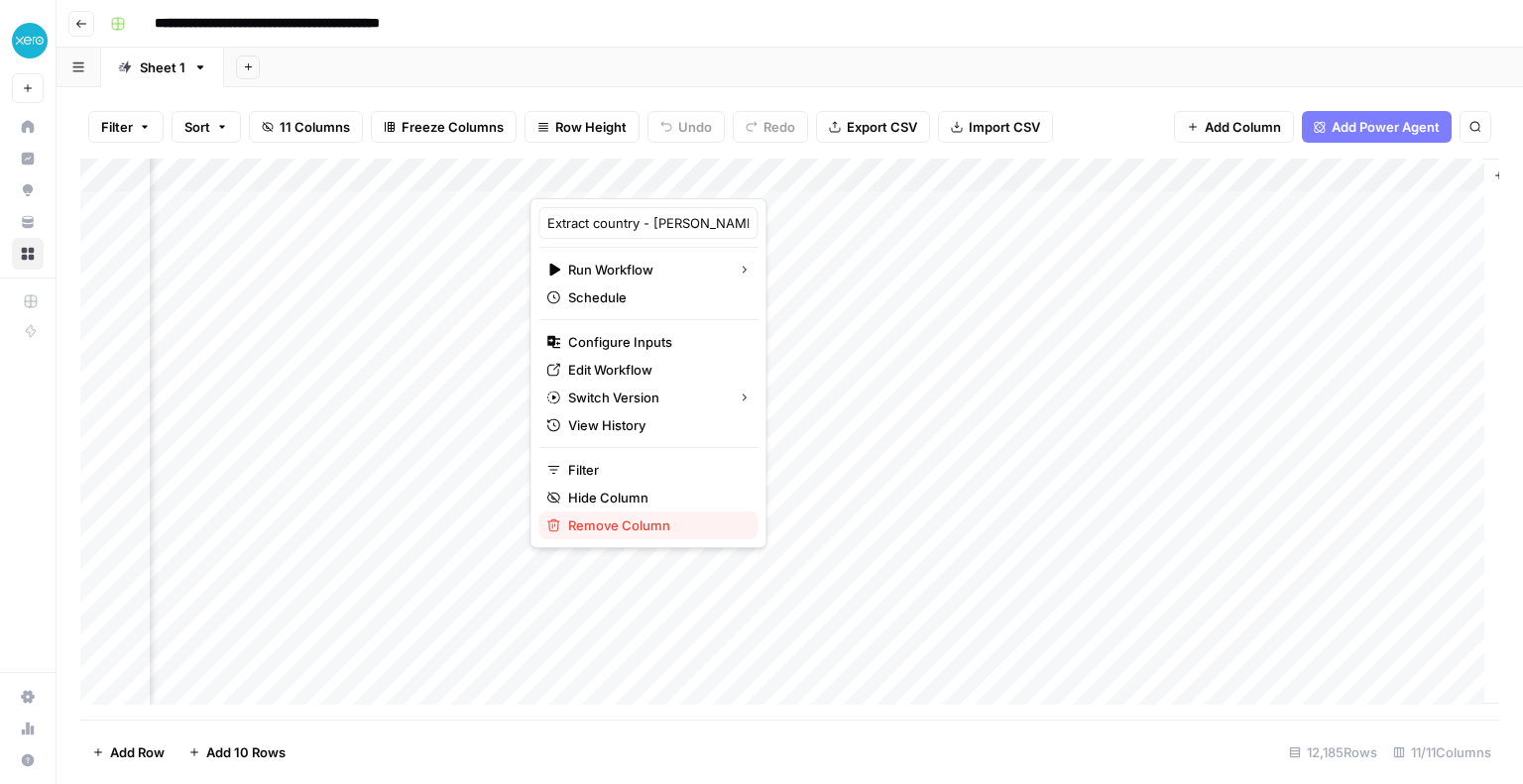
click at [605, 523] on span "Remove Column" at bounding box center [654, 526] width 174 height 20
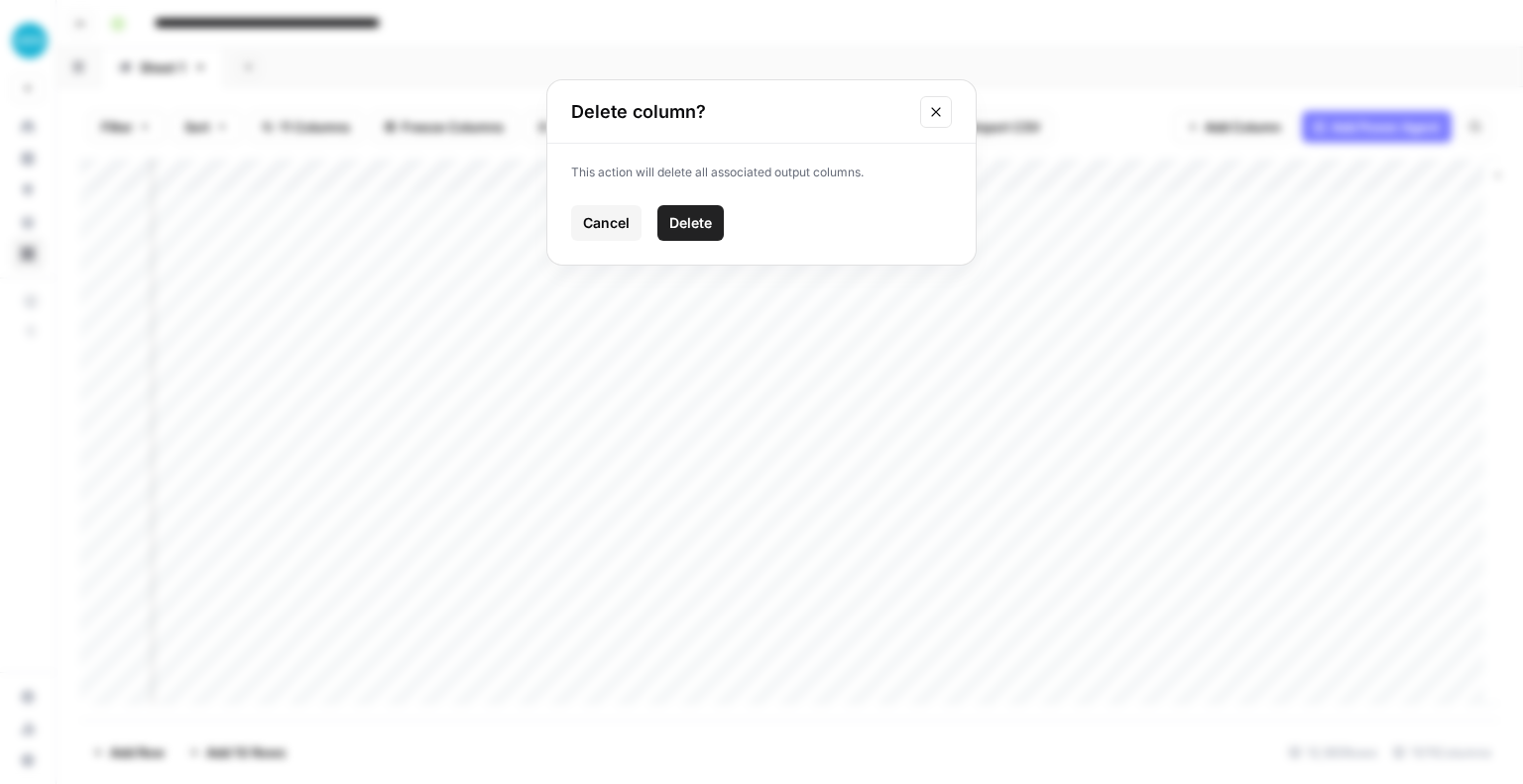
click at [681, 227] on span "Delete" at bounding box center [690, 223] width 43 height 20
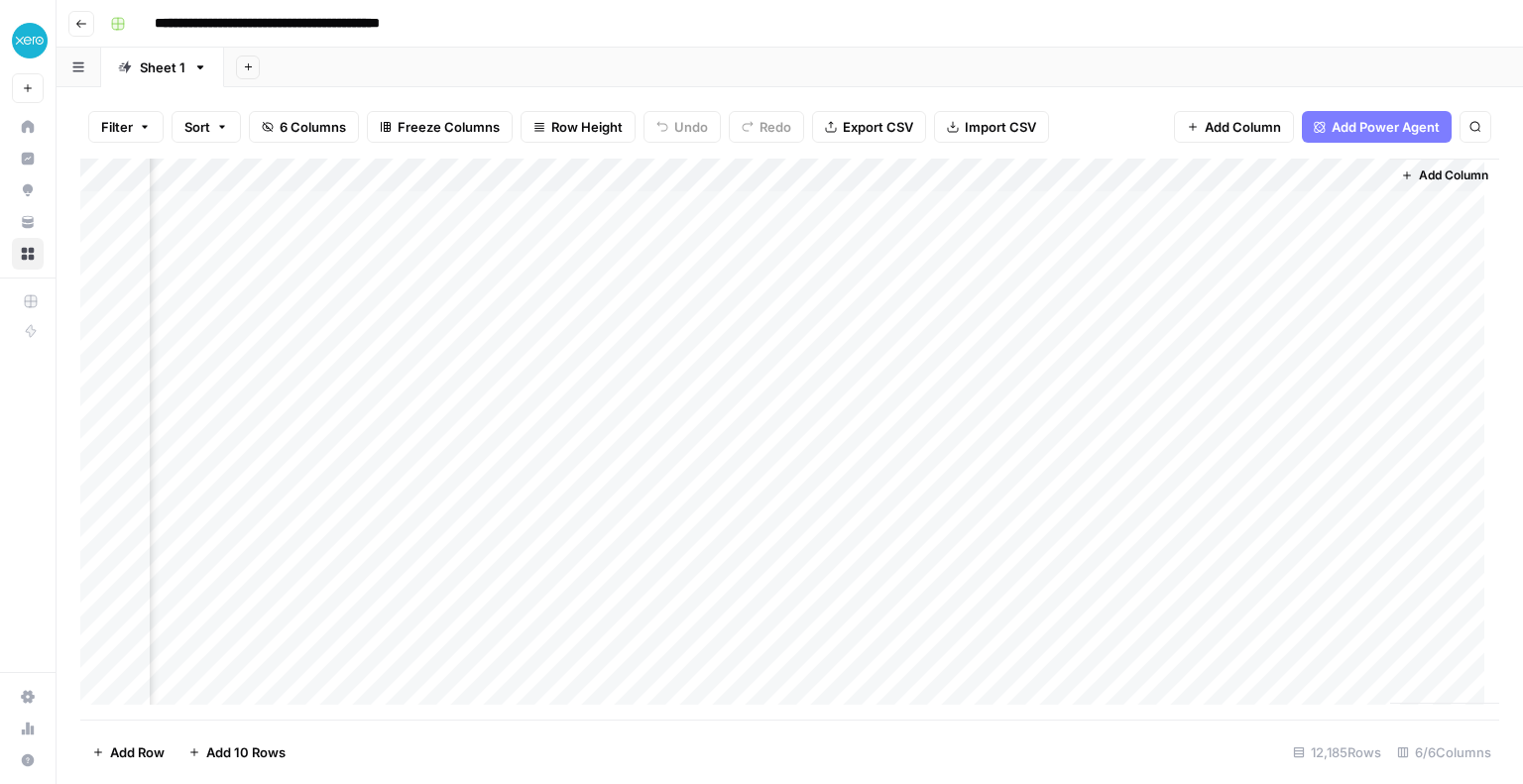
scroll to position [0, 159]
click at [1372, 130] on span "Add Power Agent" at bounding box center [1385, 127] width 108 height 20
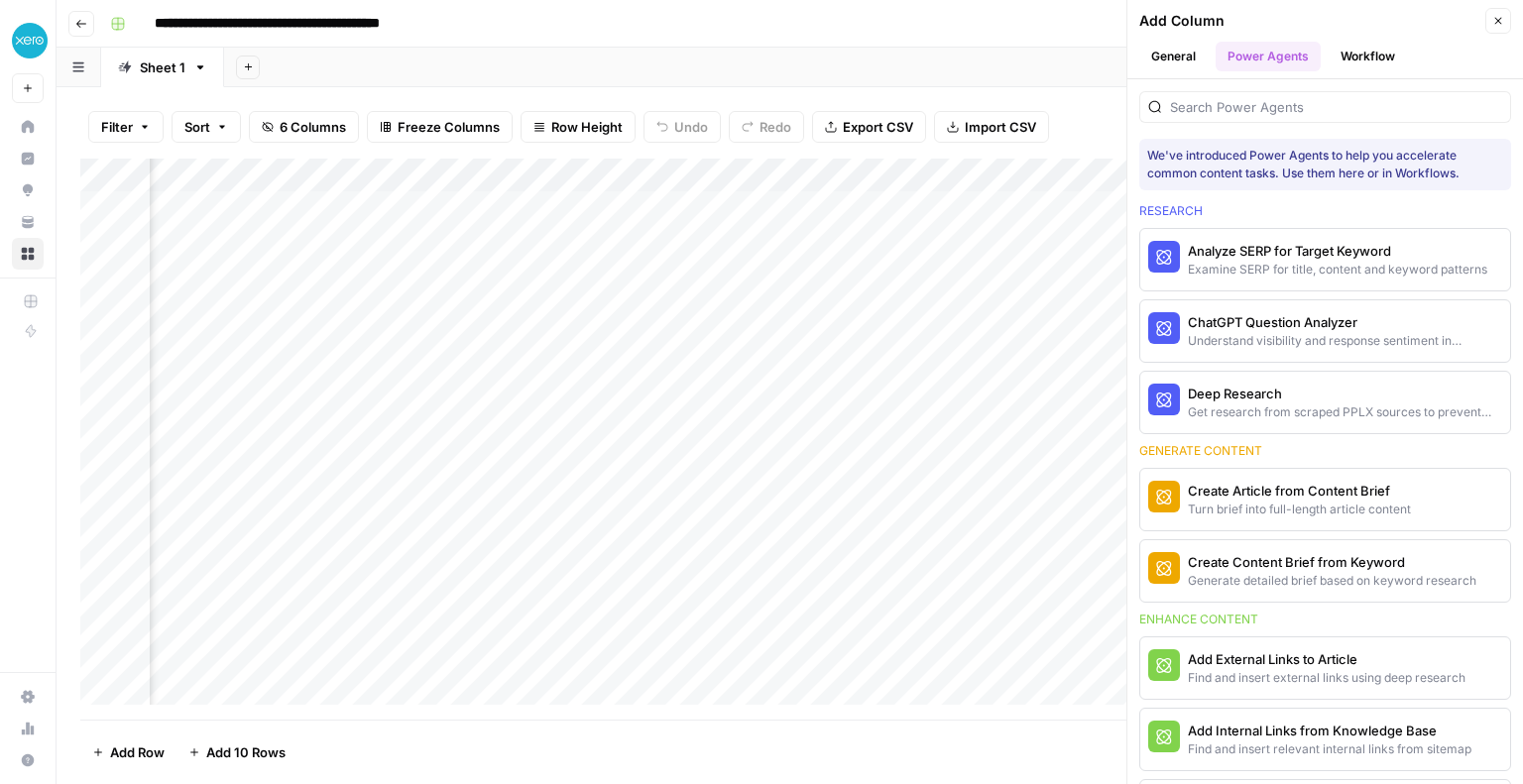
click at [1357, 48] on button "Workflow" at bounding box center [1367, 57] width 79 height 30
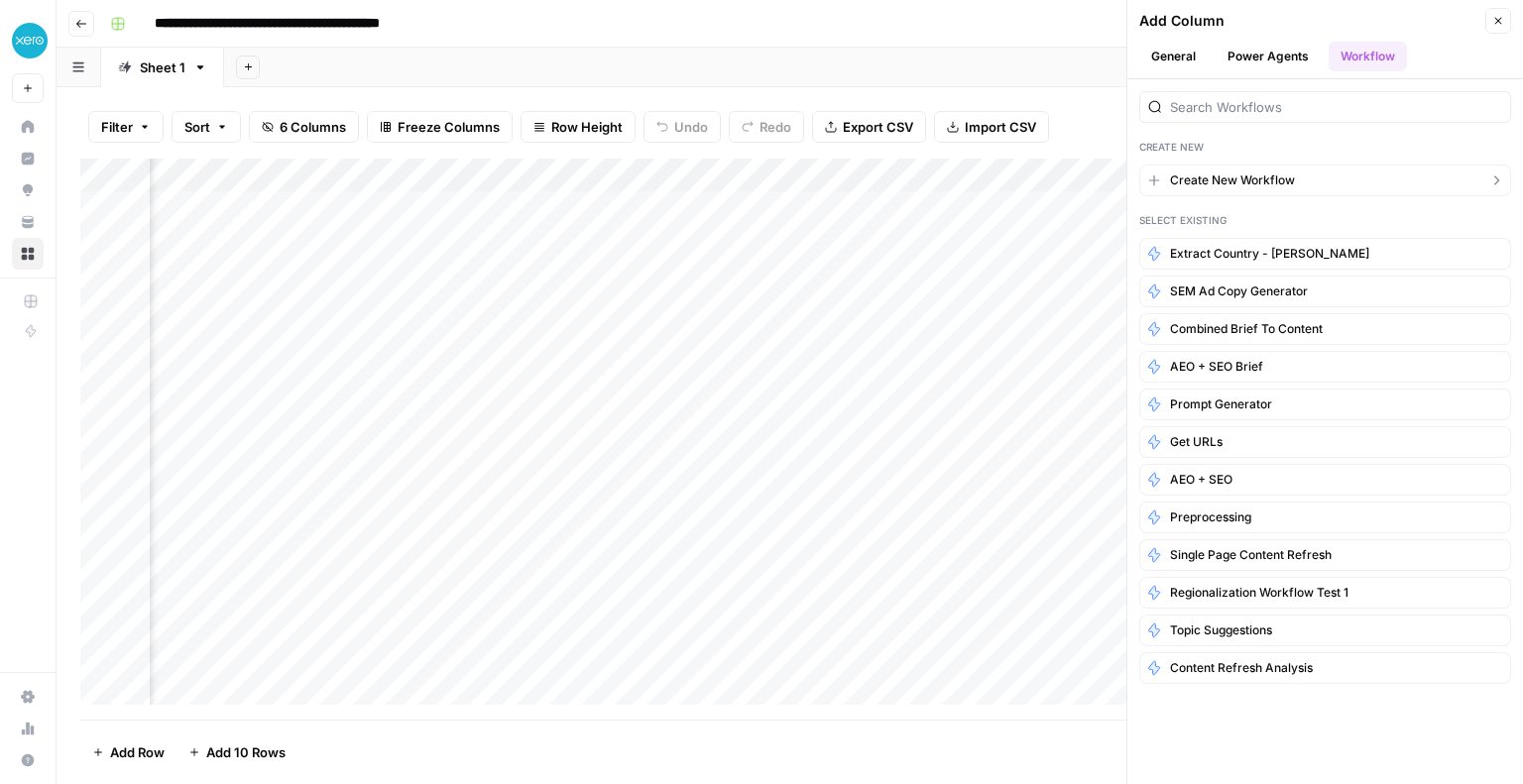
click at [1306, 182] on button "Create New Workflow" at bounding box center [1325, 181] width 372 height 32
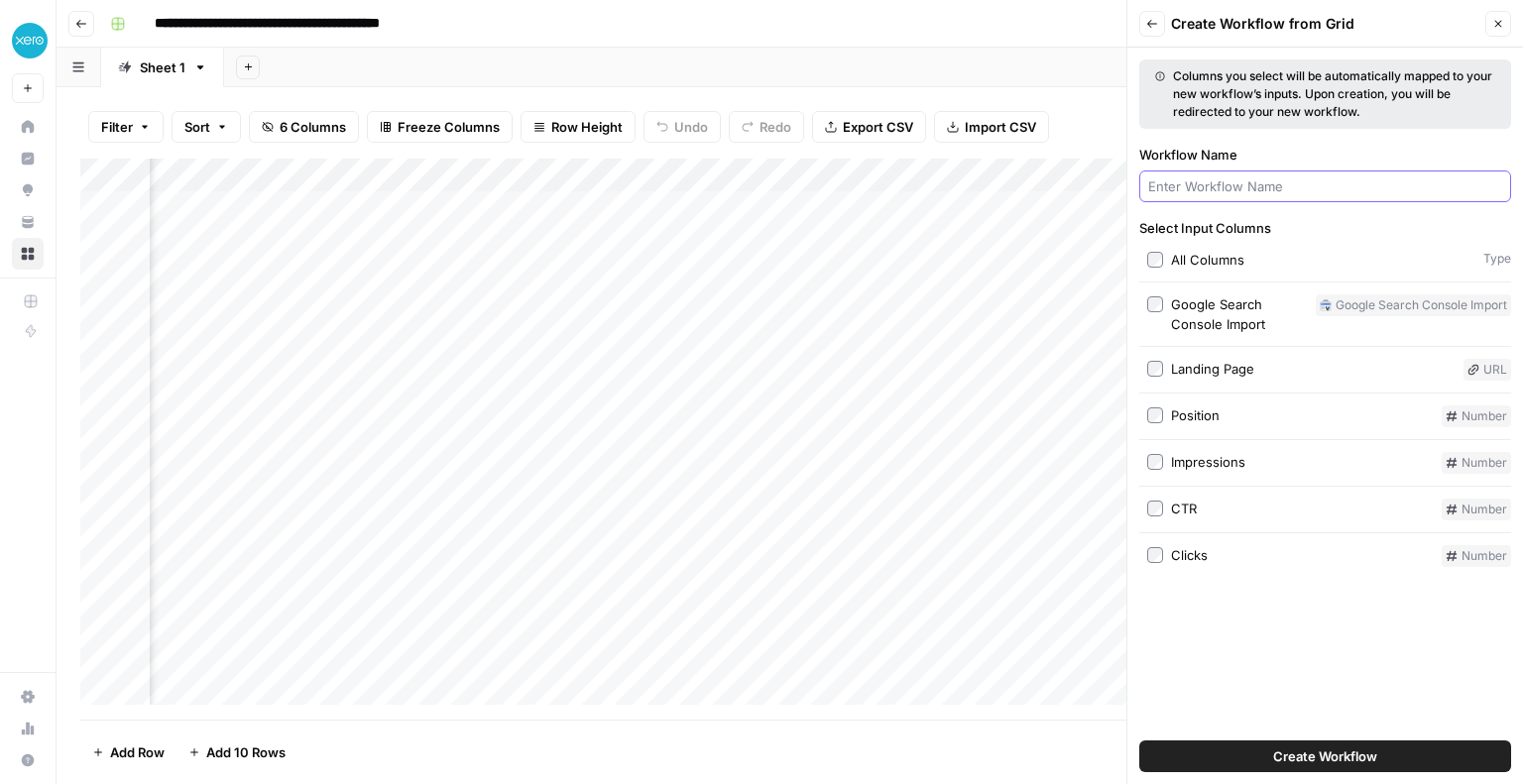
click at [1268, 190] on input "Workflow Name" at bounding box center [1325, 187] width 354 height 20
type input "Country Extract"
click at [1228, 366] on div "Landing Page" at bounding box center [1213, 369] width 84 height 20
click at [1242, 752] on button "Create Workflow" at bounding box center [1325, 756] width 372 height 32
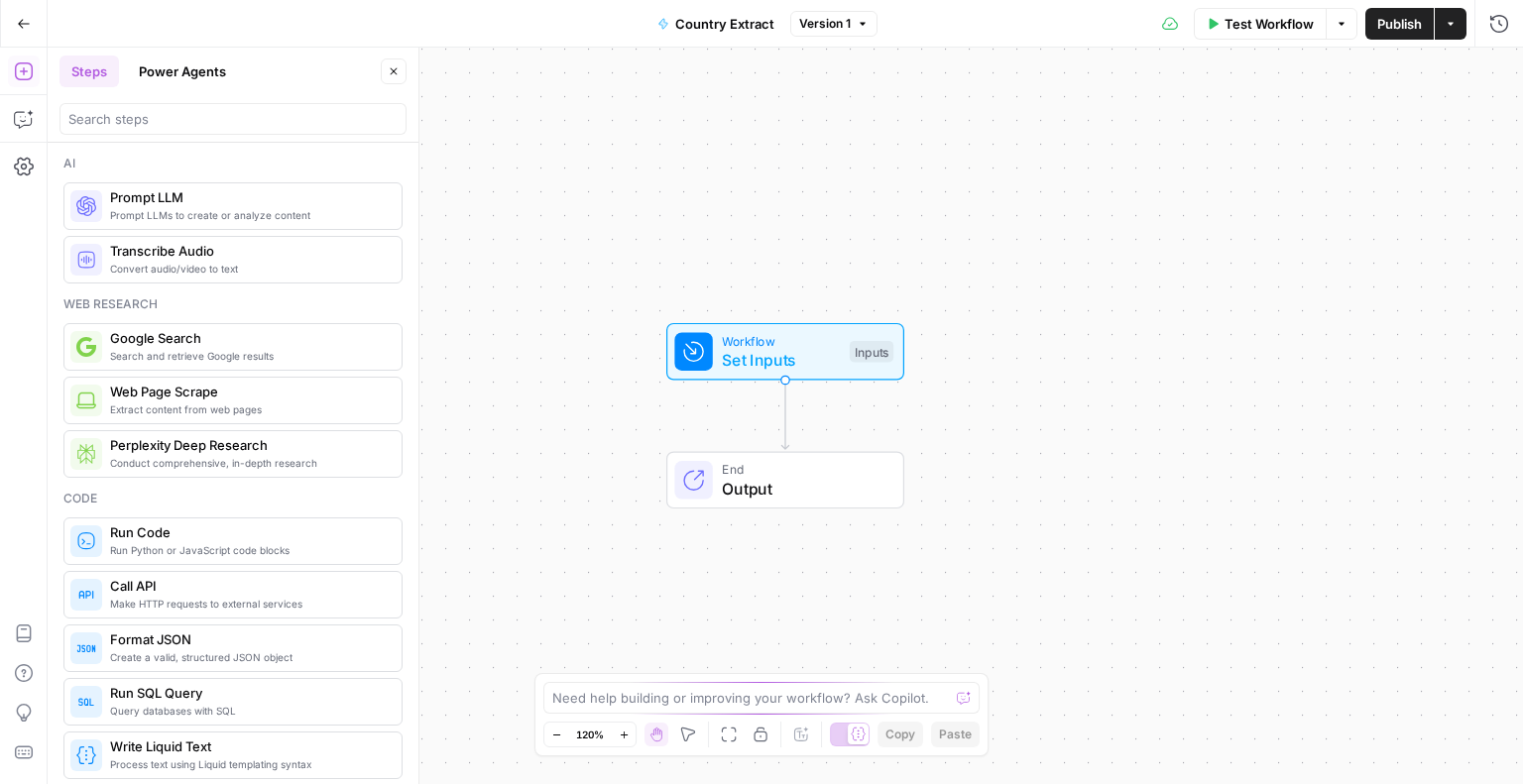
click at [275, 211] on span "Prompt LLMs to create or analyze content" at bounding box center [248, 215] width 275 height 16
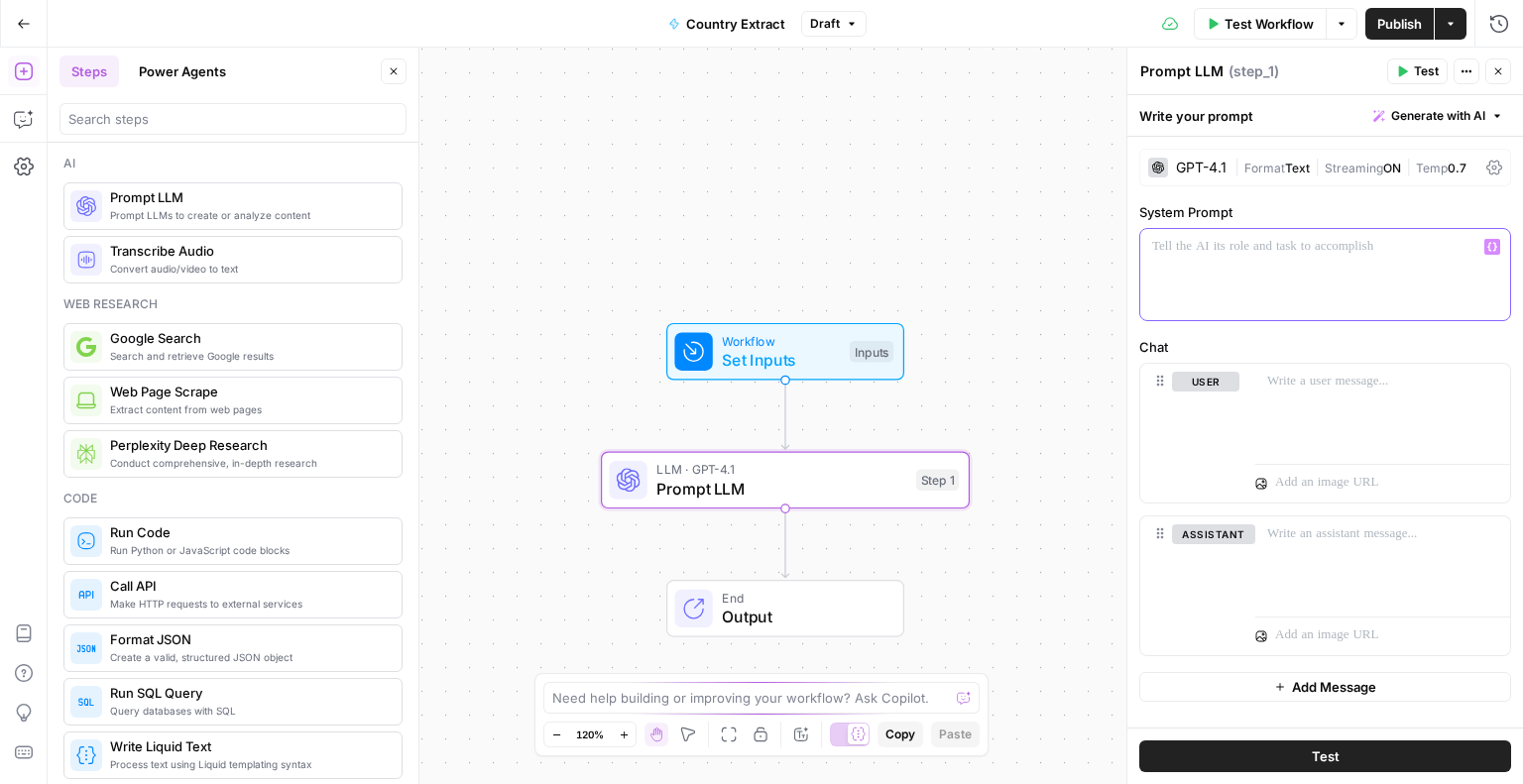
click at [1264, 249] on p at bounding box center [1325, 246] width 346 height 20
click at [1266, 753] on button "Test" at bounding box center [1325, 756] width 372 height 32
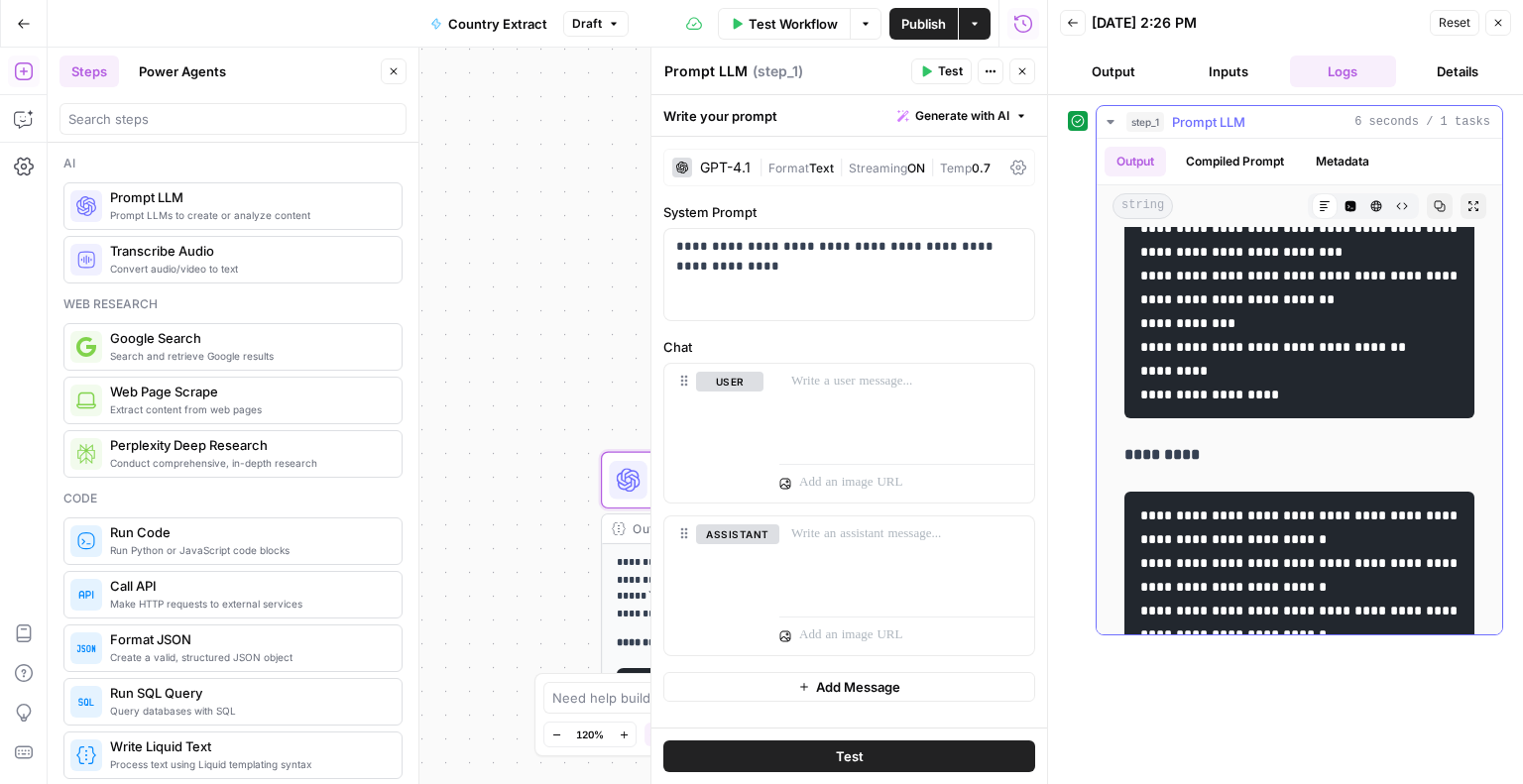
scroll to position [490, 0]
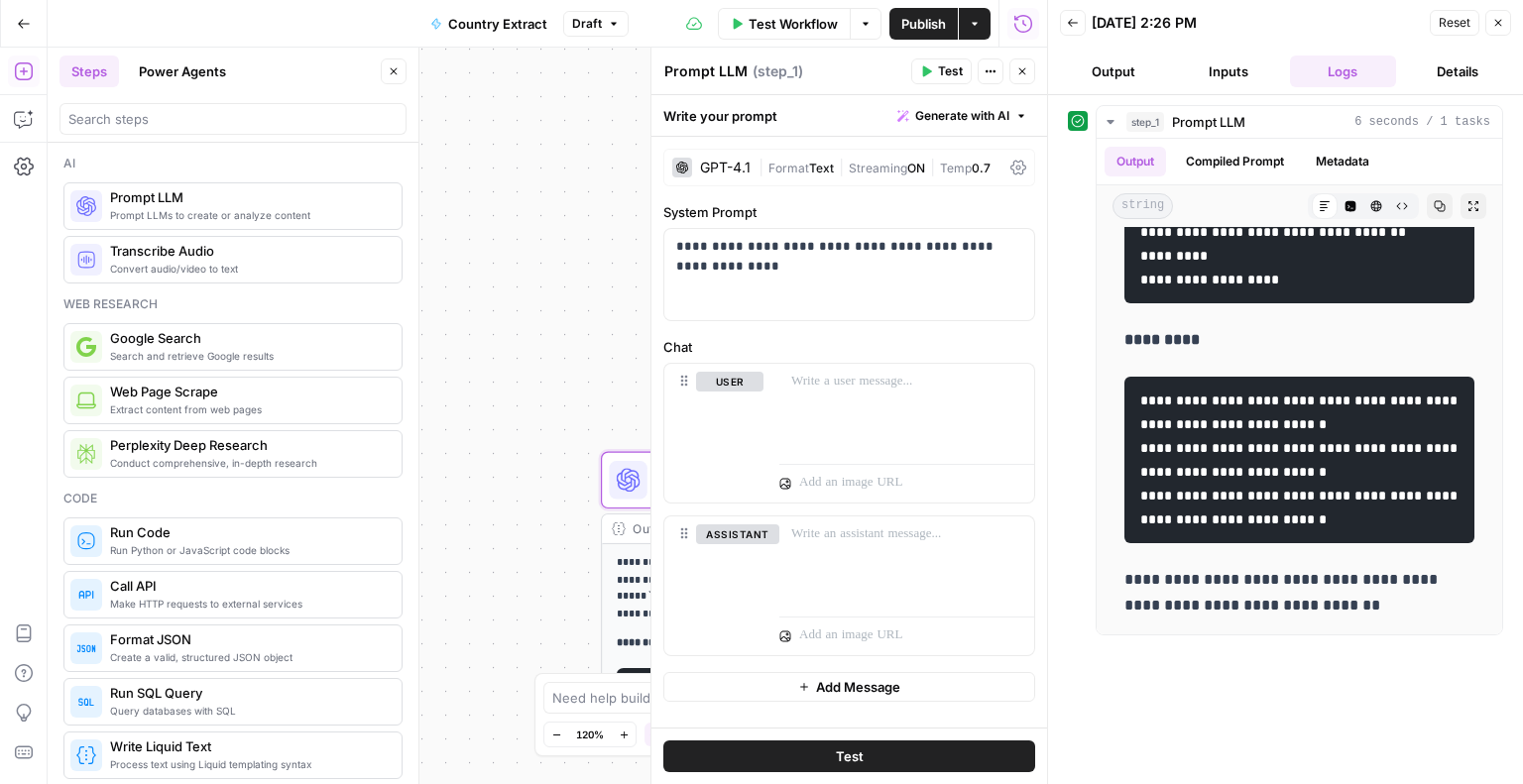
click at [917, 24] on span "Publish" at bounding box center [924, 24] width 45 height 20
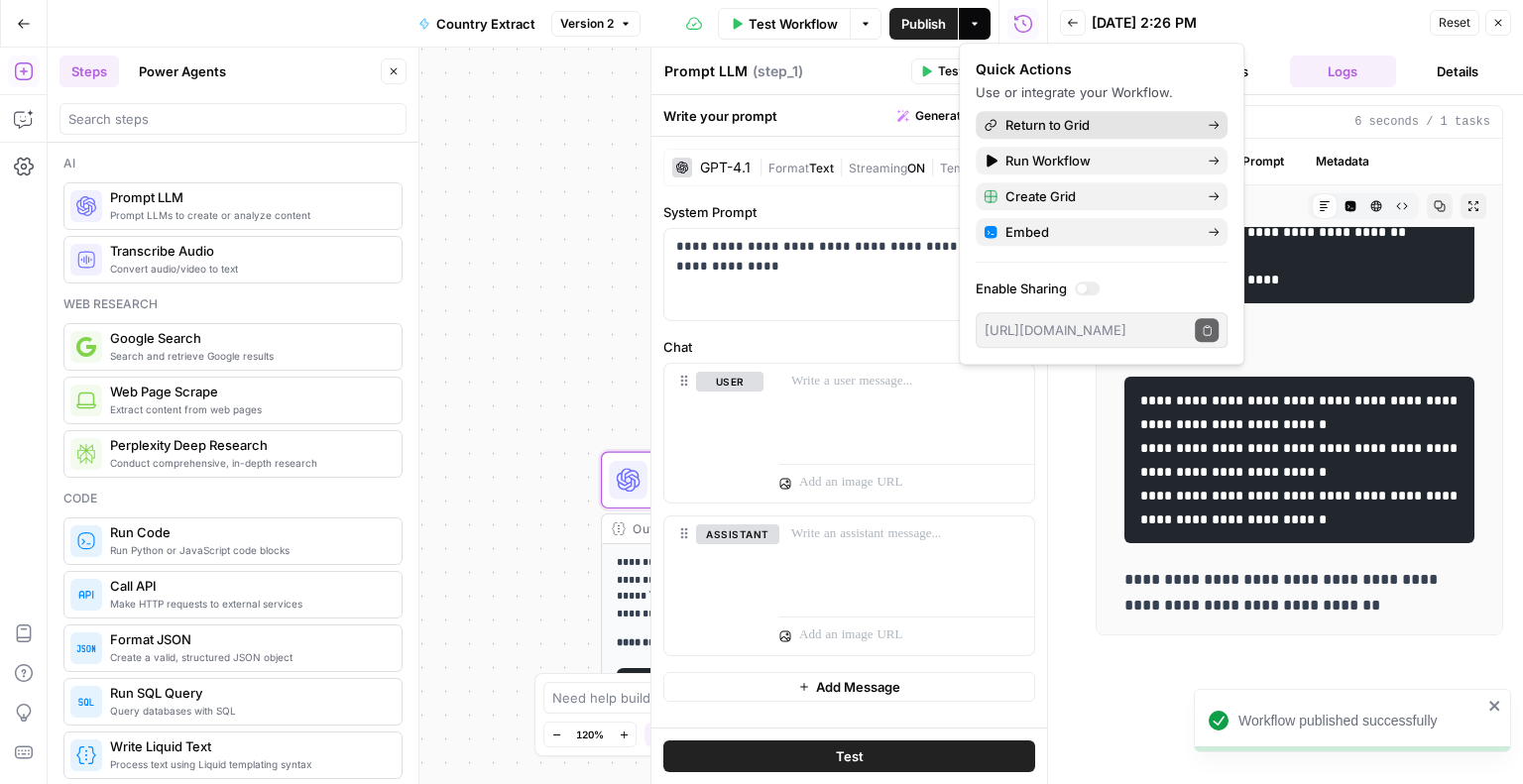
click at [1031, 125] on span "Return to Grid" at bounding box center [1098, 125] width 186 height 20
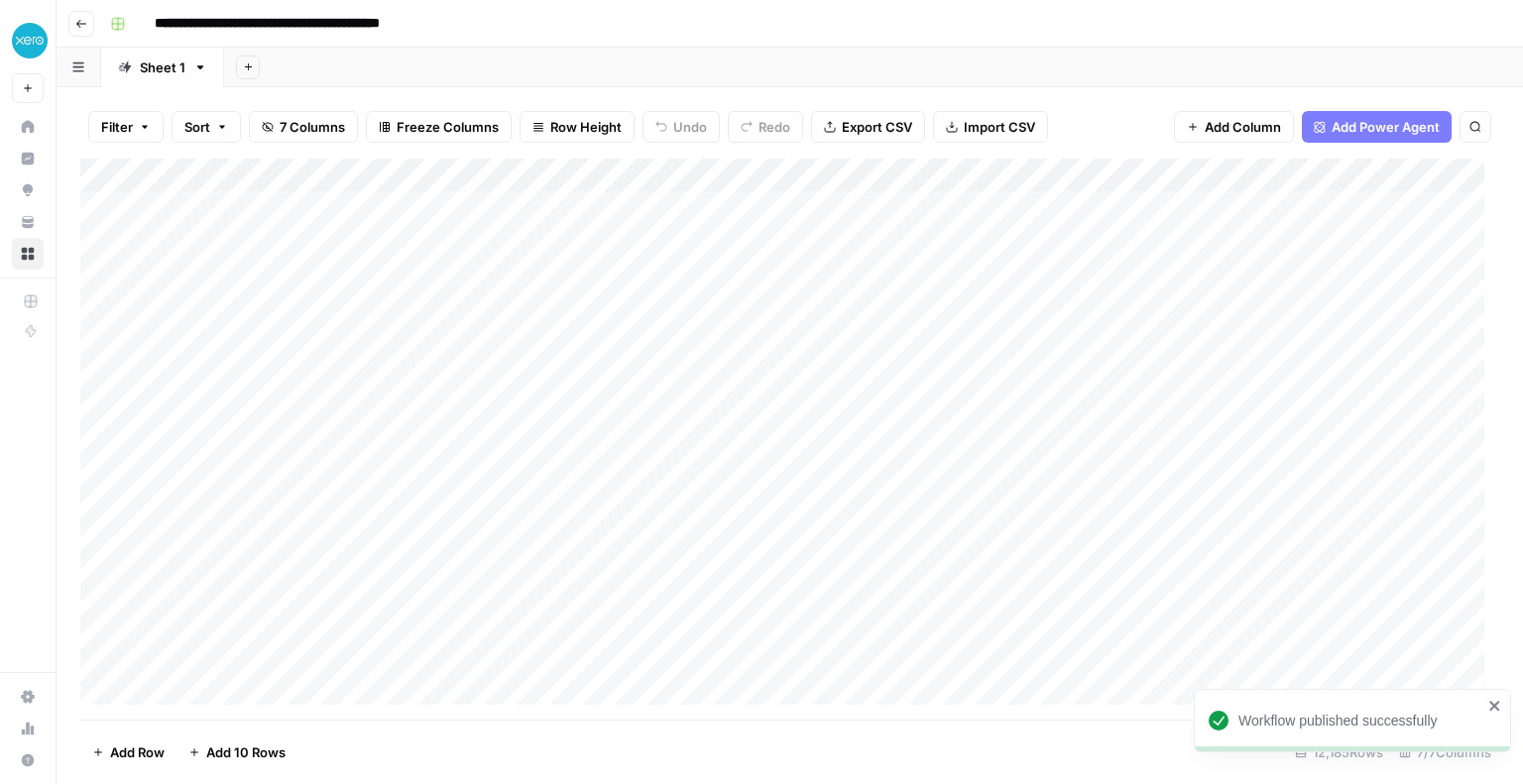
scroll to position [0, 350]
click at [1196, 205] on div "Add Column" at bounding box center [789, 439] width 1419 height 560
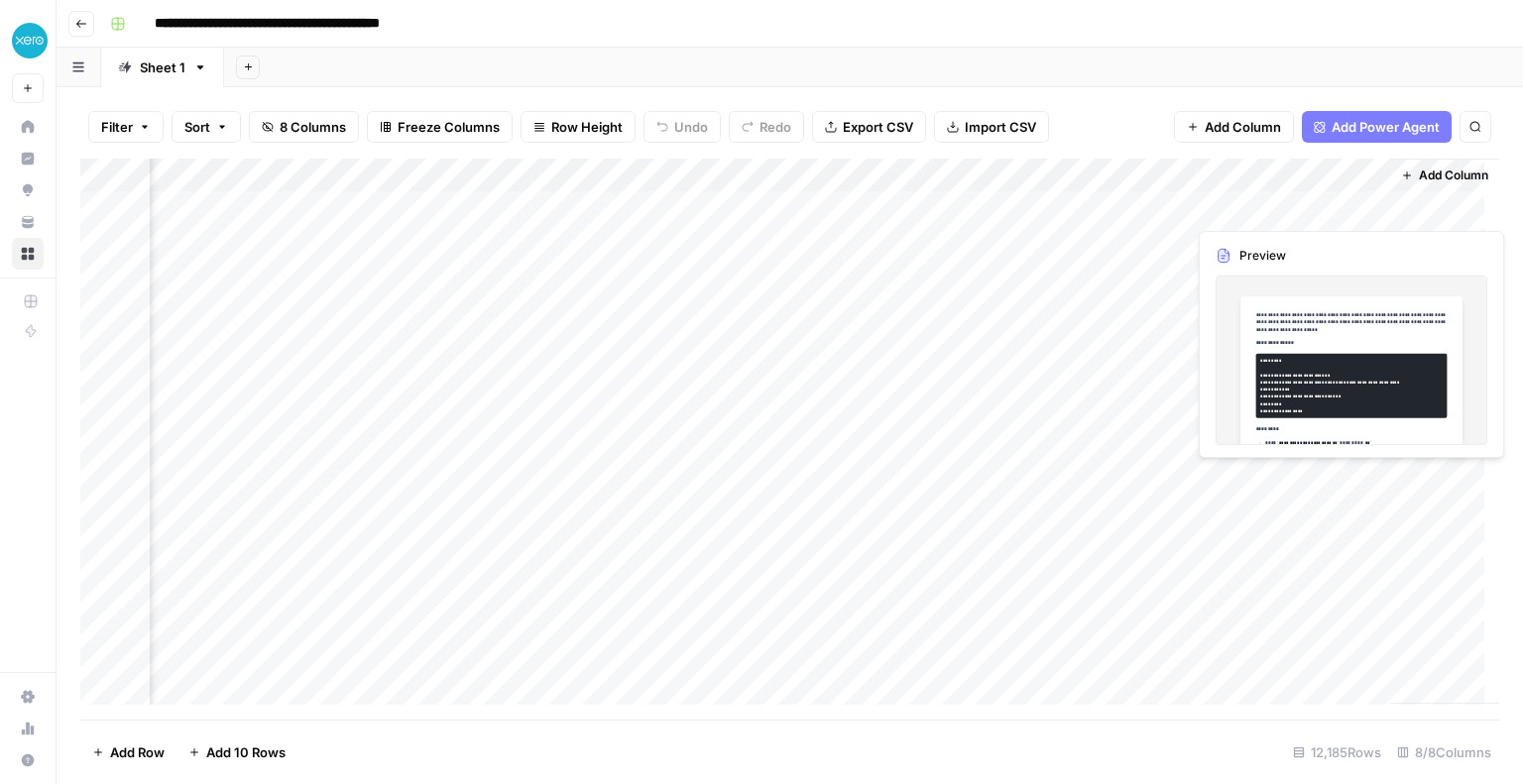
click at [1242, 204] on div "Add Column" at bounding box center [789, 439] width 1419 height 560
click at [1288, 333] on div "Add Column" at bounding box center [789, 439] width 1419 height 560
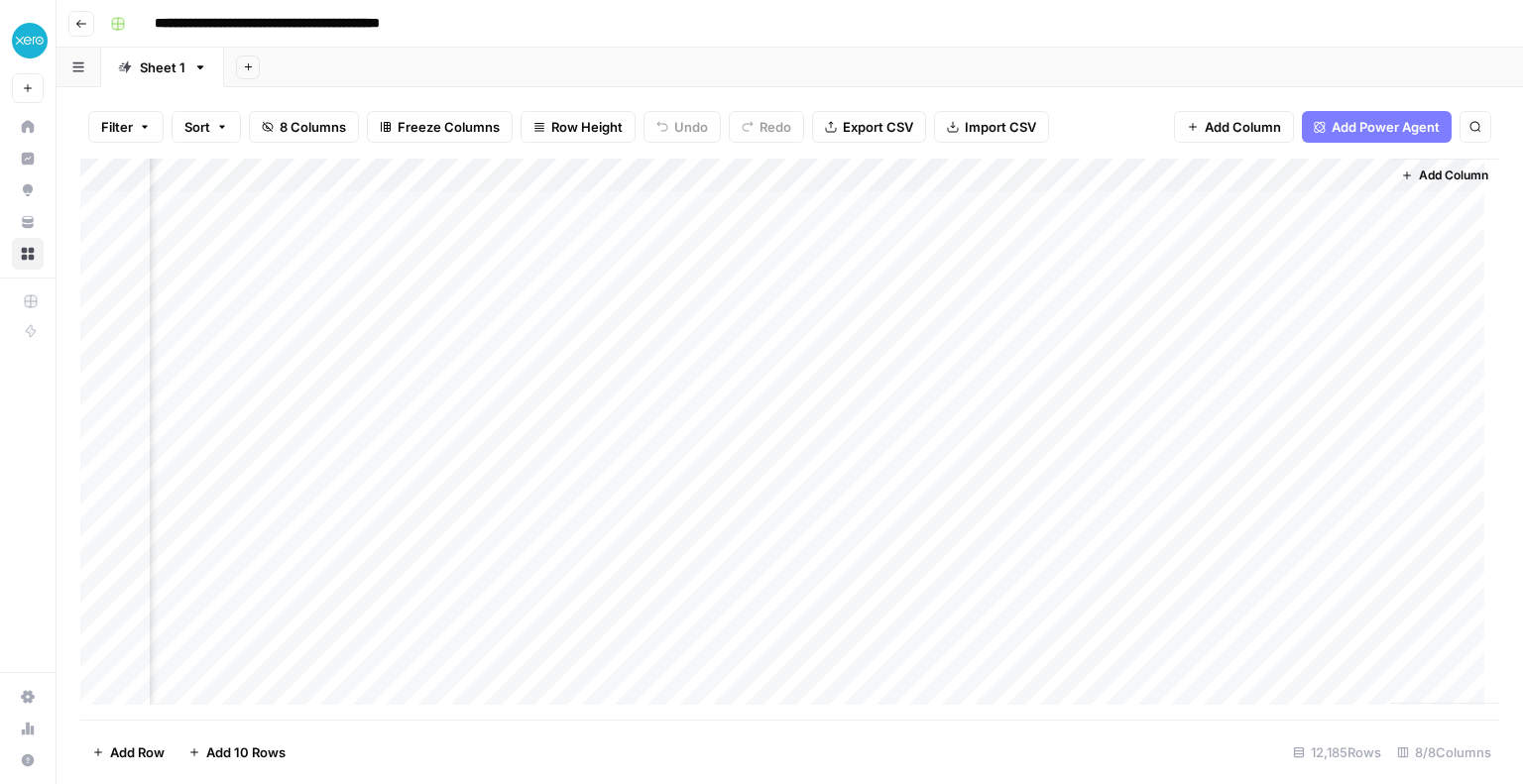
click at [1247, 213] on div "Add Column" at bounding box center [789, 439] width 1419 height 560
click at [1303, 206] on div "Add Column" at bounding box center [789, 439] width 1419 height 560
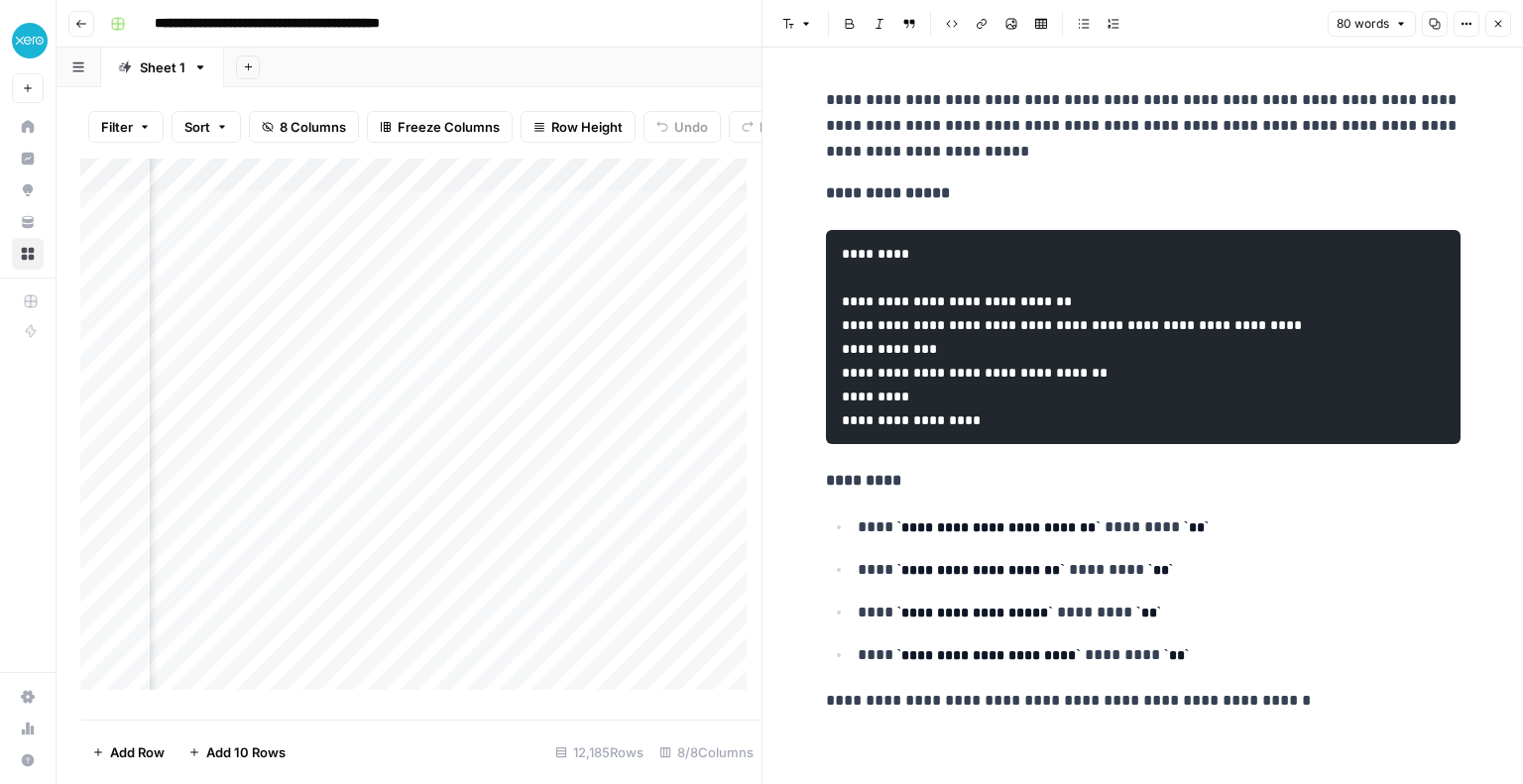
click at [695, 90] on div "Filter Sort 8 Columns Freeze Columns Row Height Undo Redo Export CSV Import CSV…" at bounding box center [409, 435] width 705 height 697
